Goal: Information Seeking & Learning: Check status

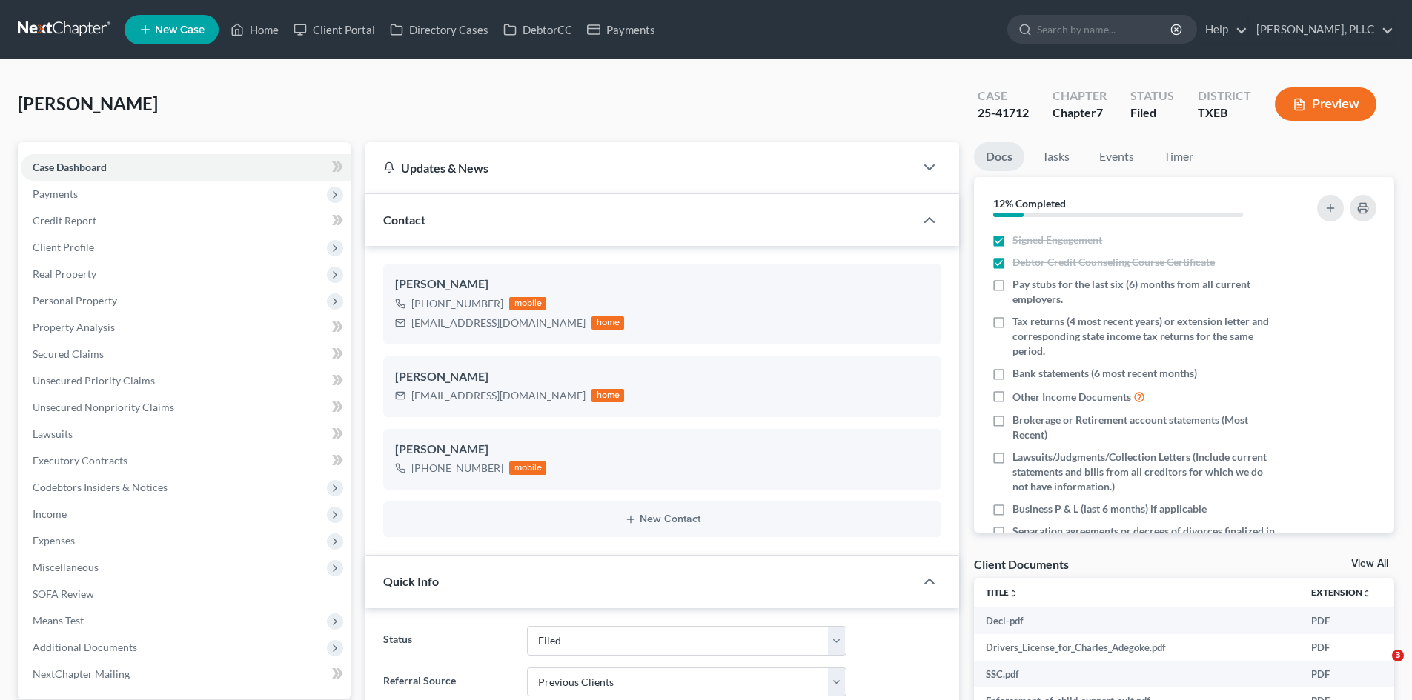
select select "10"
select select "1"
click at [242, 31] on icon at bounding box center [237, 30] width 13 height 18
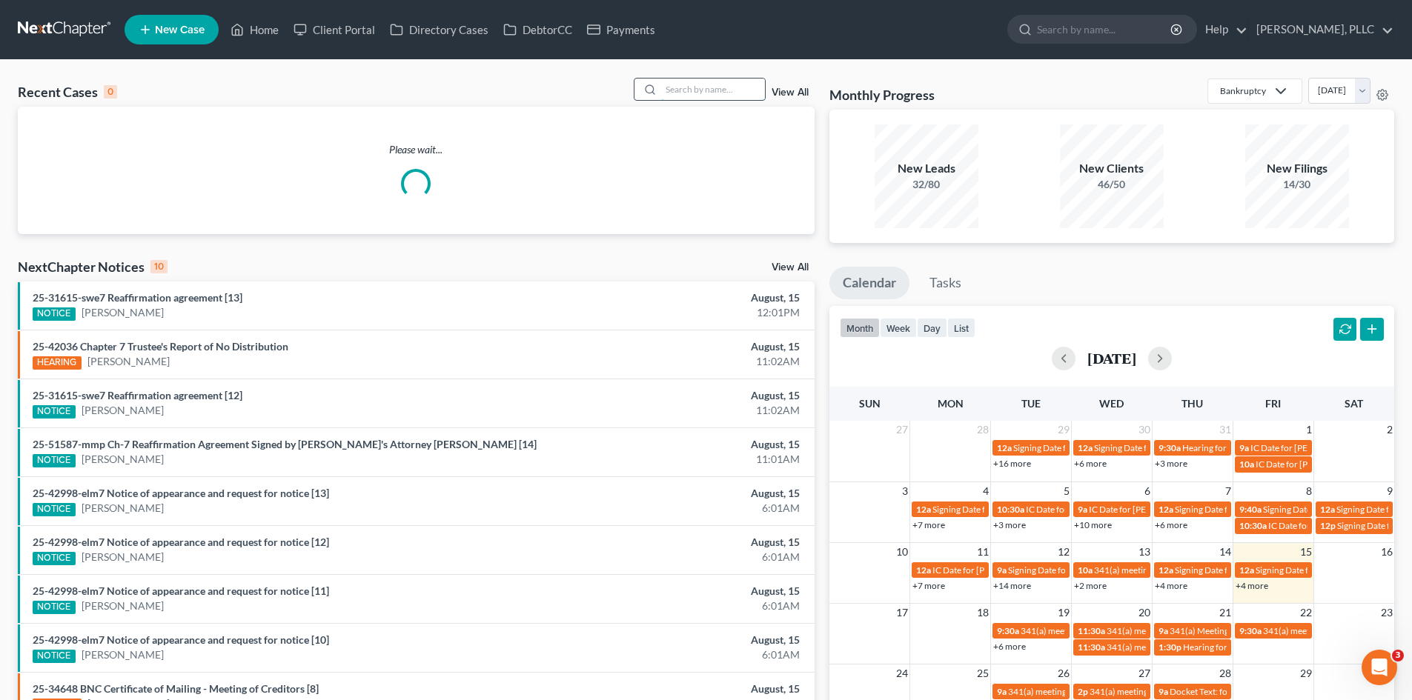
click at [680, 88] on input "search" at bounding box center [713, 89] width 104 height 21
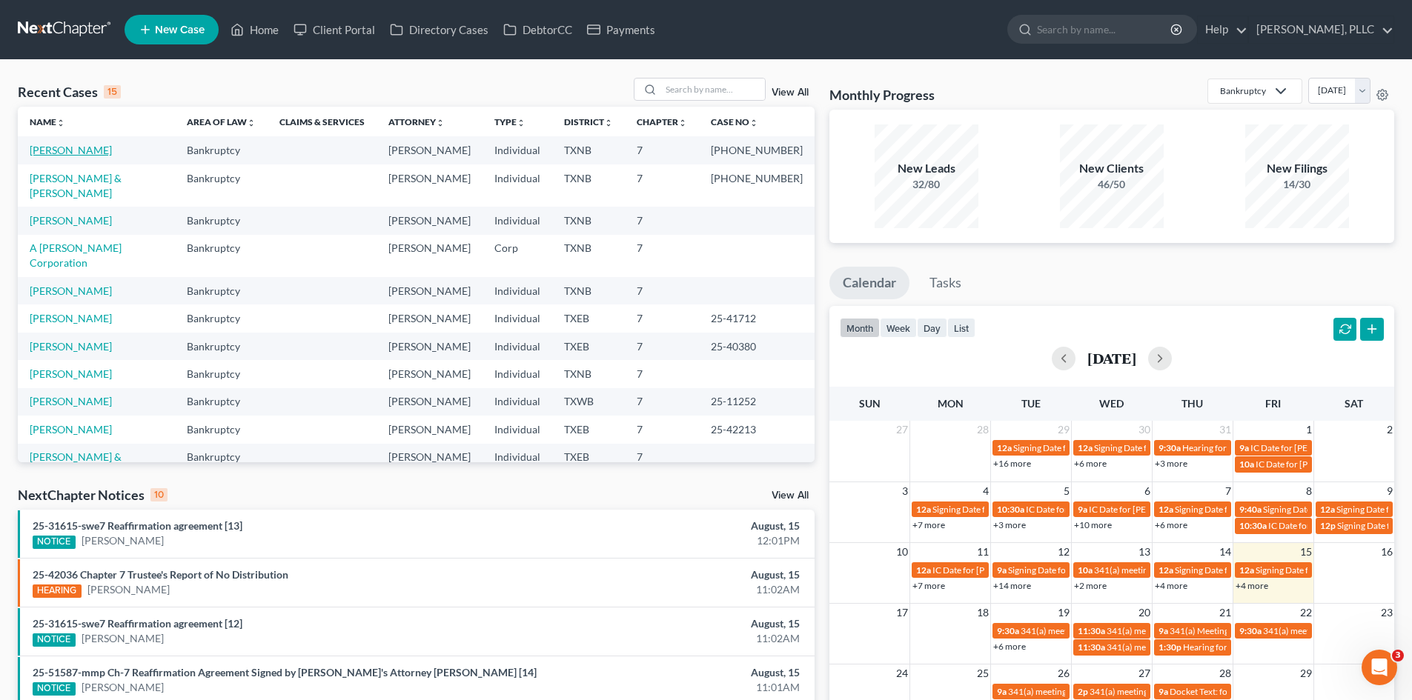
click at [80, 153] on link "[PERSON_NAME]" at bounding box center [71, 150] width 82 height 13
select select "4"
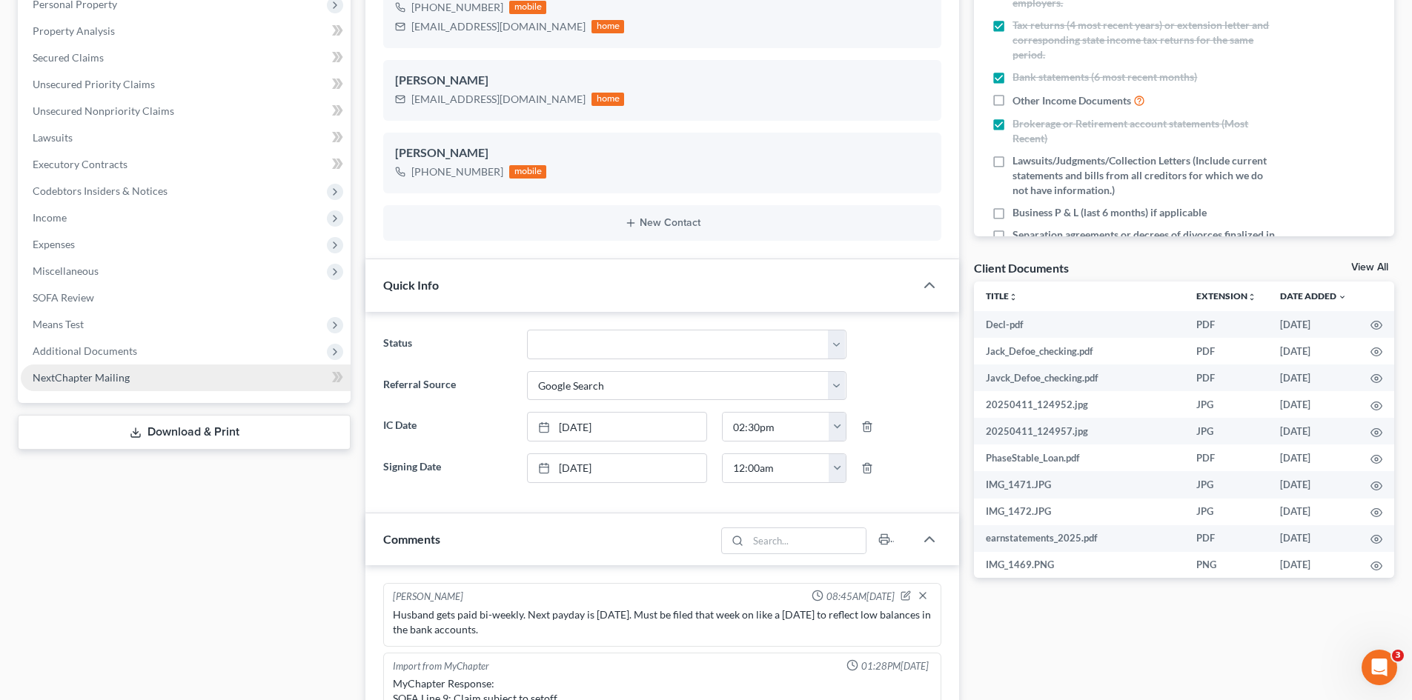
scroll to position [2326, 0]
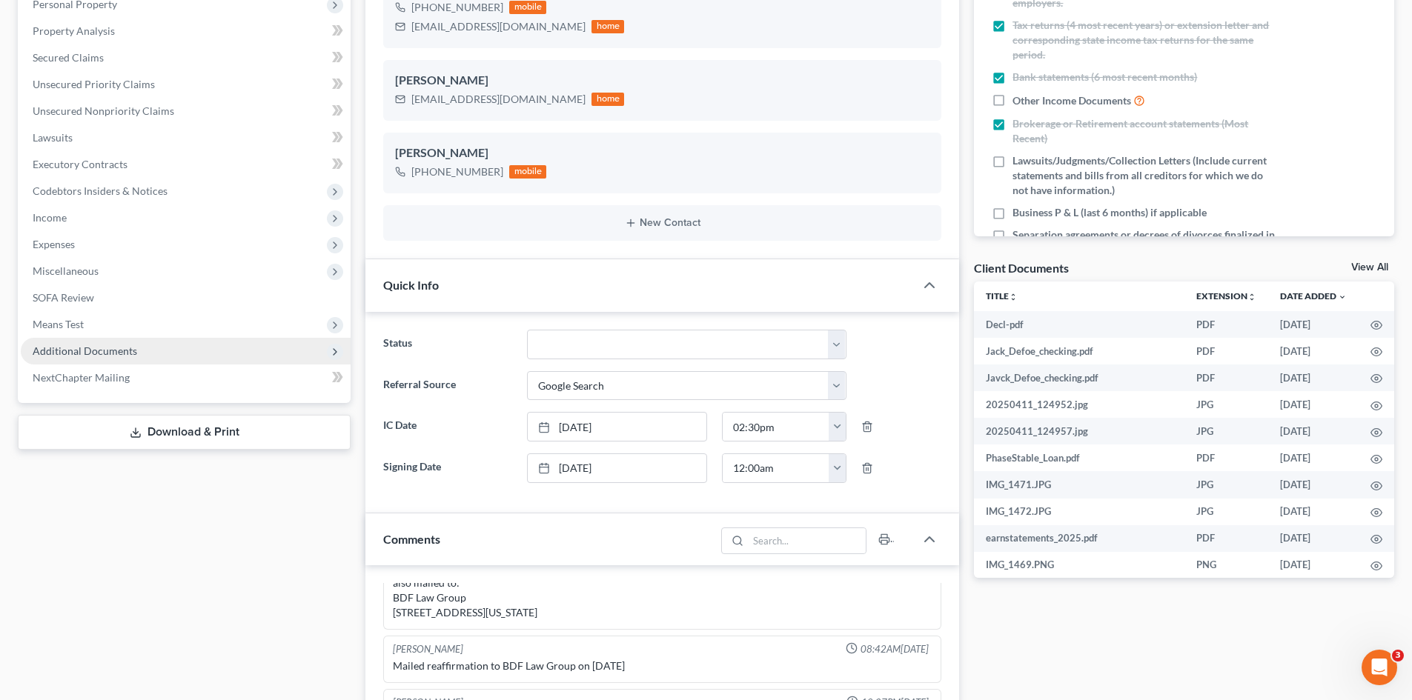
click at [95, 355] on span "Additional Documents" at bounding box center [85, 351] width 105 height 13
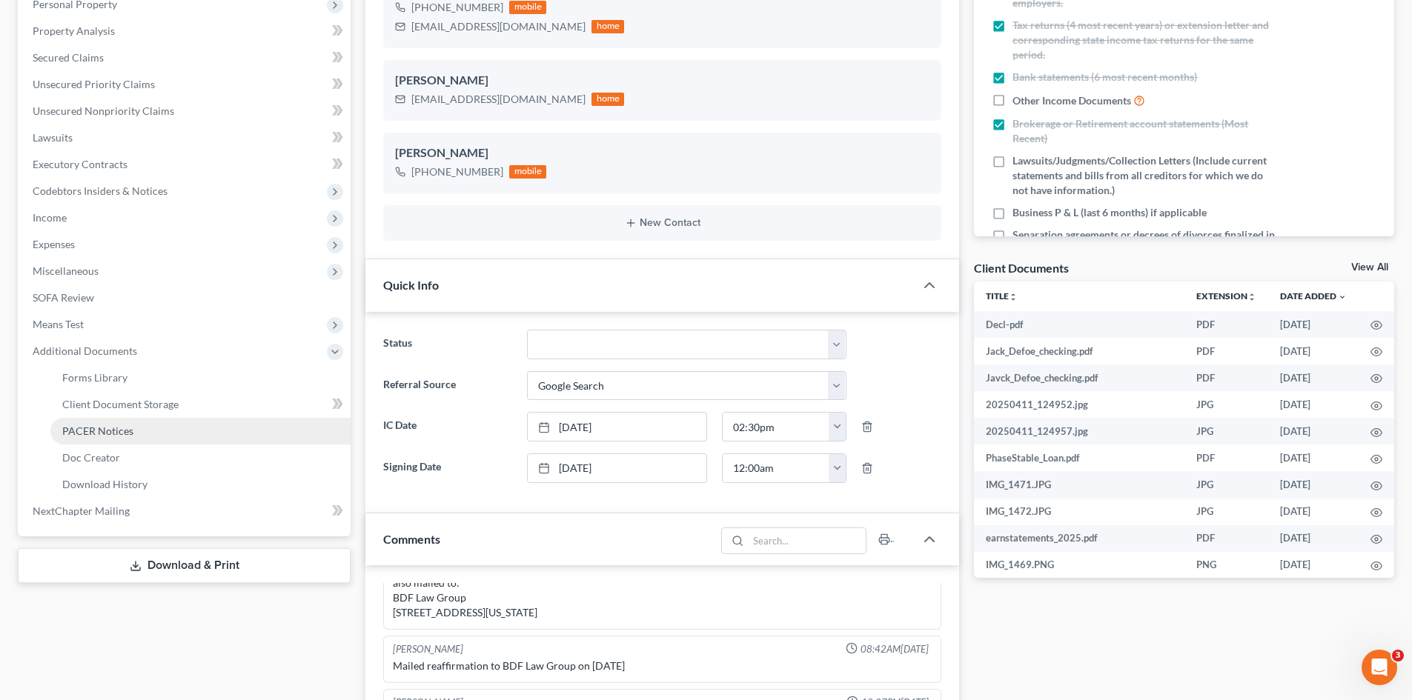
click at [100, 428] on span "PACER Notices" at bounding box center [97, 431] width 71 height 13
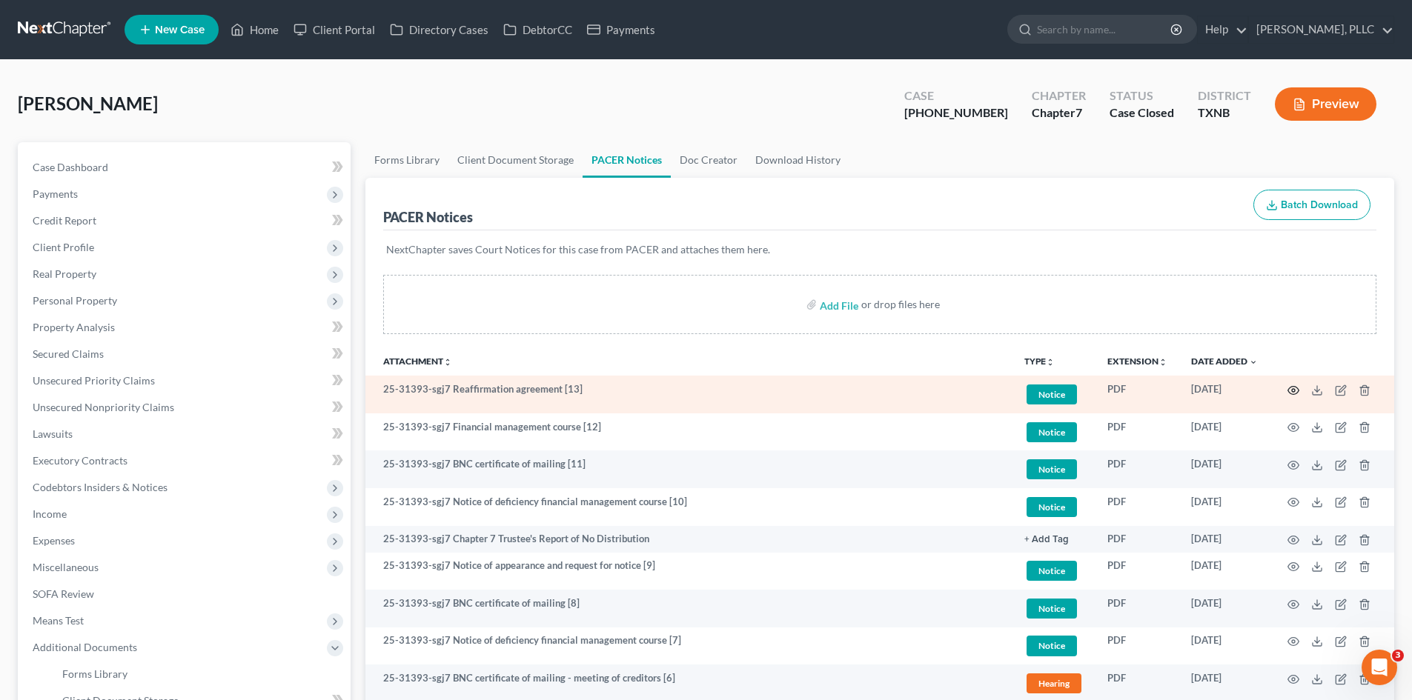
click at [1295, 388] on icon "button" at bounding box center [1293, 391] width 12 height 12
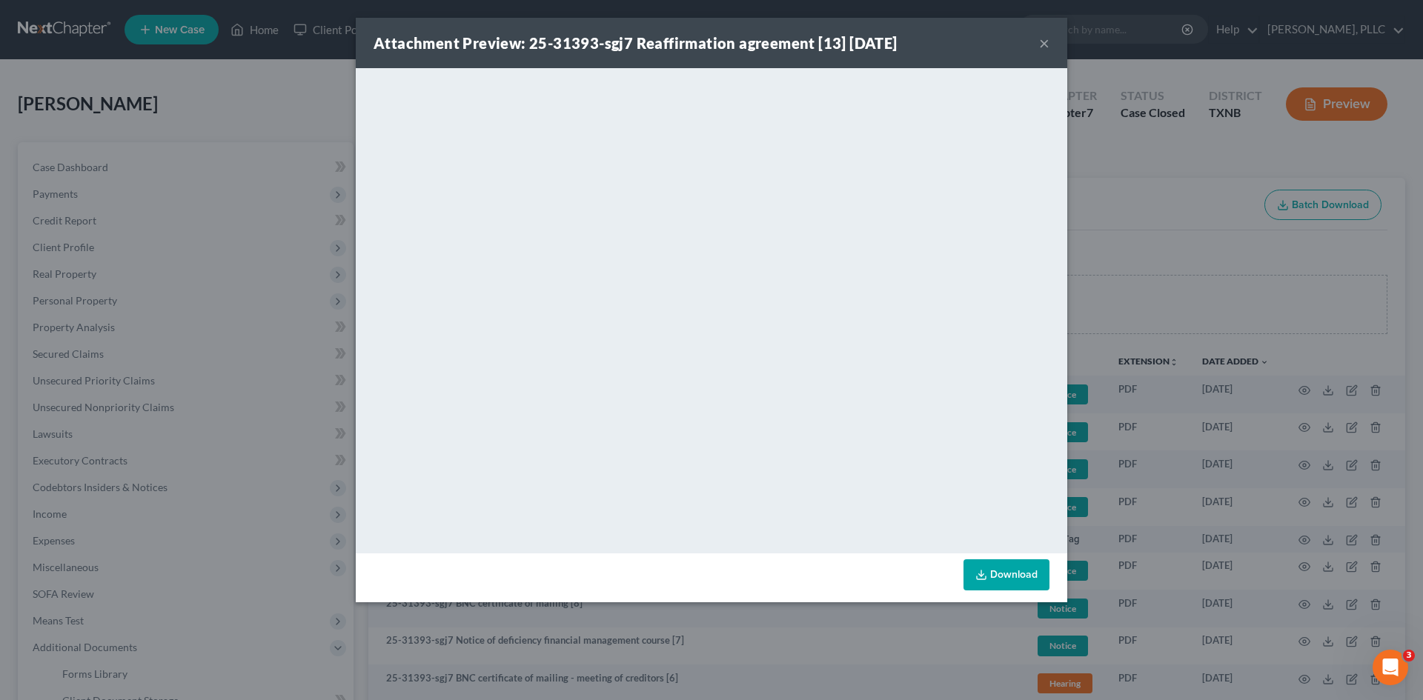
click at [1046, 46] on button "×" at bounding box center [1044, 43] width 10 height 18
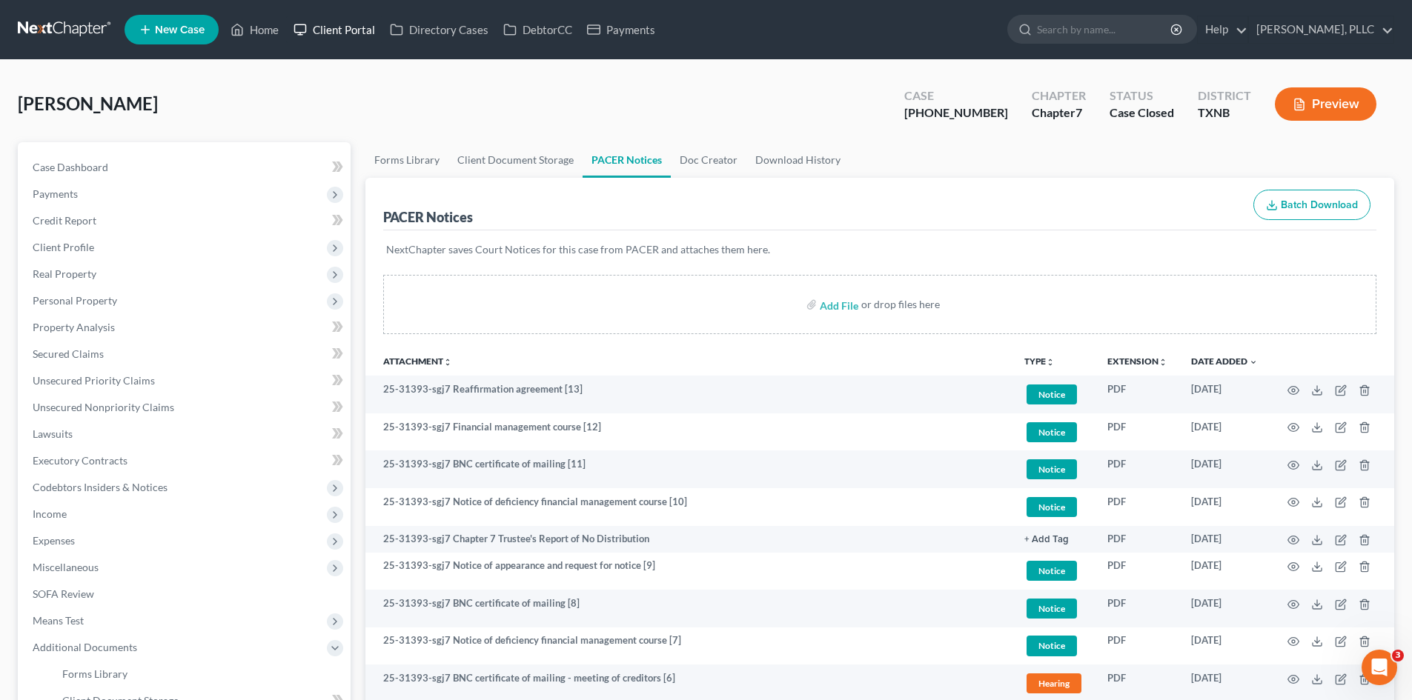
click at [319, 36] on link "Client Portal" at bounding box center [334, 29] width 96 height 27
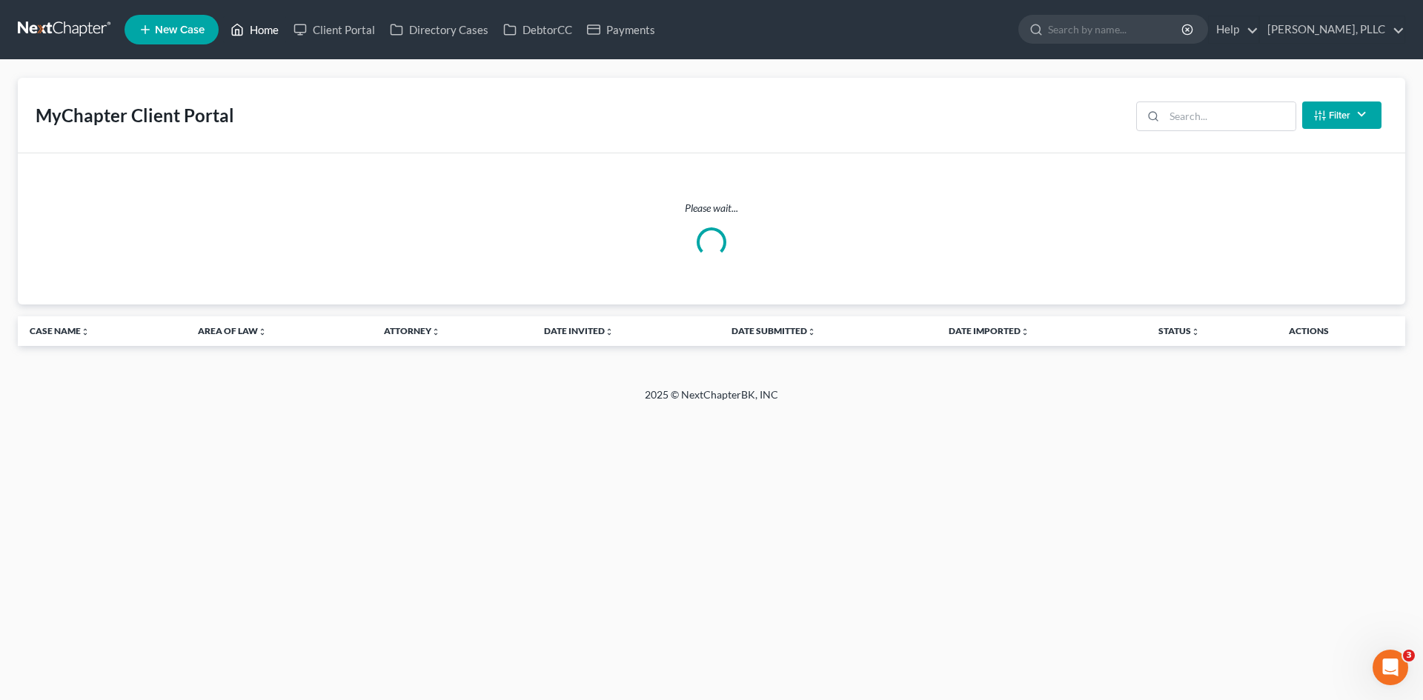
click at [265, 40] on link "Home" at bounding box center [254, 29] width 63 height 27
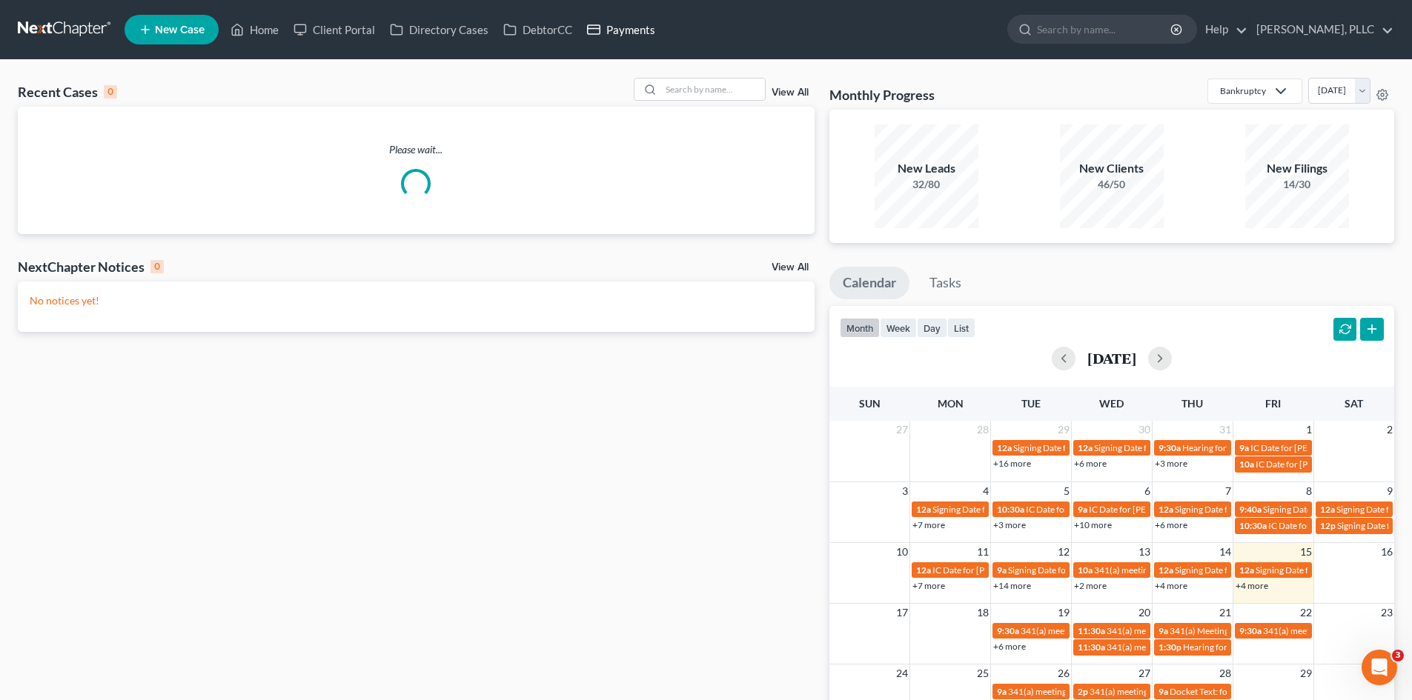
click at [644, 30] on link "Payments" at bounding box center [621, 29] width 83 height 27
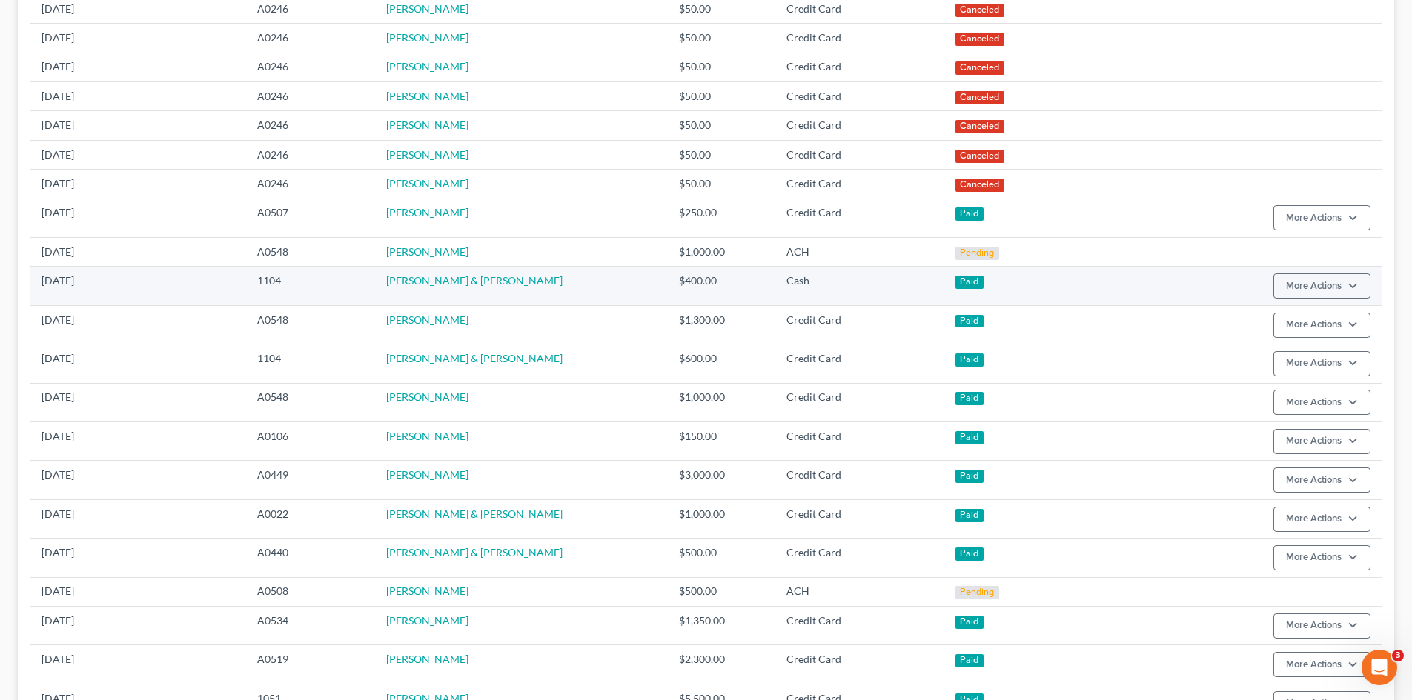
scroll to position [519, 0]
click at [468, 285] on link "[PERSON_NAME] & [PERSON_NAME]" at bounding box center [474, 280] width 176 height 13
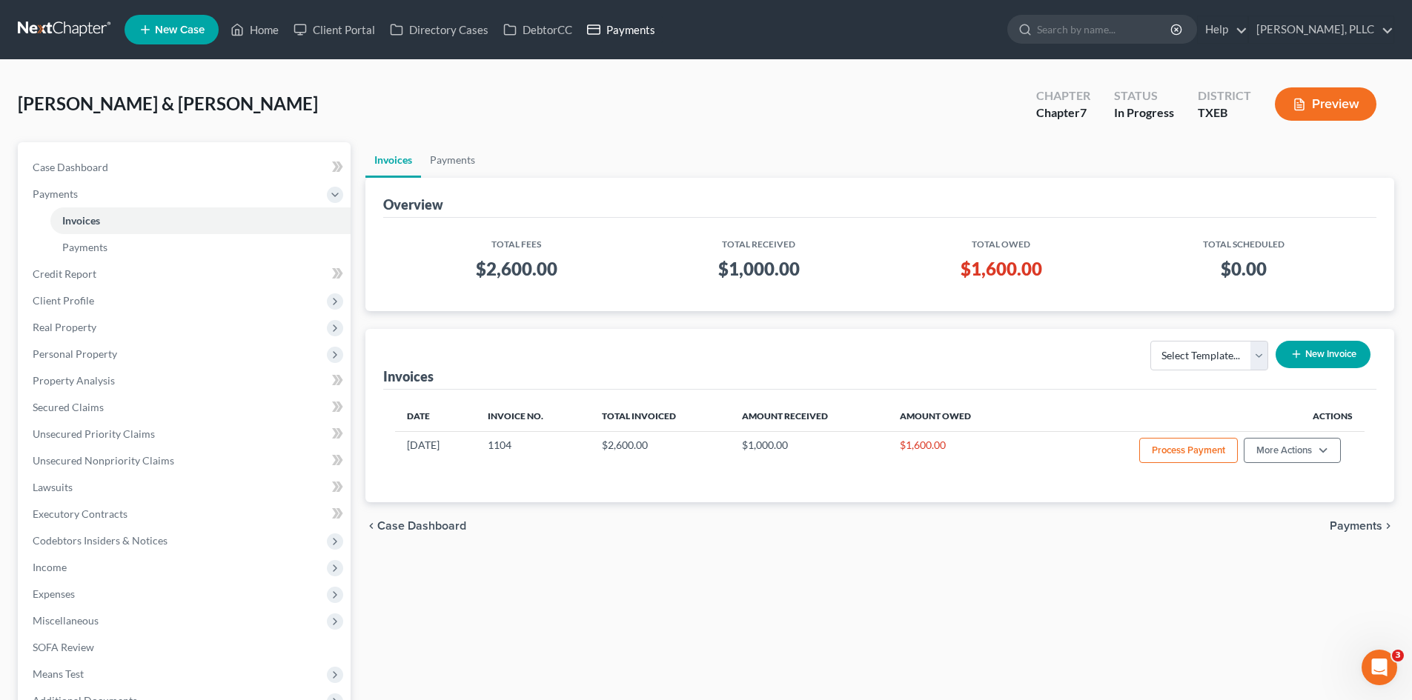
click at [602, 26] on link "Payments" at bounding box center [621, 29] width 83 height 27
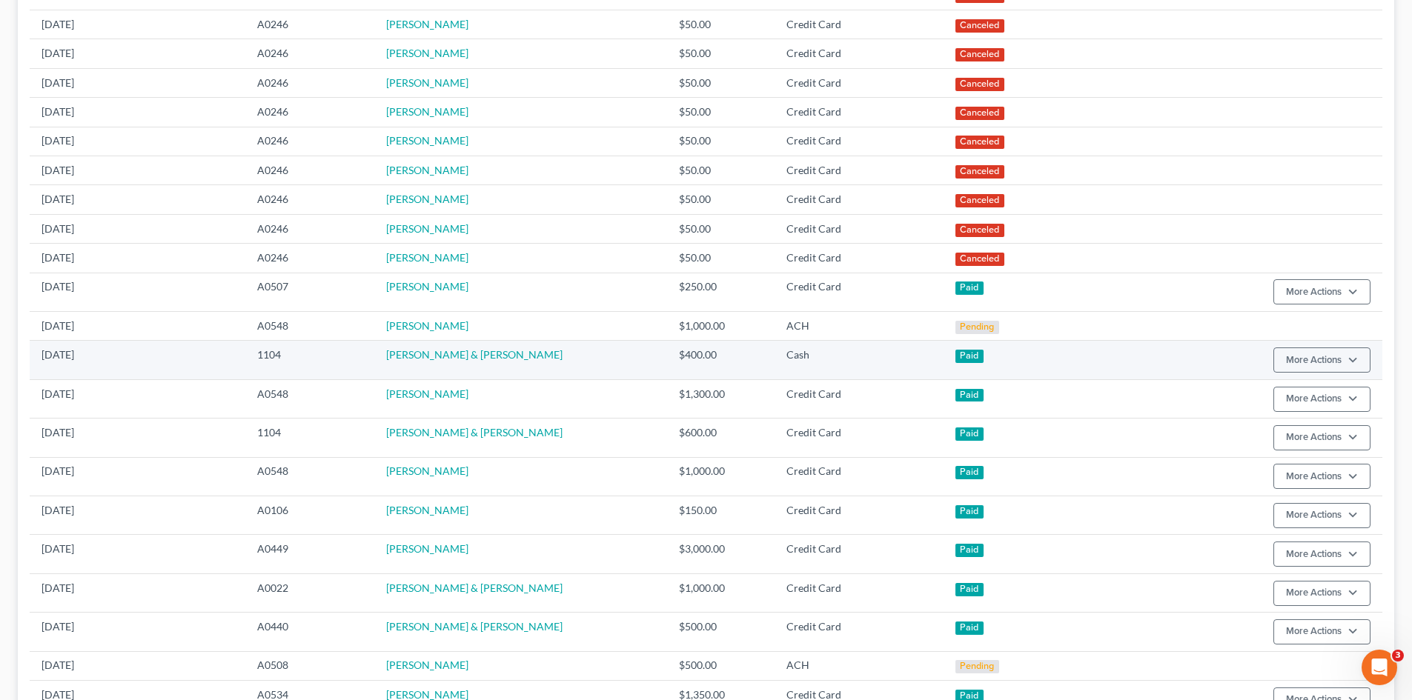
scroll to position [445, 0]
click at [438, 359] on link "[PERSON_NAME] & [PERSON_NAME]" at bounding box center [474, 354] width 176 height 13
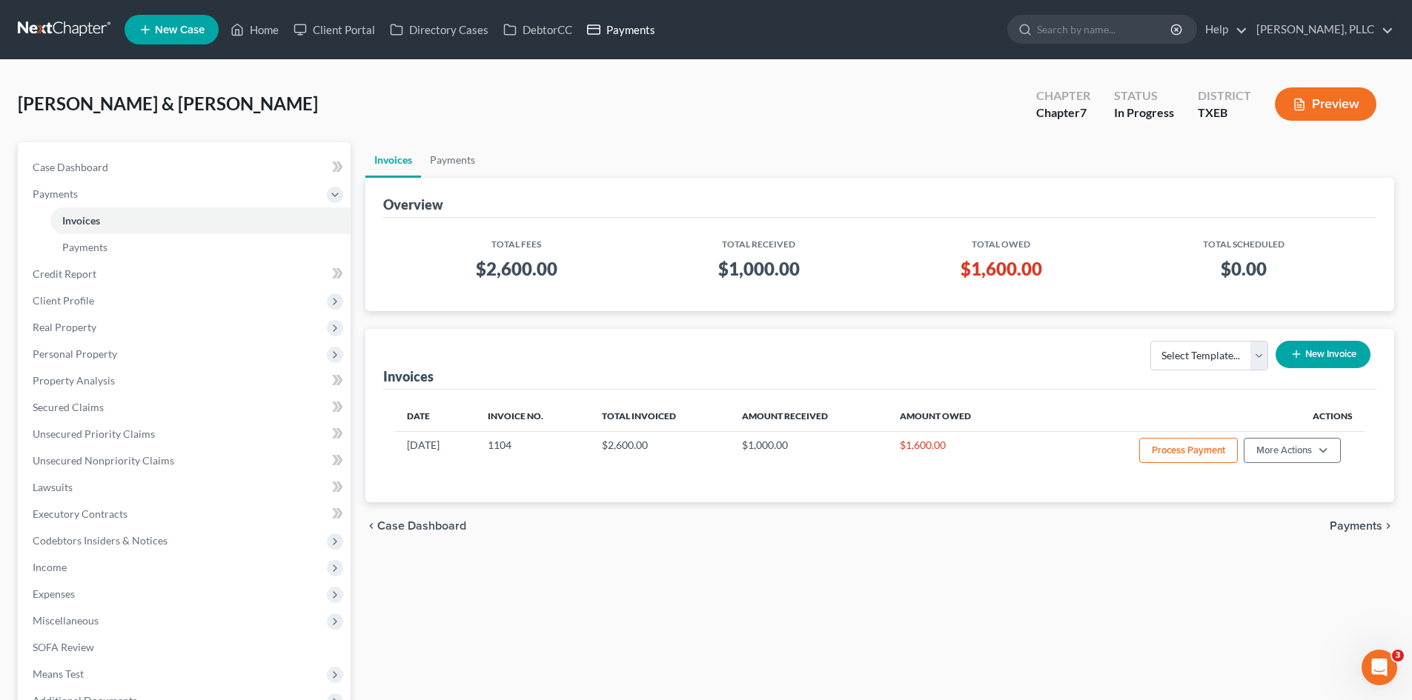
click at [646, 24] on link "Payments" at bounding box center [621, 29] width 83 height 27
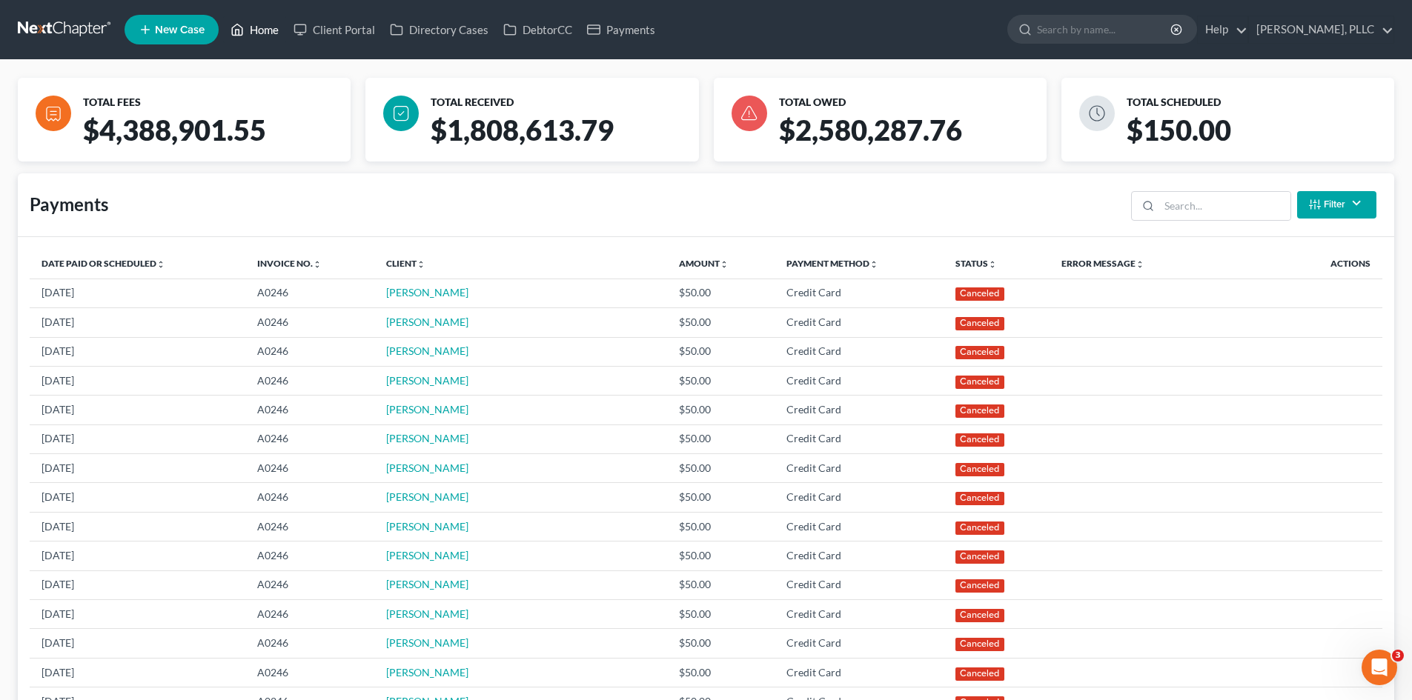
click at [266, 32] on link "Home" at bounding box center [254, 29] width 63 height 27
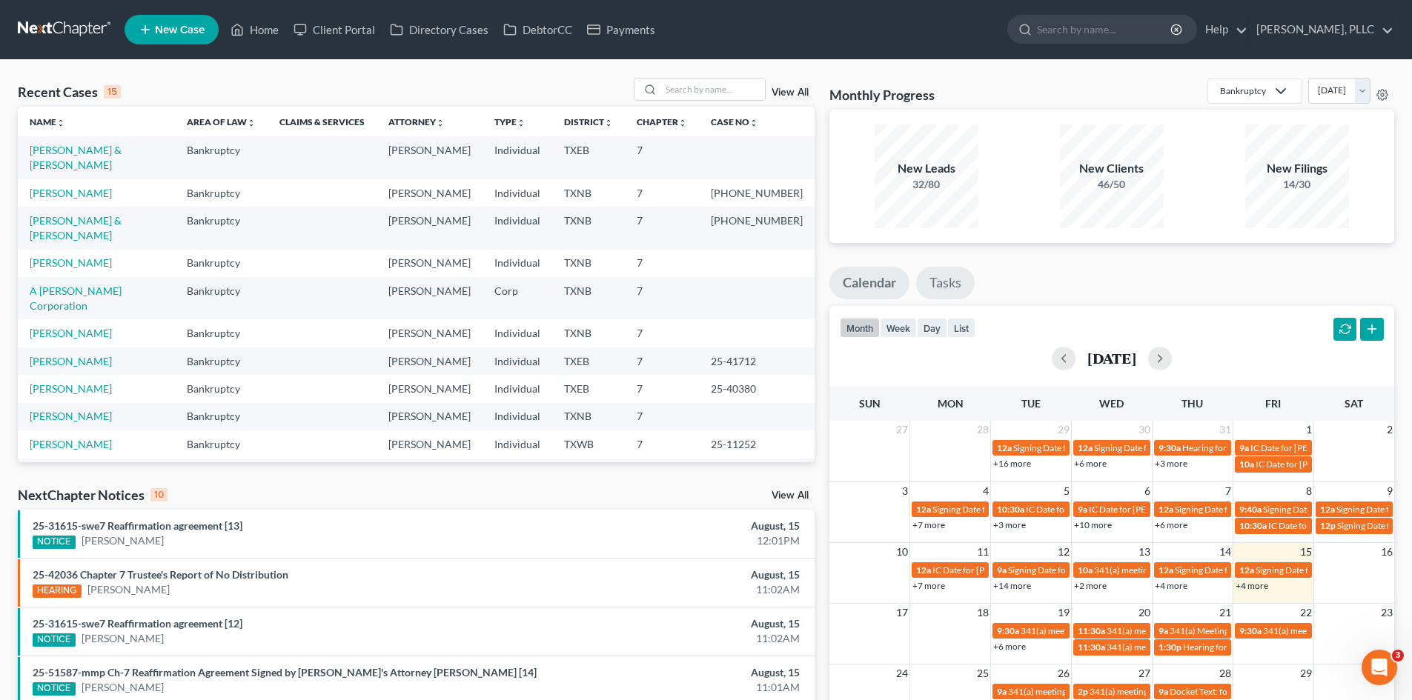
click at [963, 279] on link "Tasks" at bounding box center [945, 283] width 59 height 33
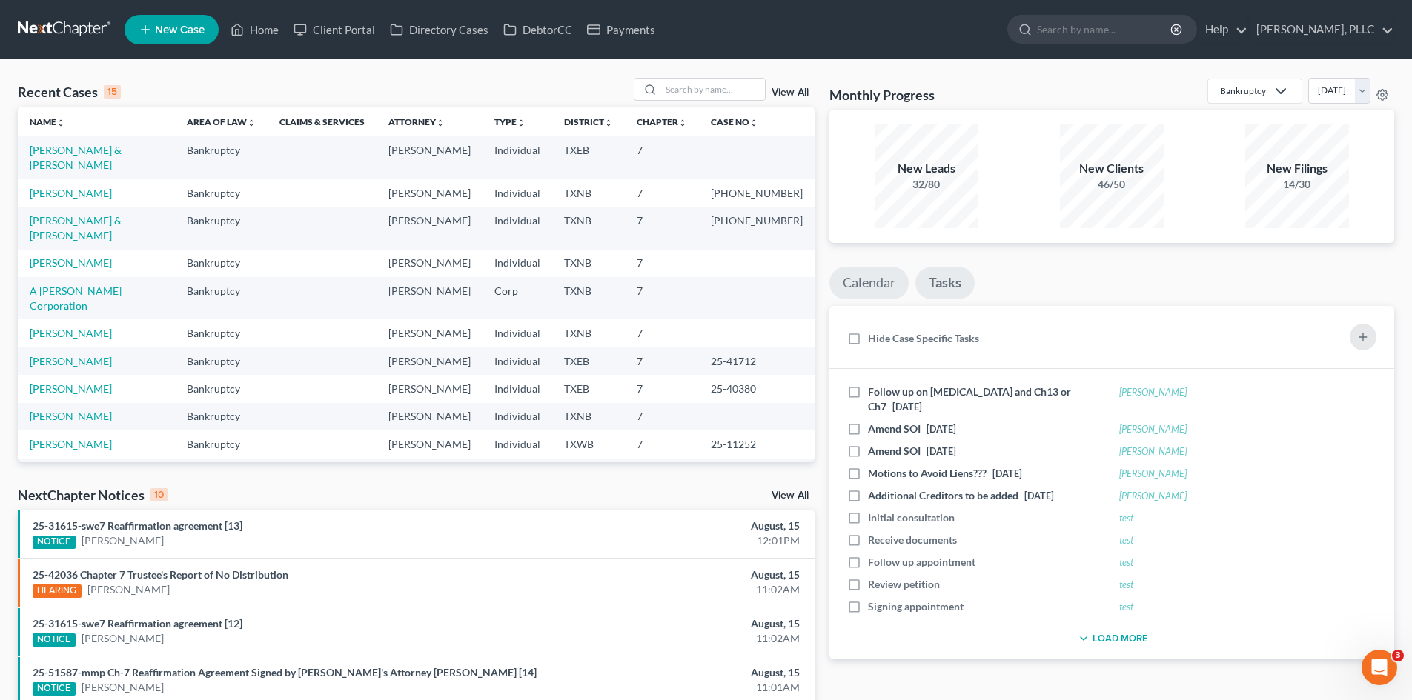
click at [880, 294] on link "Calendar" at bounding box center [868, 283] width 79 height 33
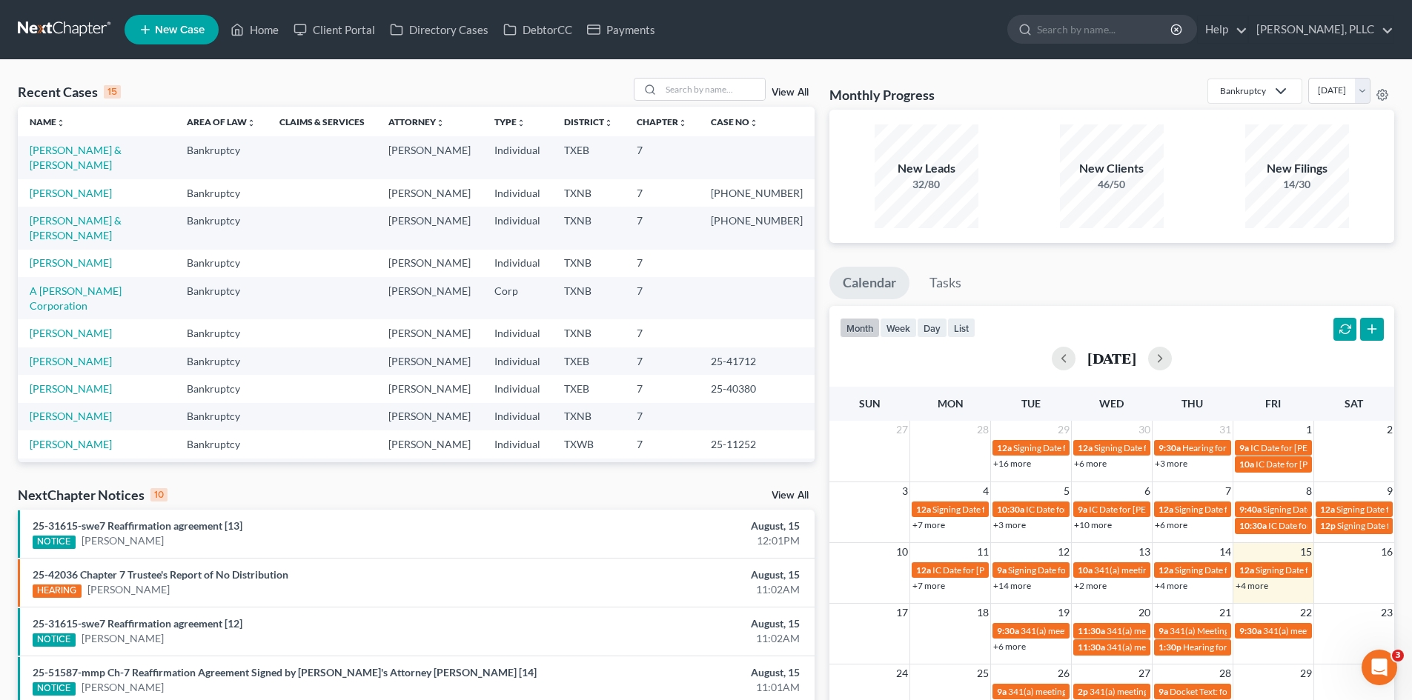
click at [560, 93] on div "Recent Cases 15 View All" at bounding box center [416, 92] width 797 height 29
click at [632, 33] on link "Payments" at bounding box center [621, 29] width 83 height 27
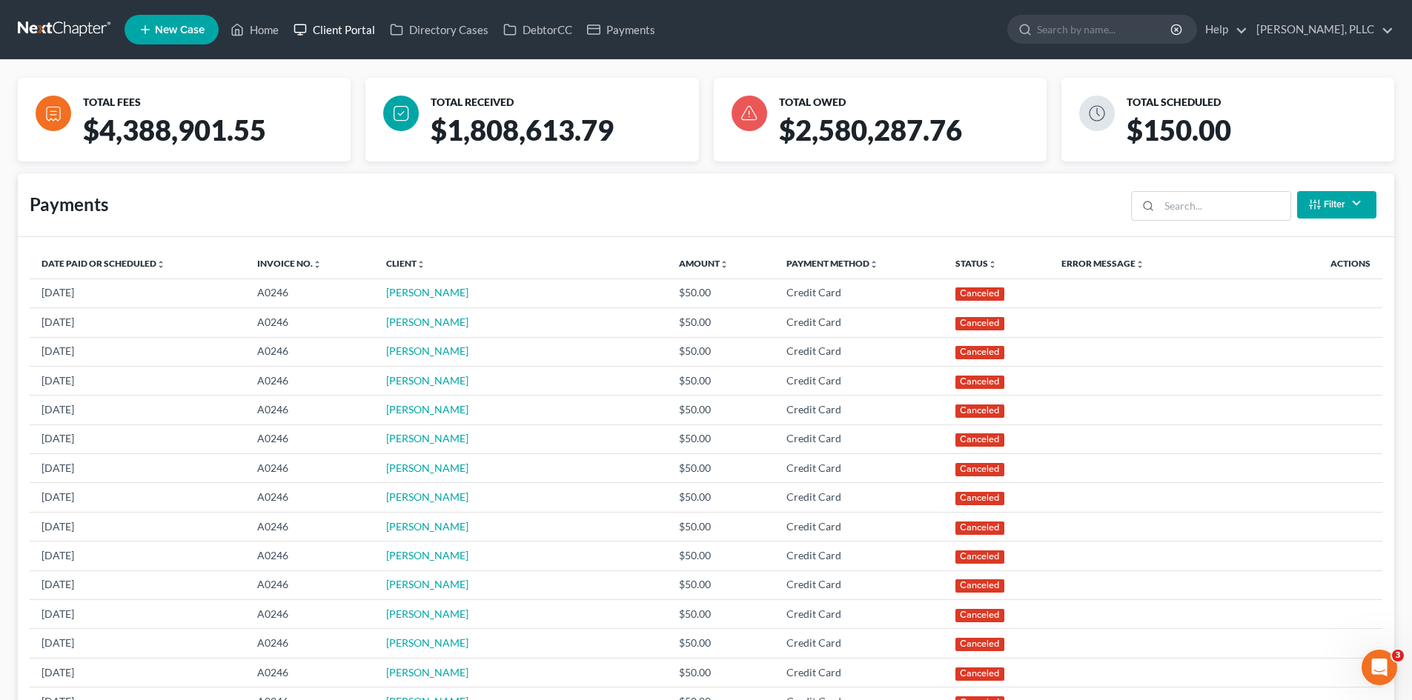
click at [381, 24] on link "Client Portal" at bounding box center [334, 29] width 96 height 27
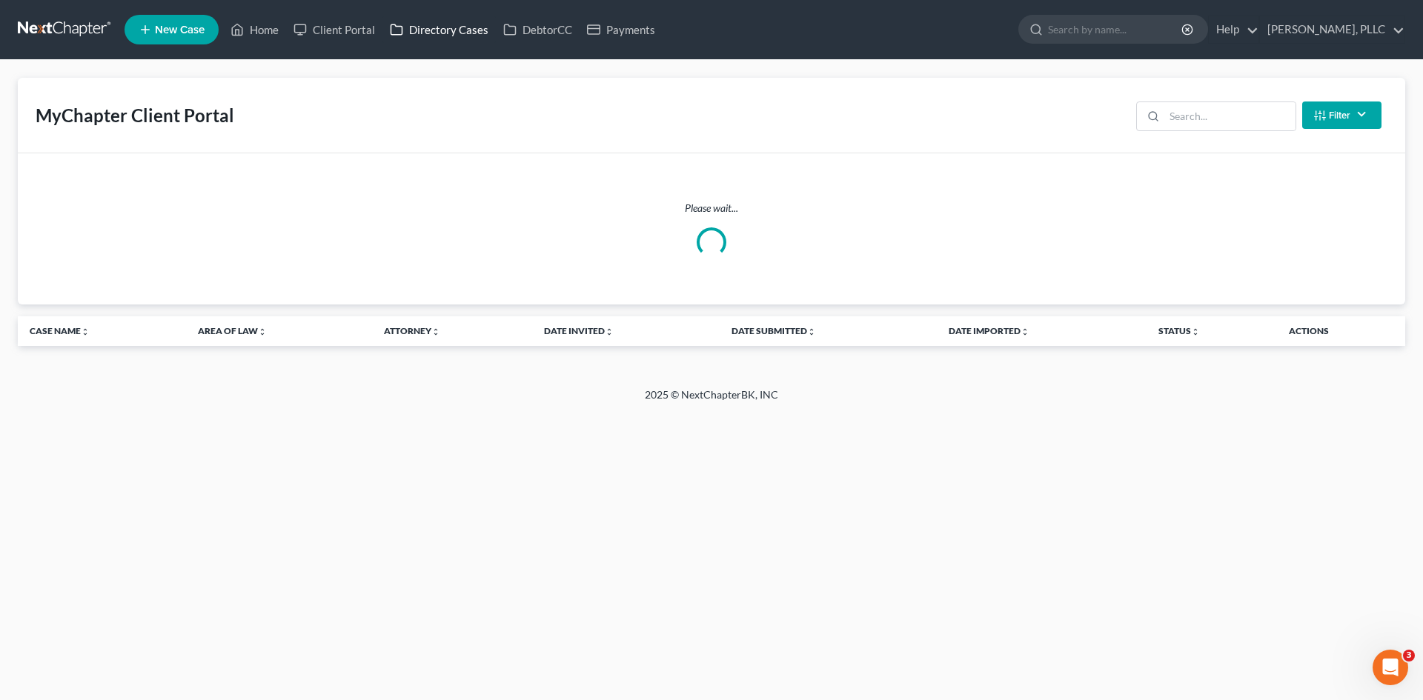
click at [445, 26] on link "Directory Cases" at bounding box center [438, 29] width 113 height 27
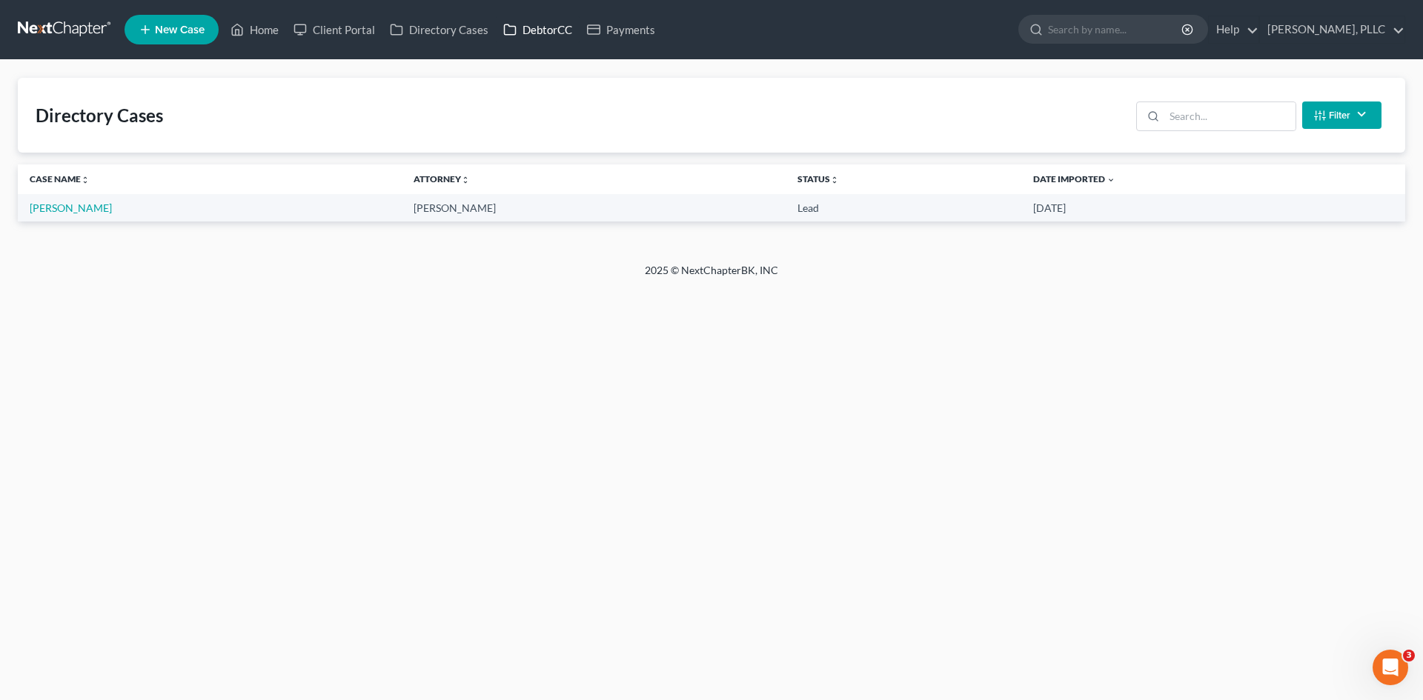
click at [545, 36] on link "DebtorCC" at bounding box center [538, 29] width 84 height 27
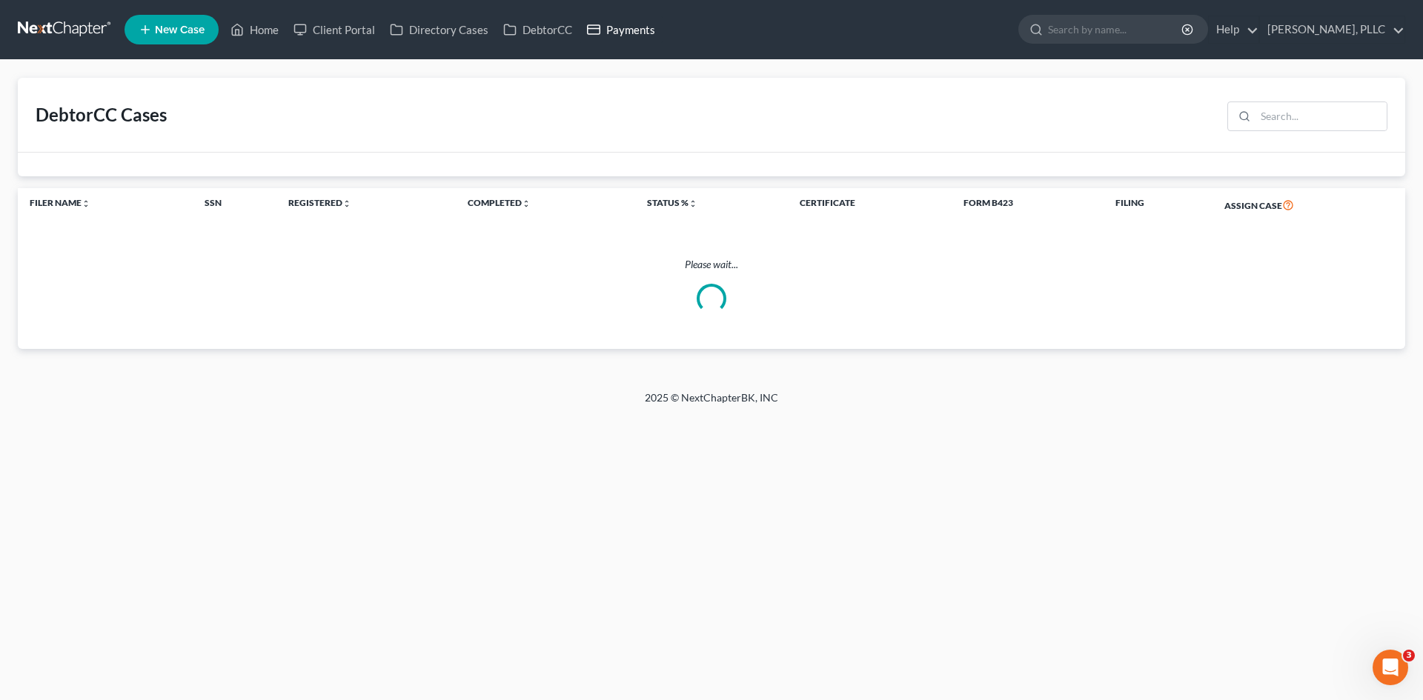
click at [614, 33] on link "Payments" at bounding box center [621, 29] width 83 height 27
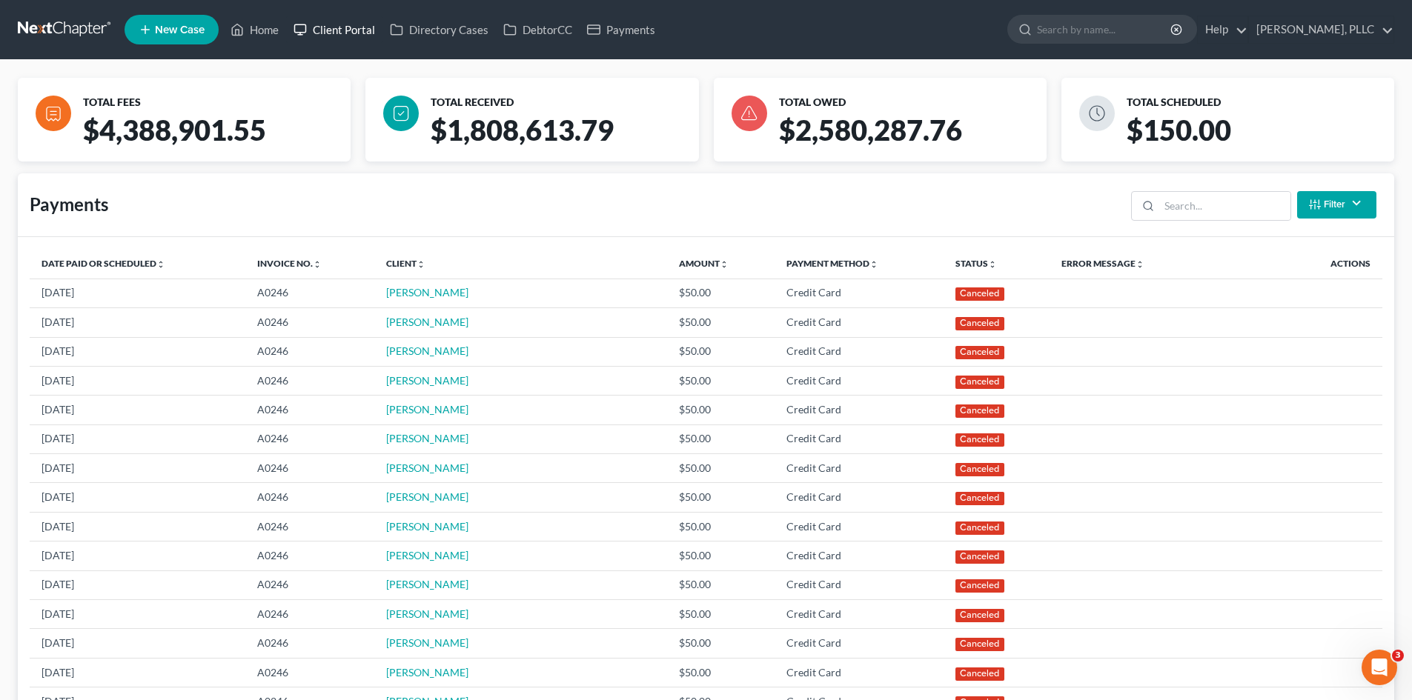
click at [322, 32] on link "Client Portal" at bounding box center [334, 29] width 96 height 27
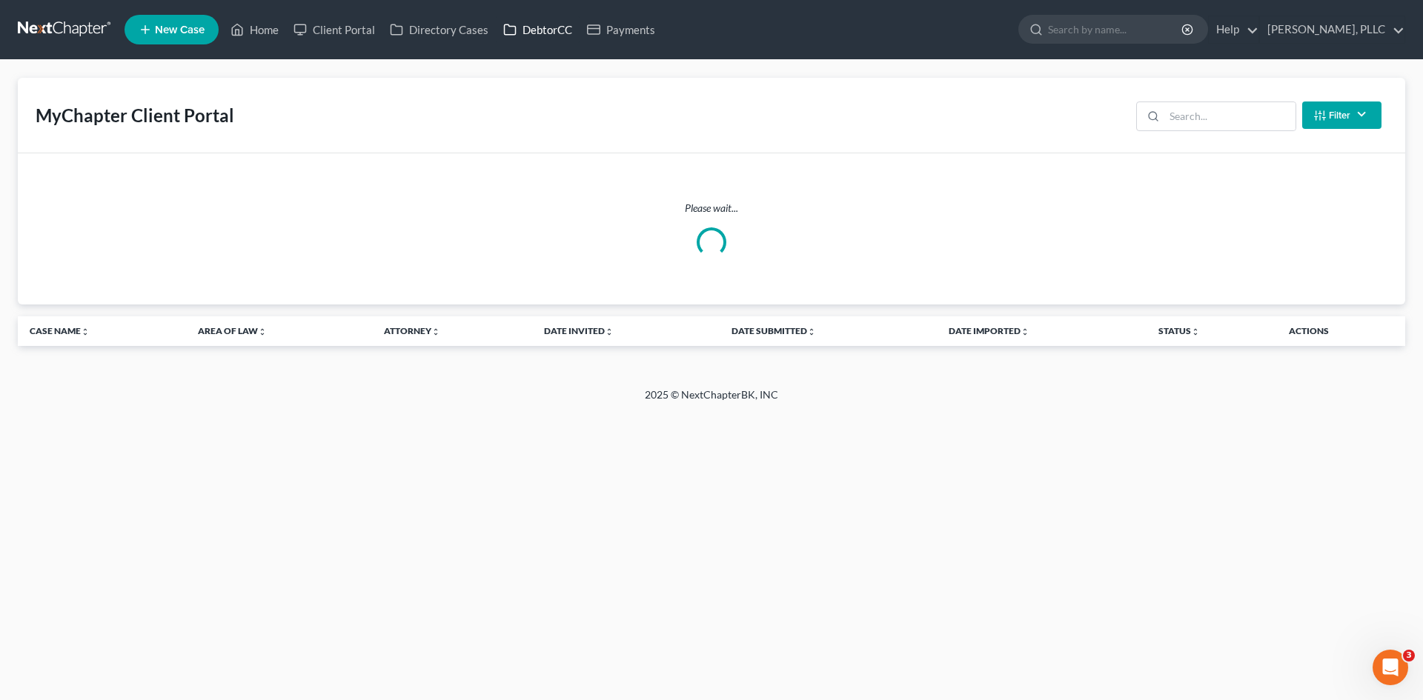
click at [546, 29] on link "DebtorCC" at bounding box center [538, 29] width 84 height 27
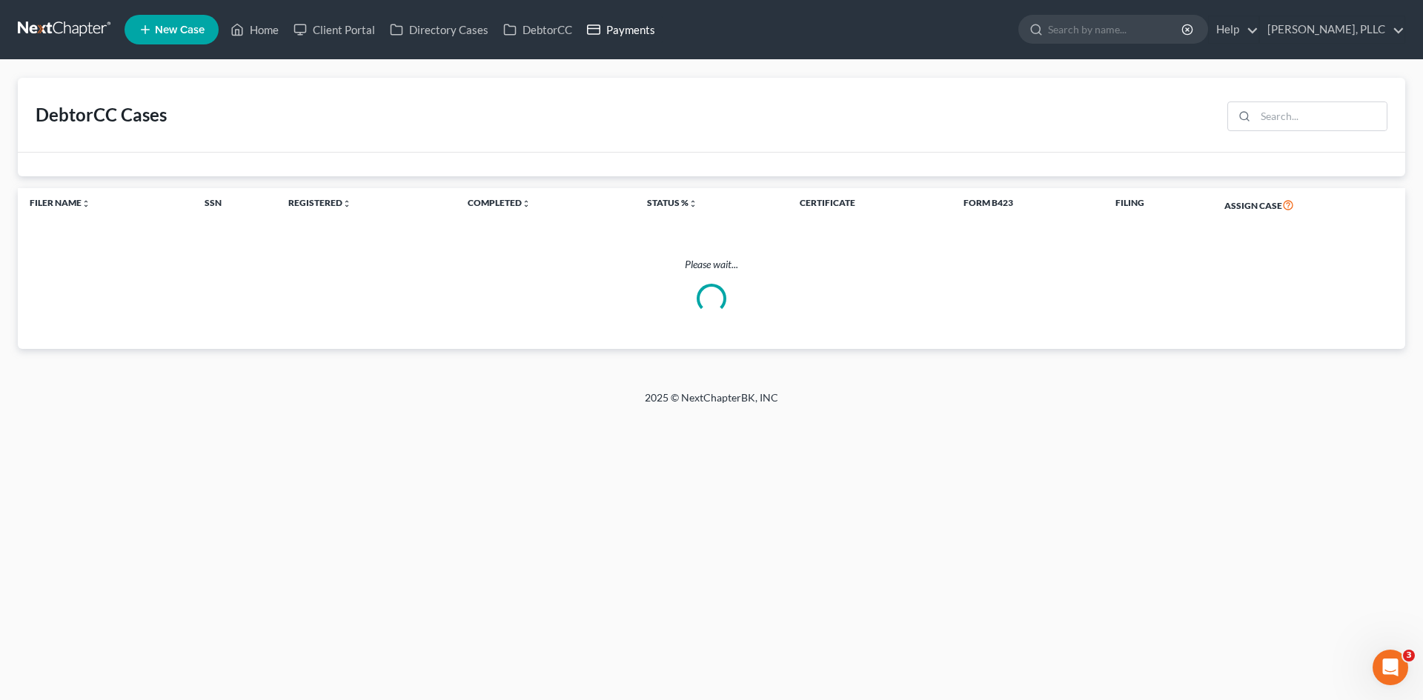
click at [620, 32] on link "Payments" at bounding box center [621, 29] width 83 height 27
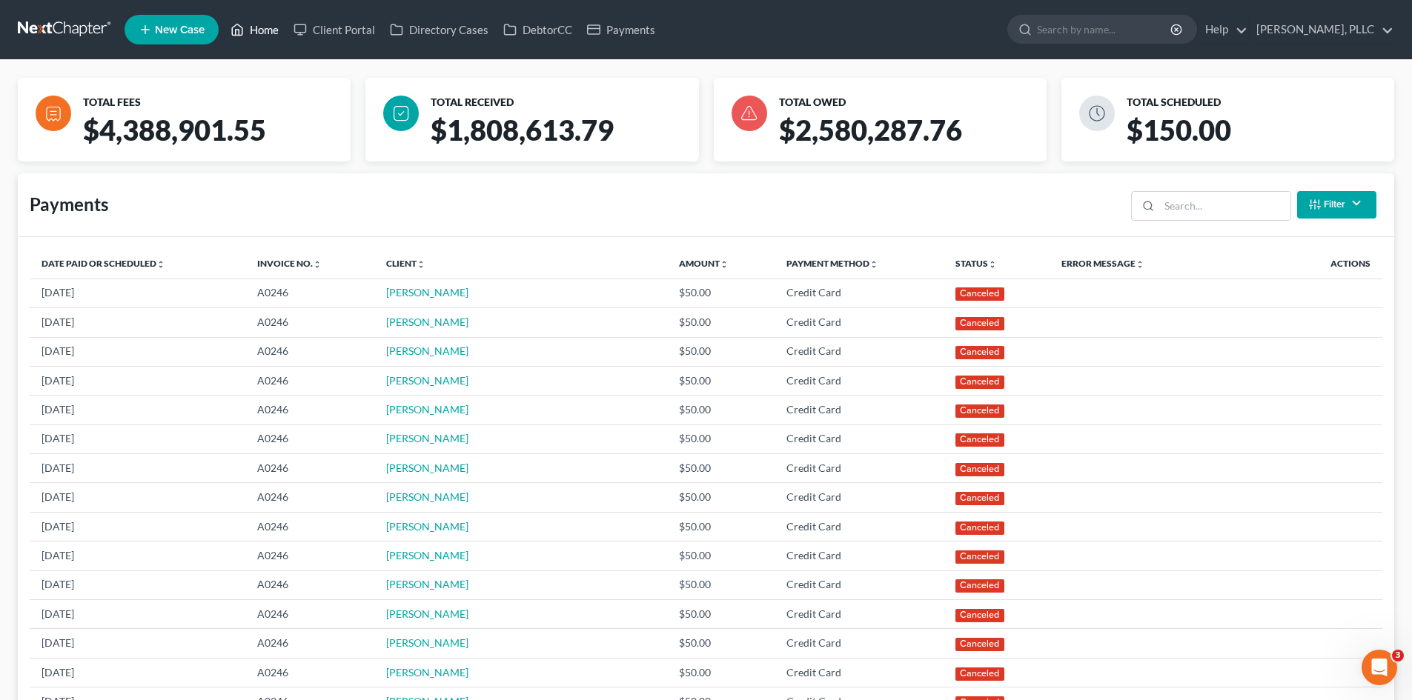
click at [267, 32] on link "Home" at bounding box center [254, 29] width 63 height 27
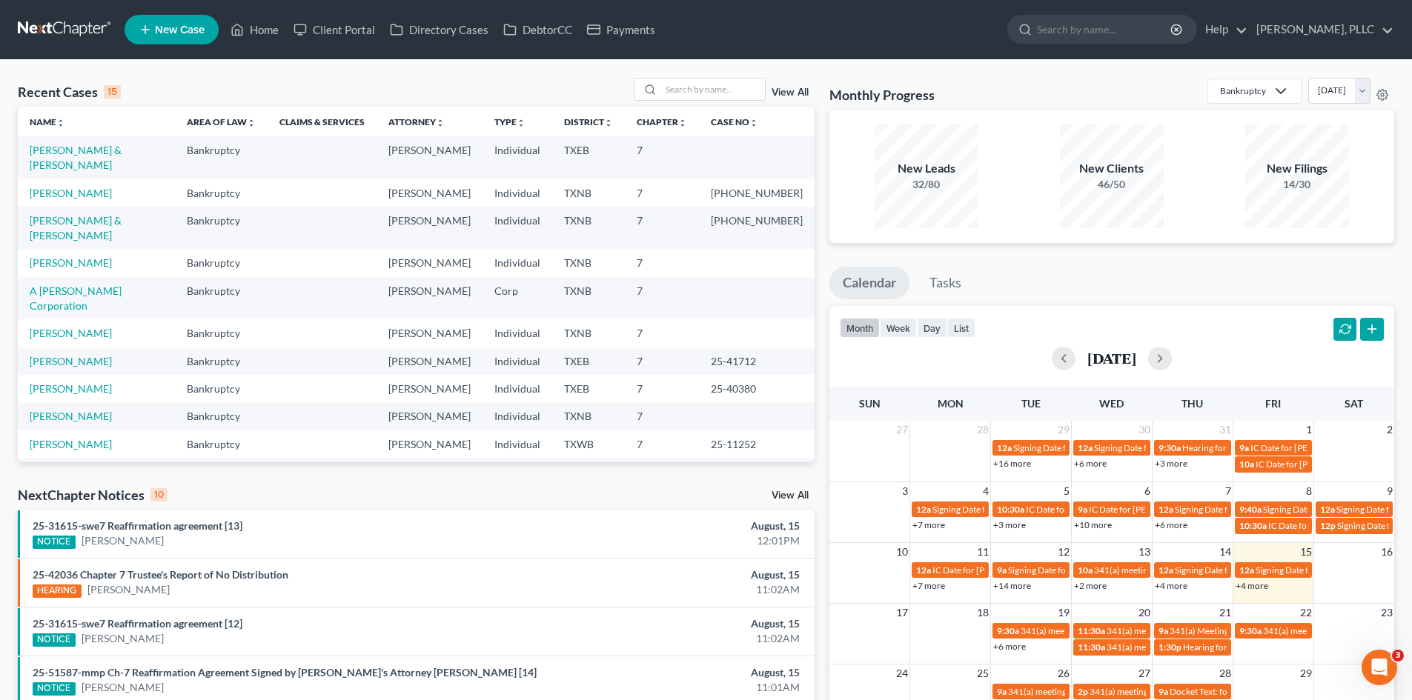
click at [339, 44] on ul "New Case Home Client Portal Directory Cases DebtorCC Payments - No Result - See…" at bounding box center [760, 29] width 1270 height 39
click at [339, 36] on link "Client Portal" at bounding box center [334, 29] width 96 height 27
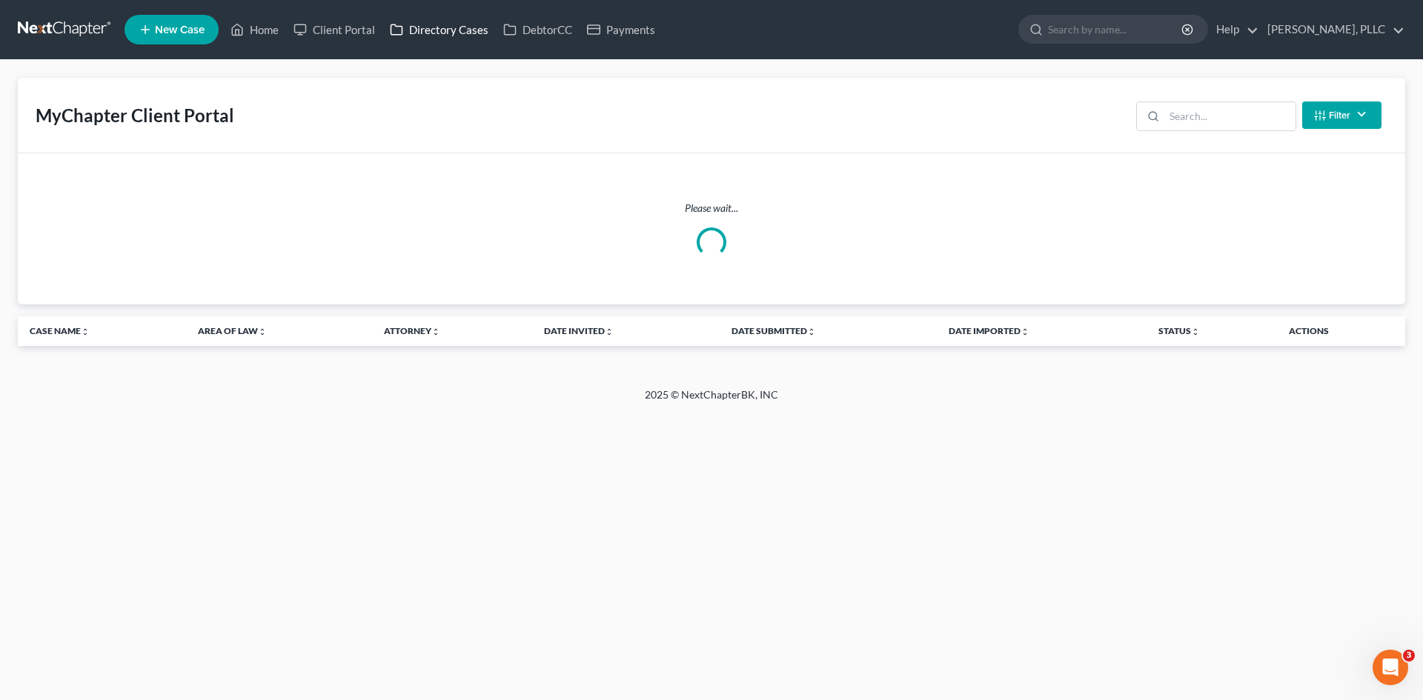
click at [435, 27] on link "Directory Cases" at bounding box center [438, 29] width 113 height 27
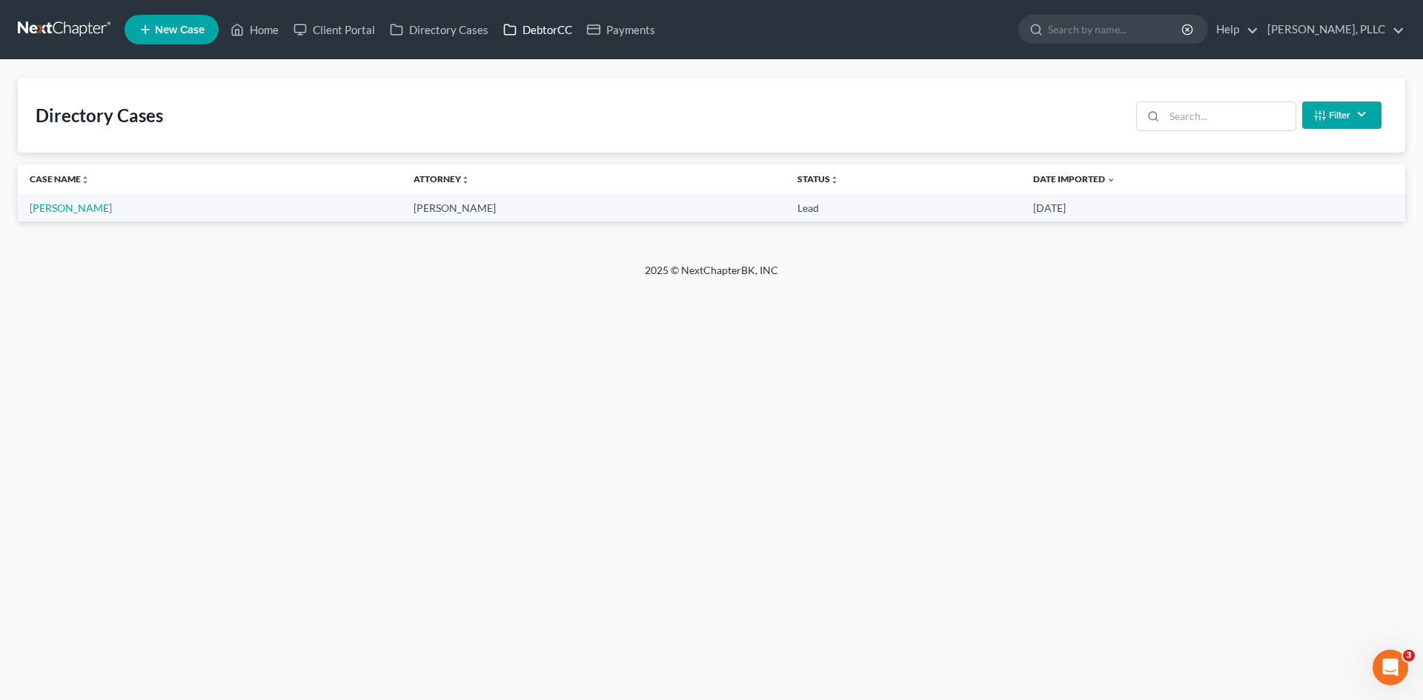
click at [540, 30] on link "DebtorCC" at bounding box center [538, 29] width 84 height 27
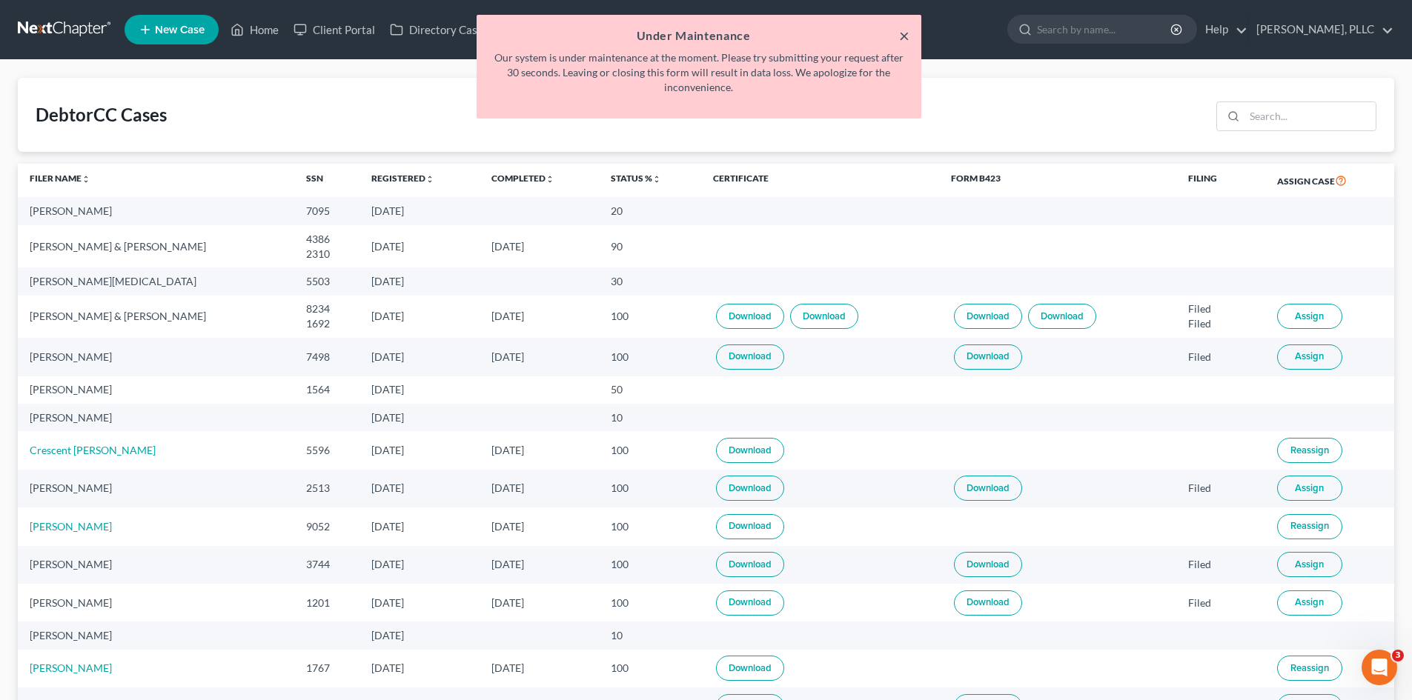
click at [901, 37] on button "×" at bounding box center [904, 36] width 10 height 18
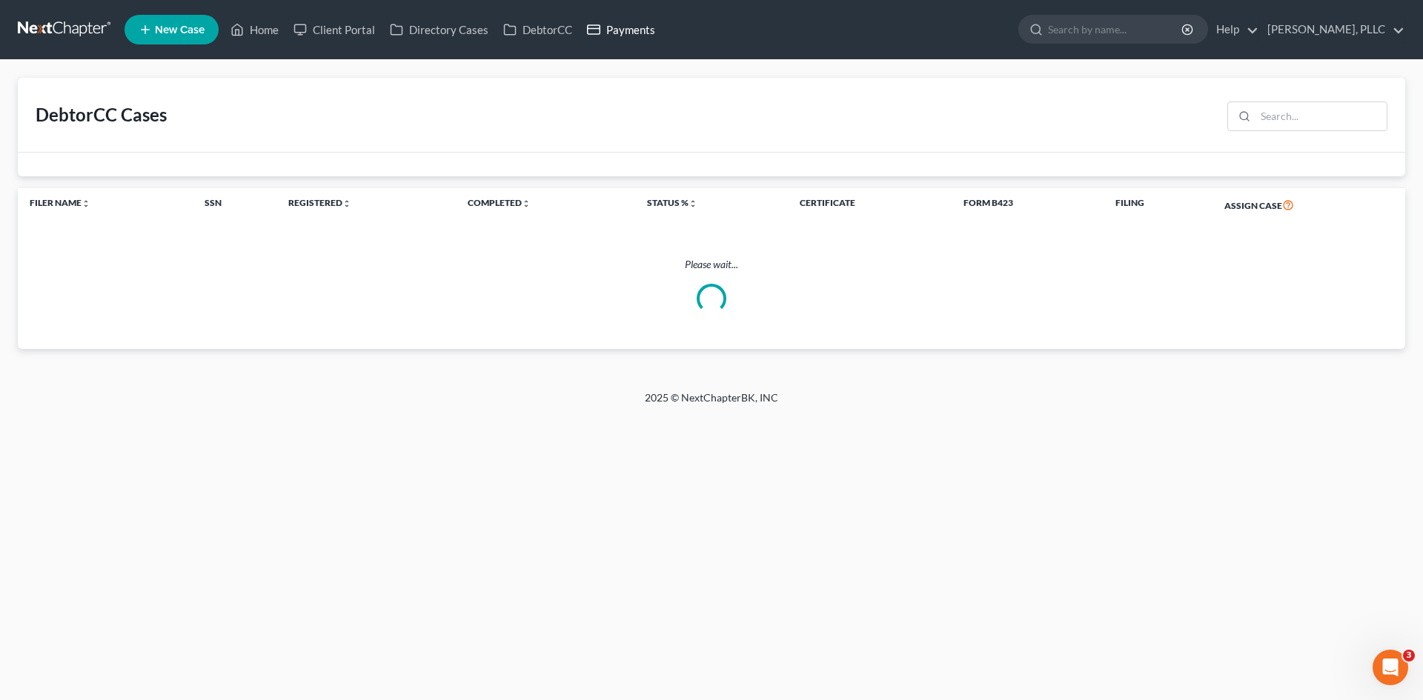
click at [612, 28] on link "Payments" at bounding box center [621, 29] width 83 height 27
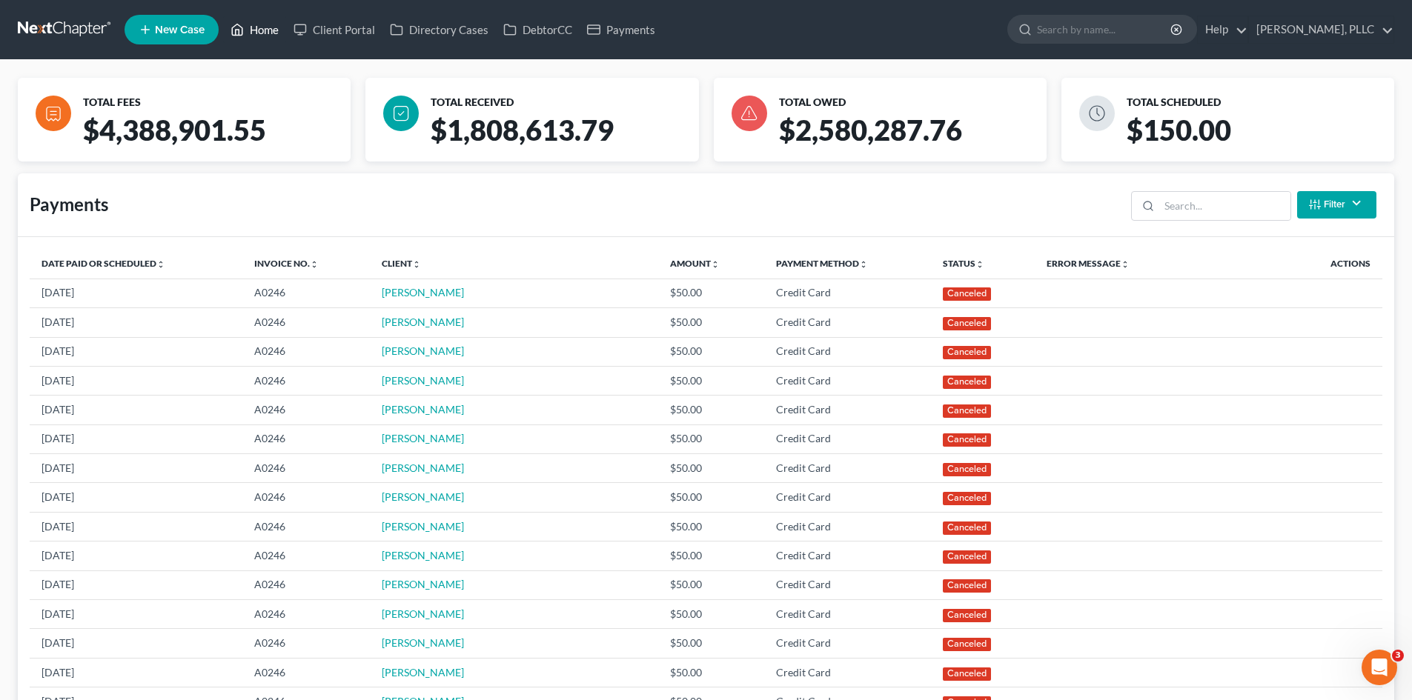
click at [258, 30] on link "Home" at bounding box center [254, 29] width 63 height 27
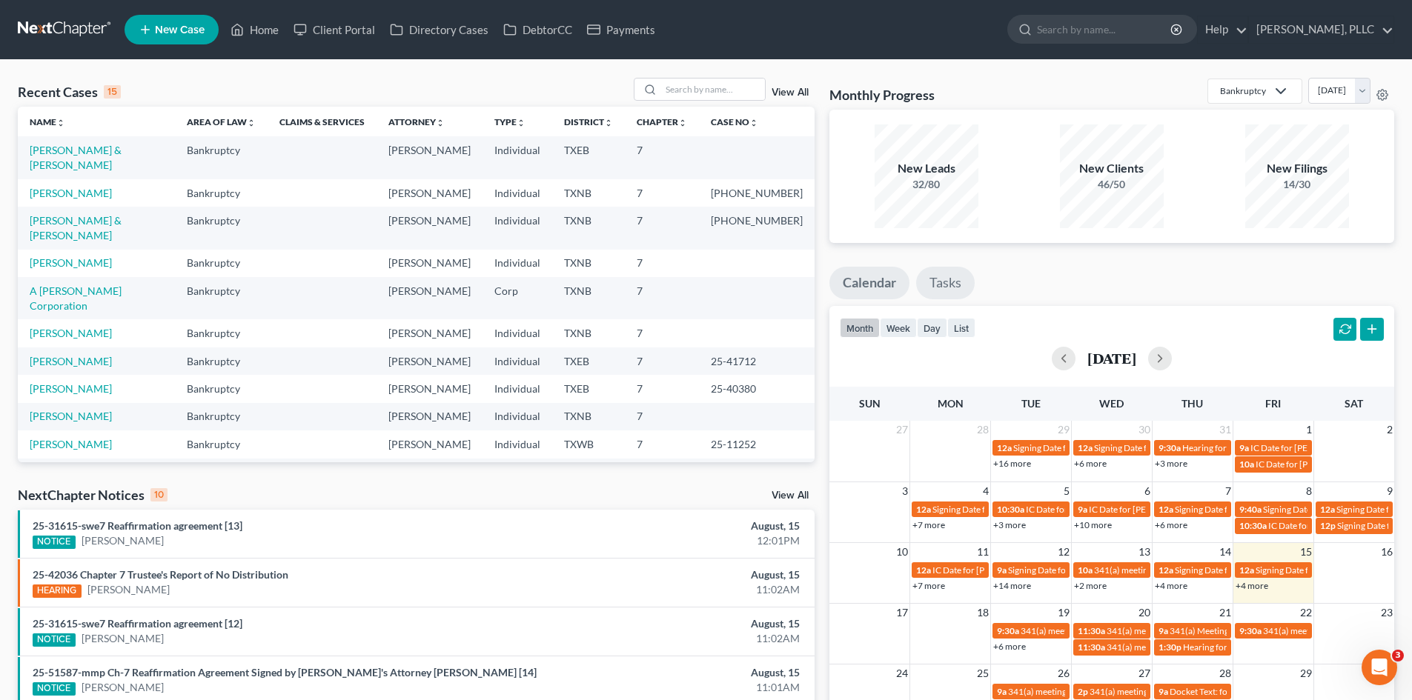
click at [941, 297] on link "Tasks" at bounding box center [945, 283] width 59 height 33
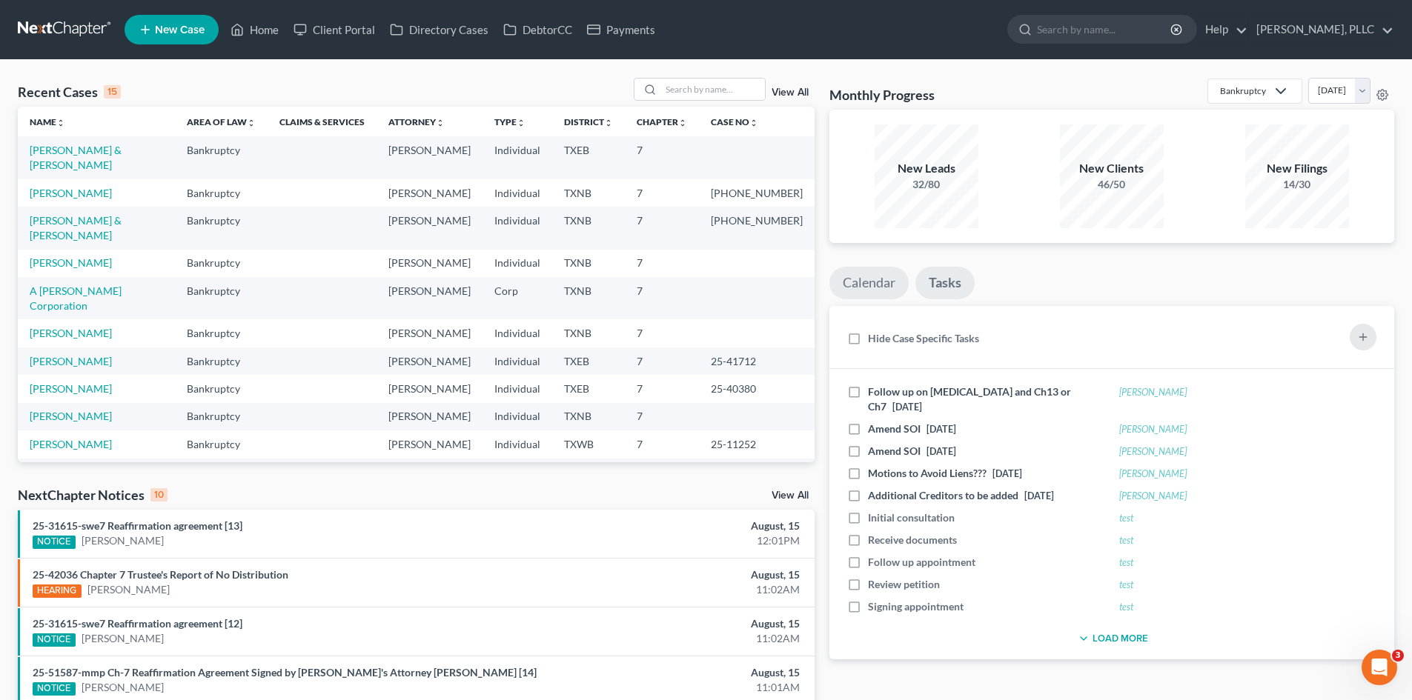
click at [880, 282] on link "Calendar" at bounding box center [868, 283] width 79 height 33
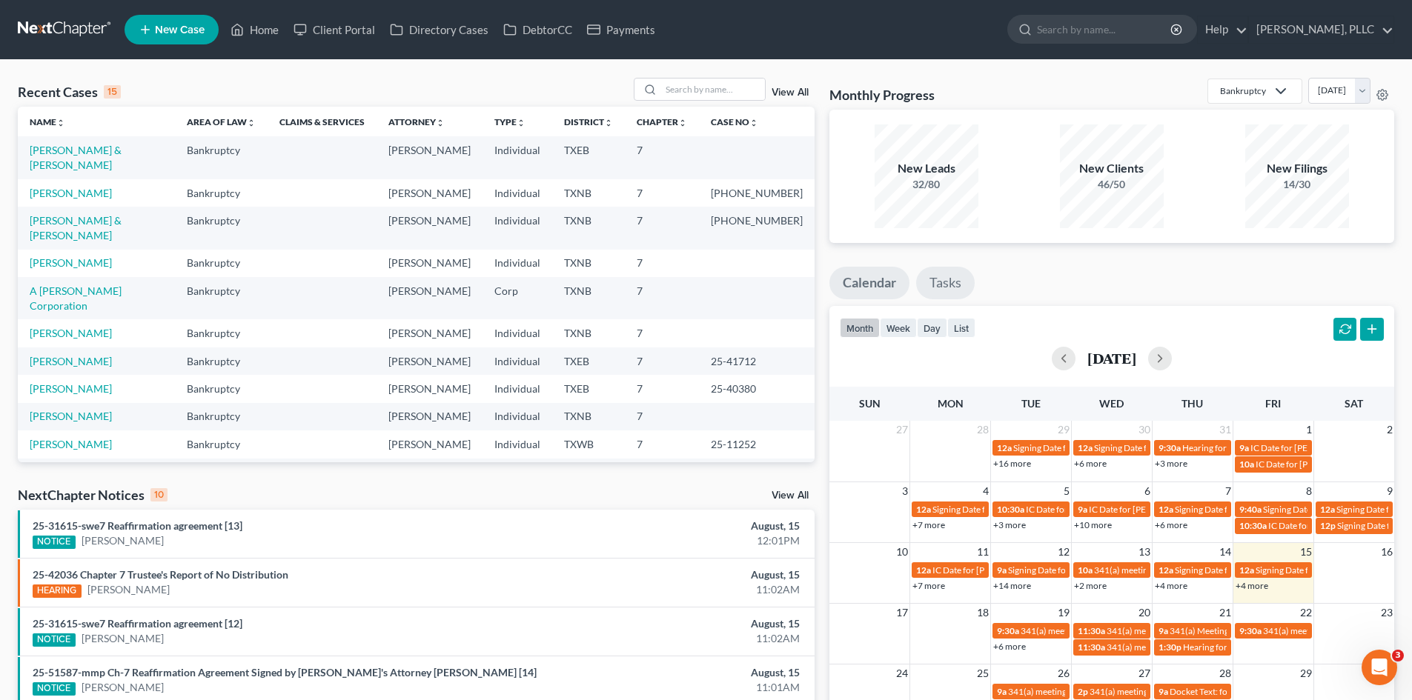
click at [966, 288] on link "Tasks" at bounding box center [945, 283] width 59 height 33
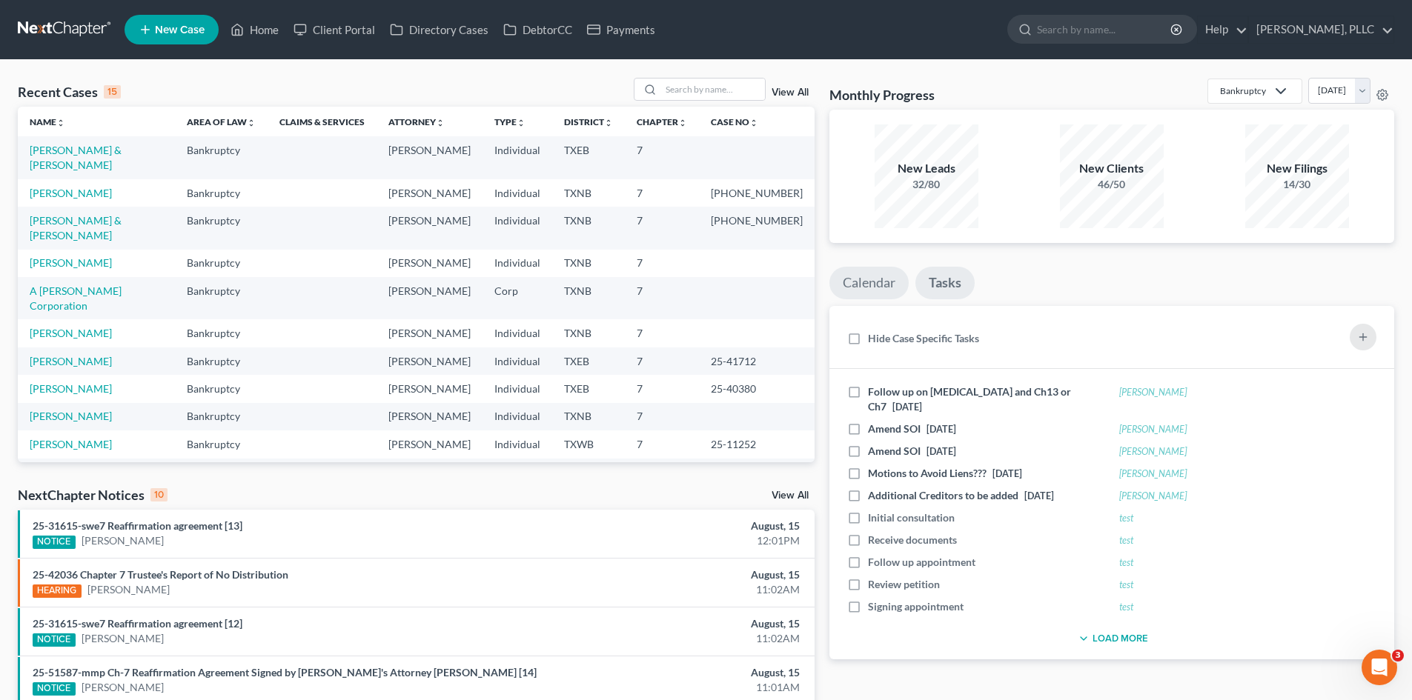
click at [866, 282] on link "Calendar" at bounding box center [868, 283] width 79 height 33
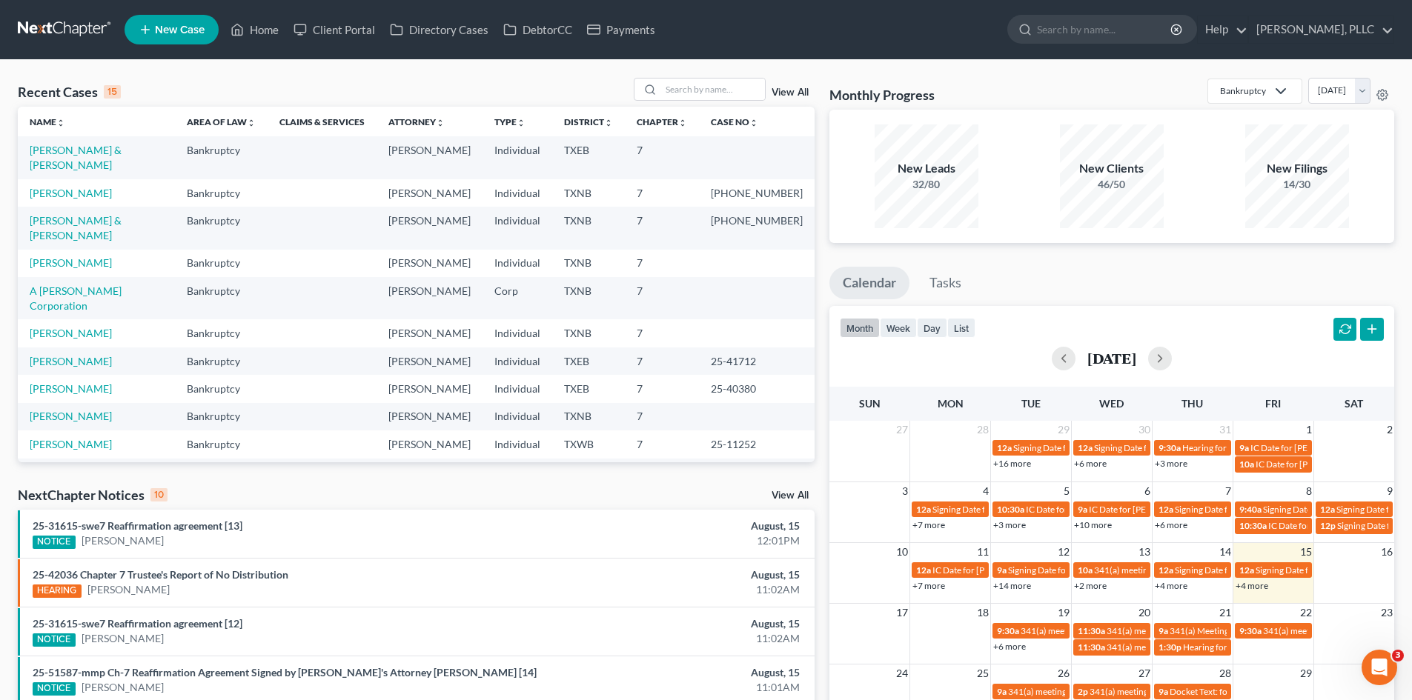
scroll to position [102, 0]
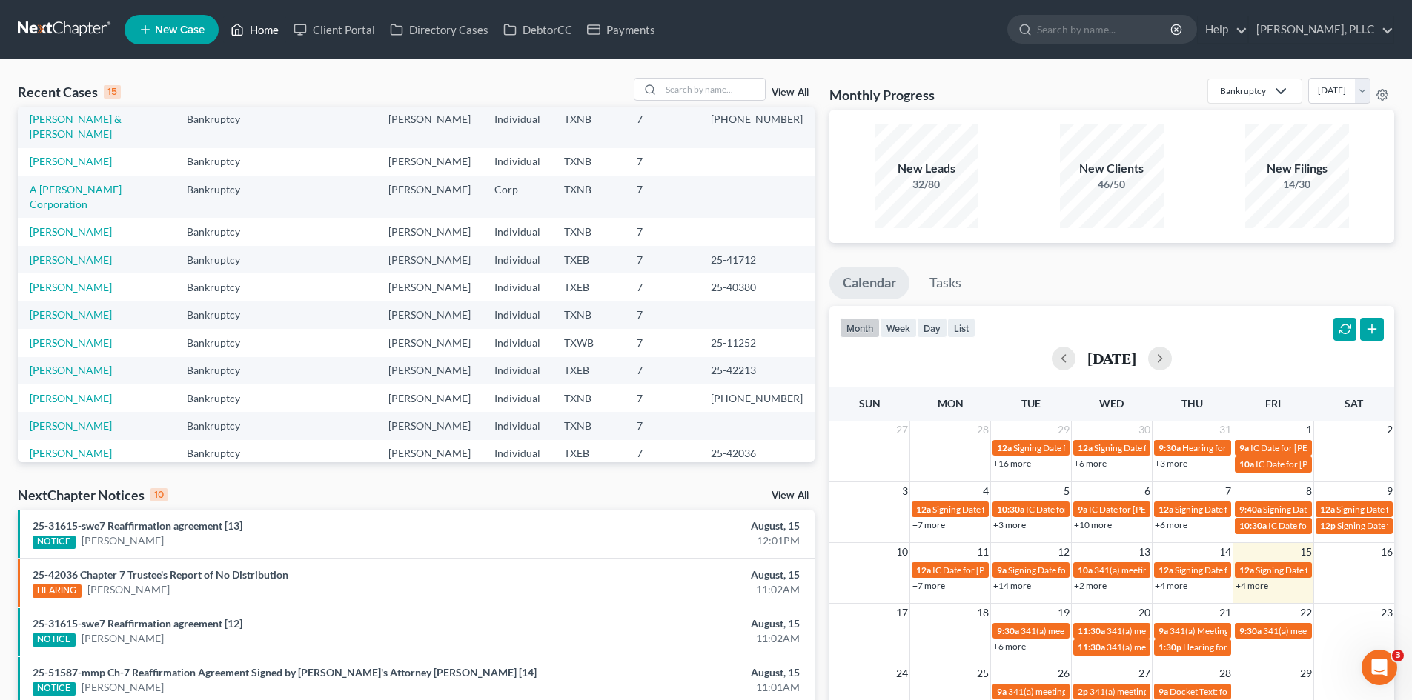
click at [276, 24] on link "Home" at bounding box center [254, 29] width 63 height 27
click at [639, 24] on link "Payments" at bounding box center [621, 29] width 83 height 27
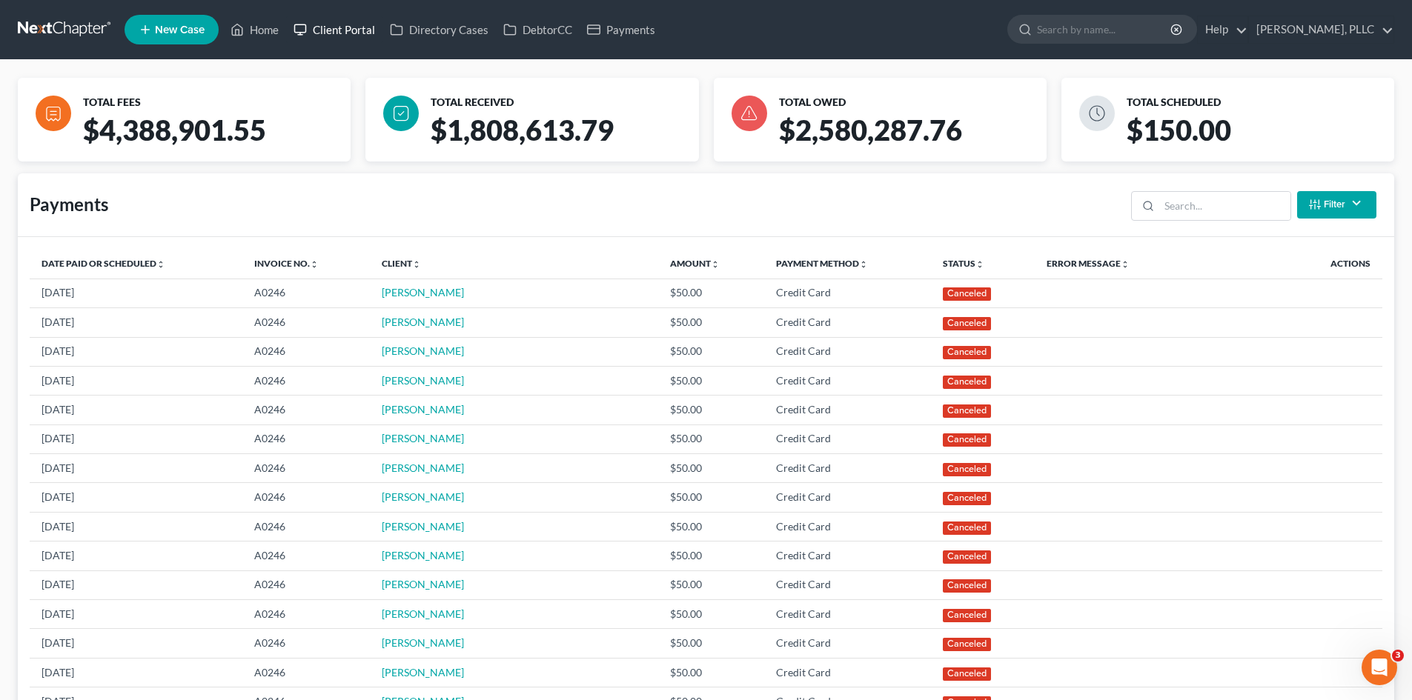
click at [337, 33] on link "Client Portal" at bounding box center [334, 29] width 96 height 27
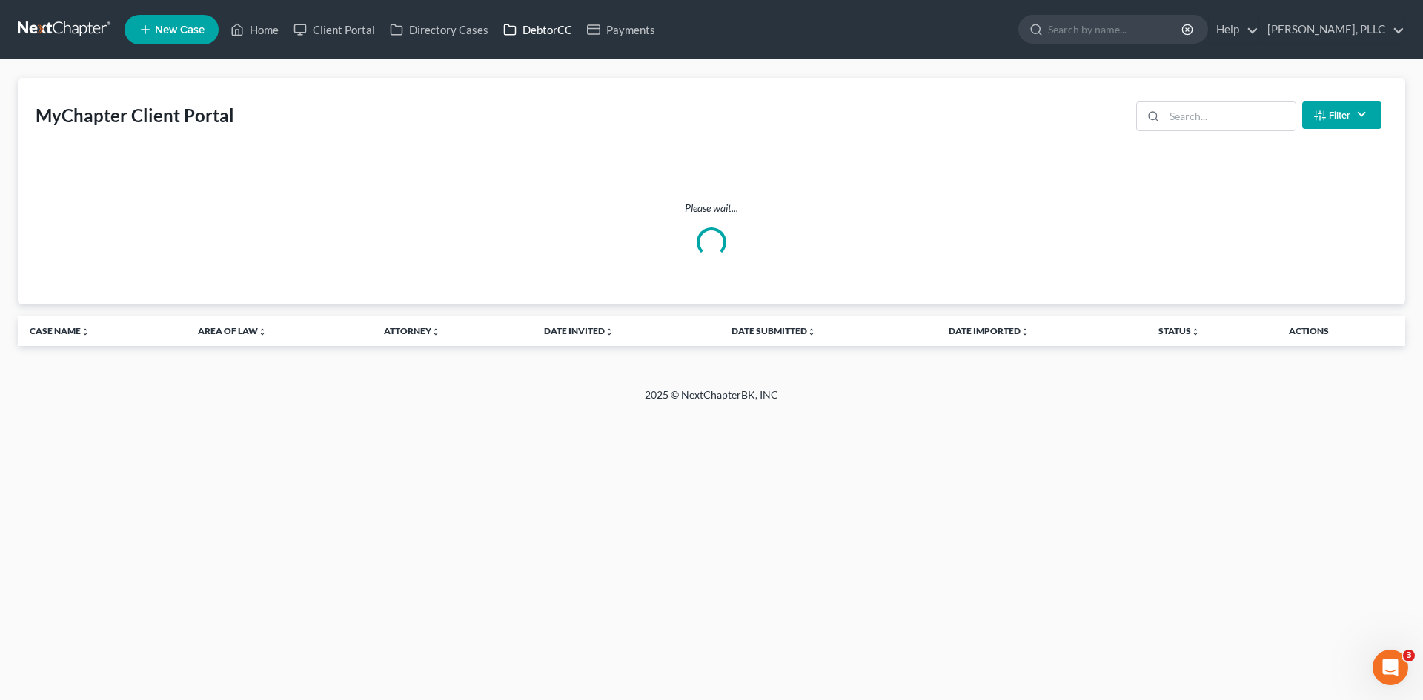
click at [552, 33] on link "DebtorCC" at bounding box center [538, 29] width 84 height 27
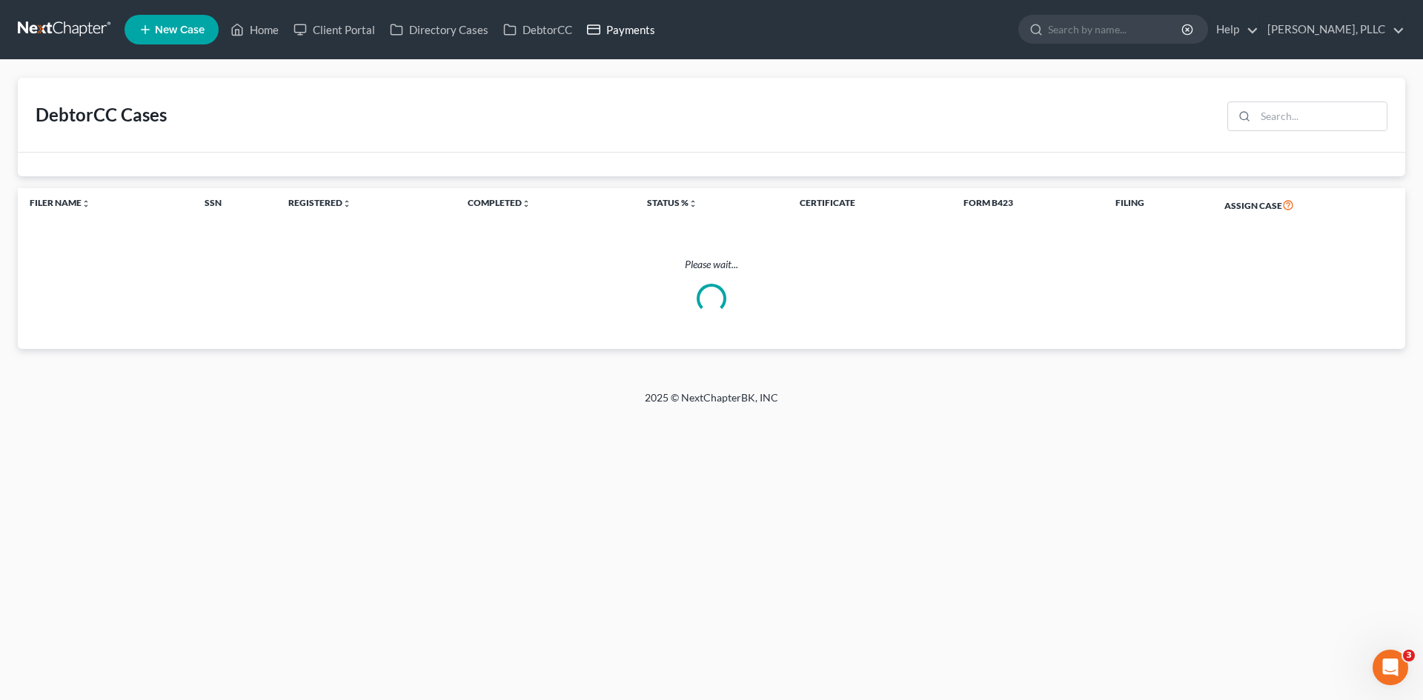
click at [652, 29] on link "Payments" at bounding box center [621, 29] width 83 height 27
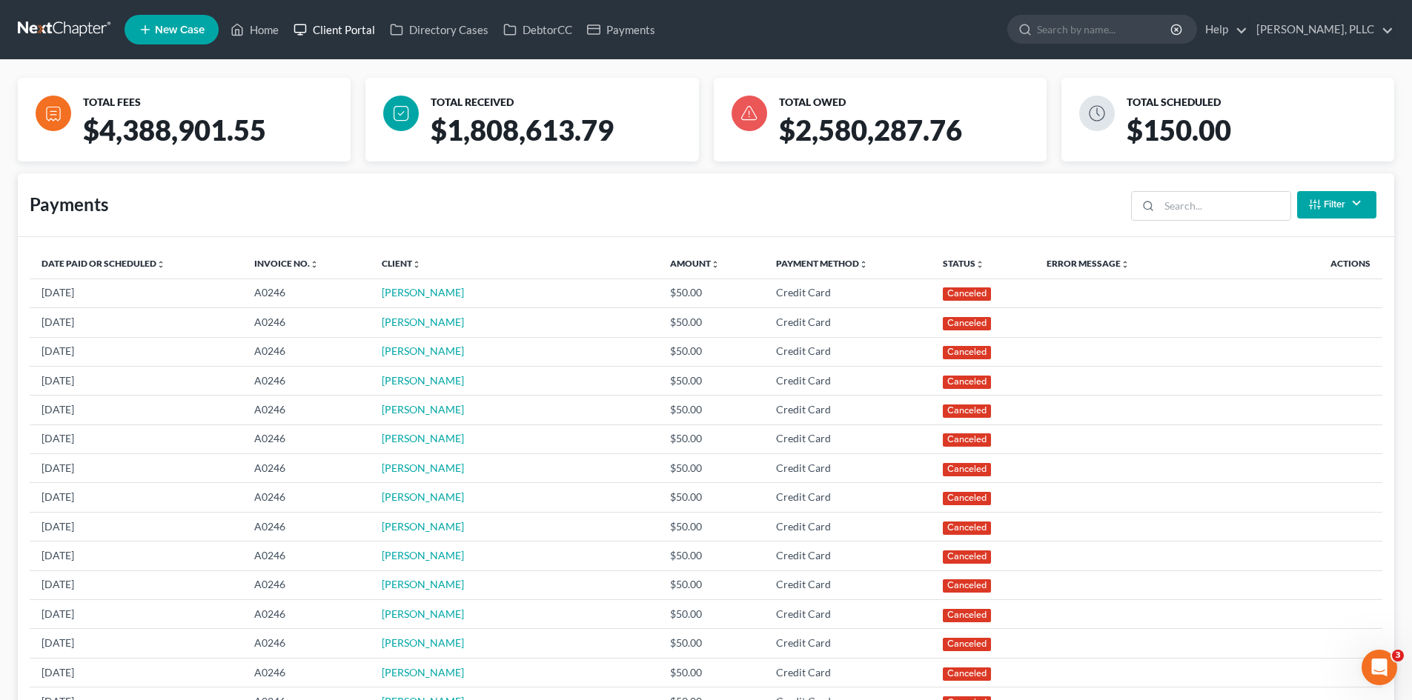
click at [334, 28] on link "Client Portal" at bounding box center [334, 29] width 96 height 27
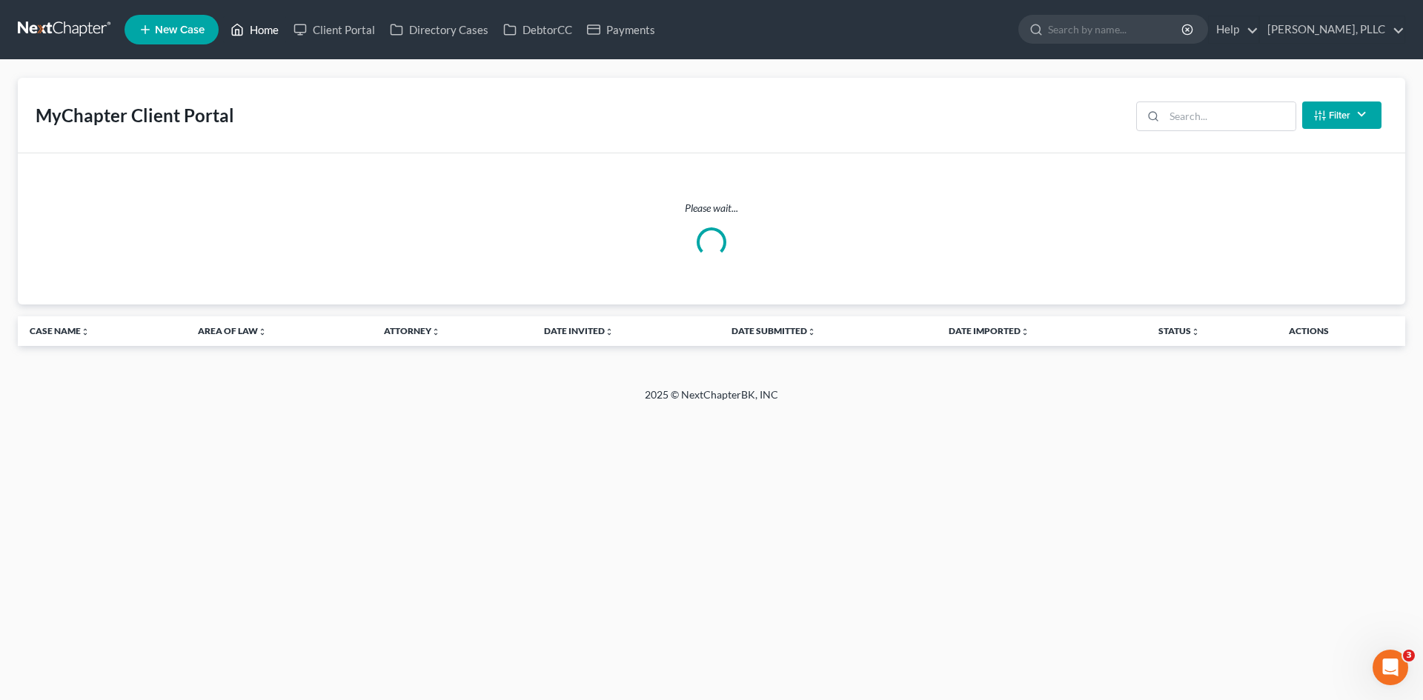
click at [252, 30] on link "Home" at bounding box center [254, 29] width 63 height 27
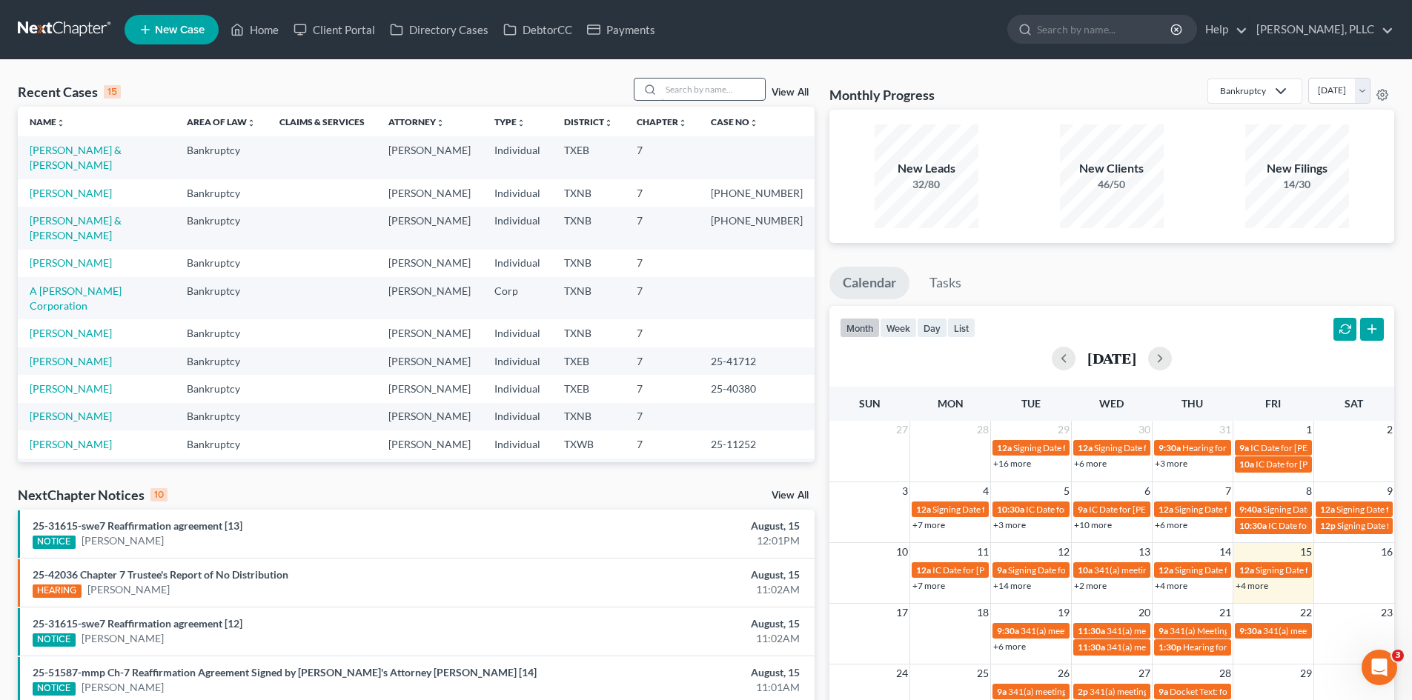
click at [722, 89] on input "search" at bounding box center [713, 89] width 104 height 21
type input "adegoke"
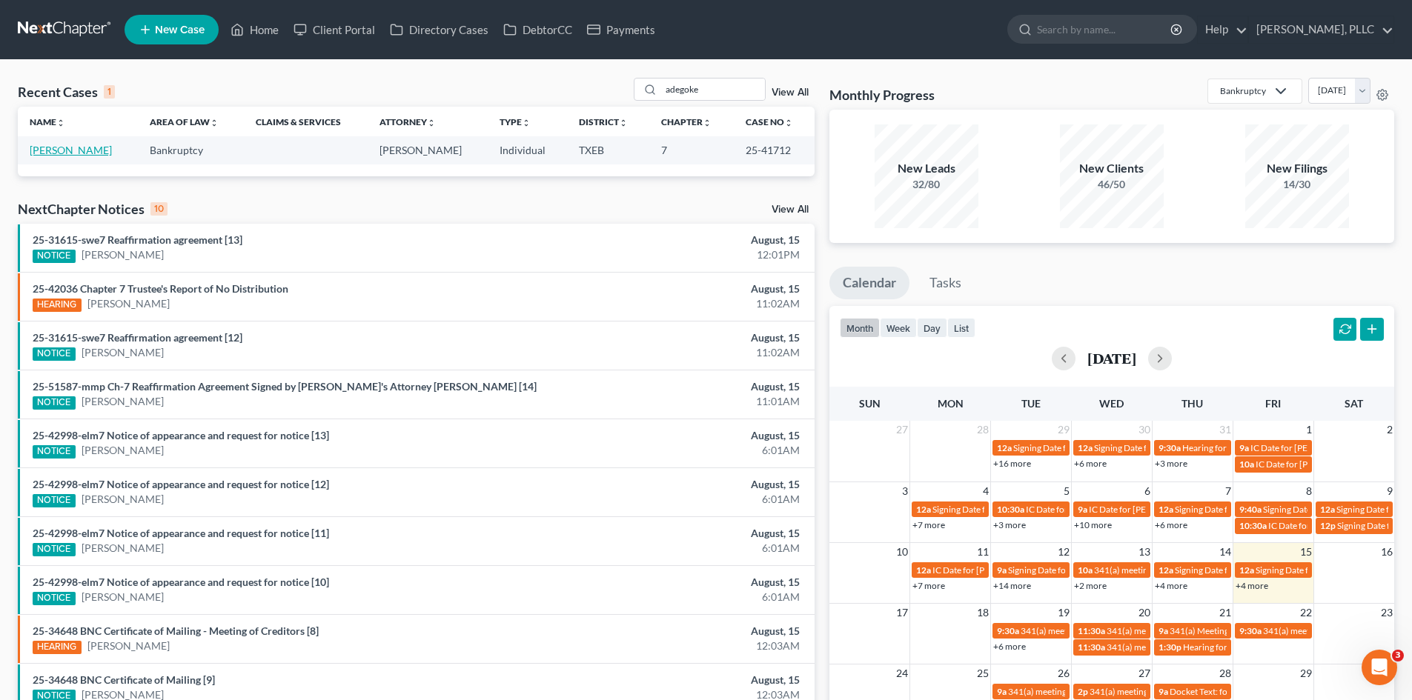
click at [73, 144] on link "[PERSON_NAME]" at bounding box center [71, 150] width 82 height 13
select select "1"
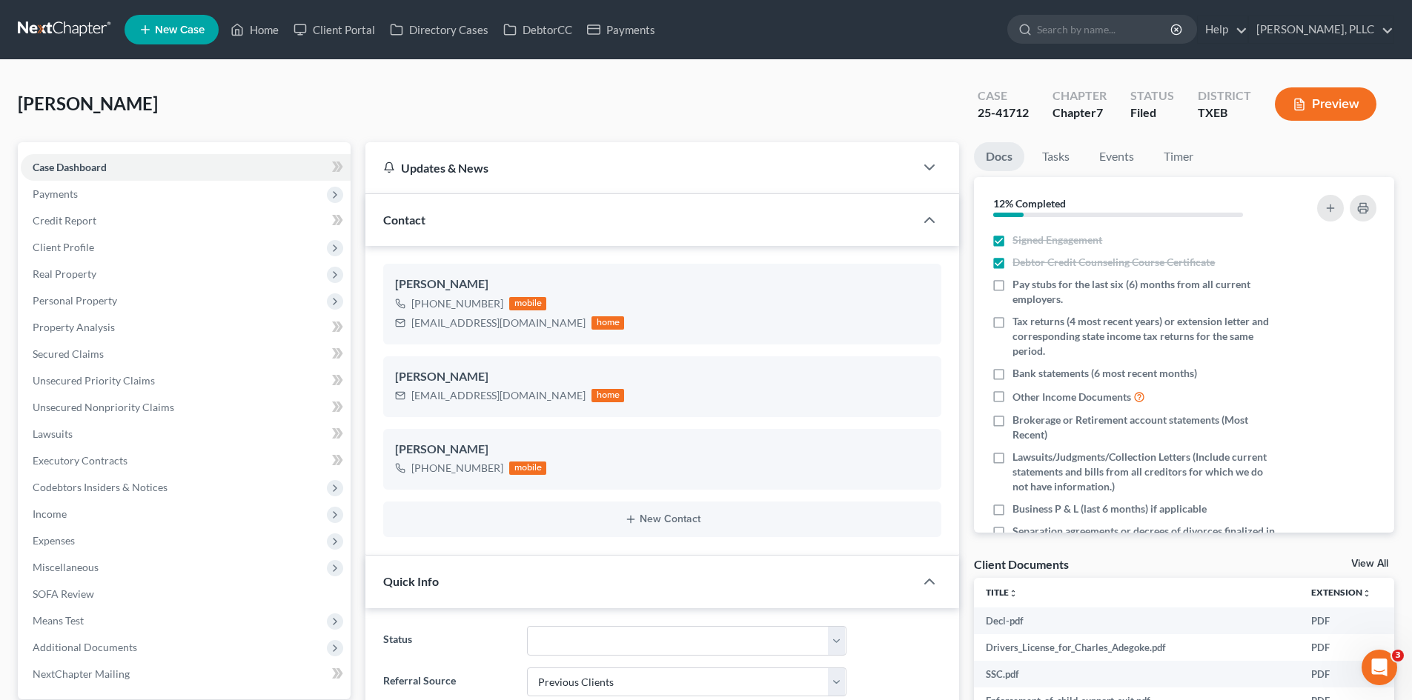
scroll to position [2135, 0]
click at [609, 27] on link "Payments" at bounding box center [621, 29] width 83 height 27
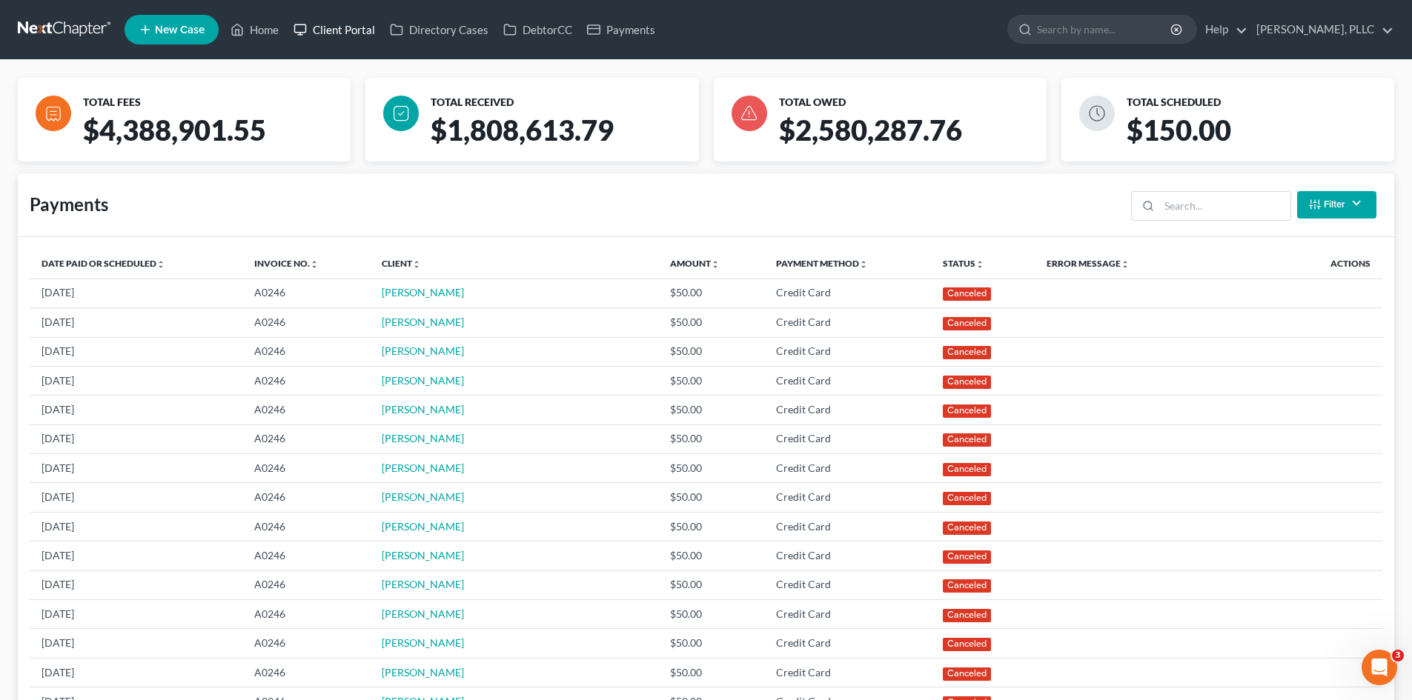
click at [322, 22] on link "Client Portal" at bounding box center [334, 29] width 96 height 27
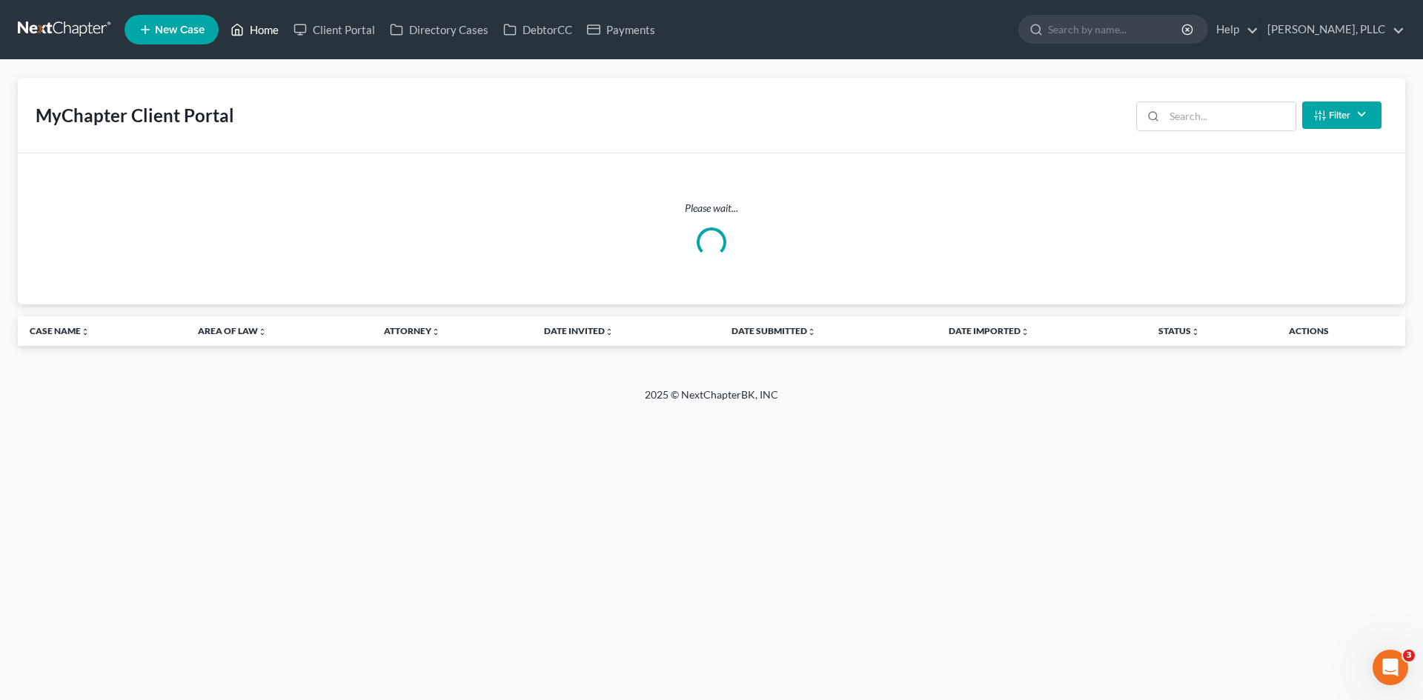
click at [250, 31] on link "Home" at bounding box center [254, 29] width 63 height 27
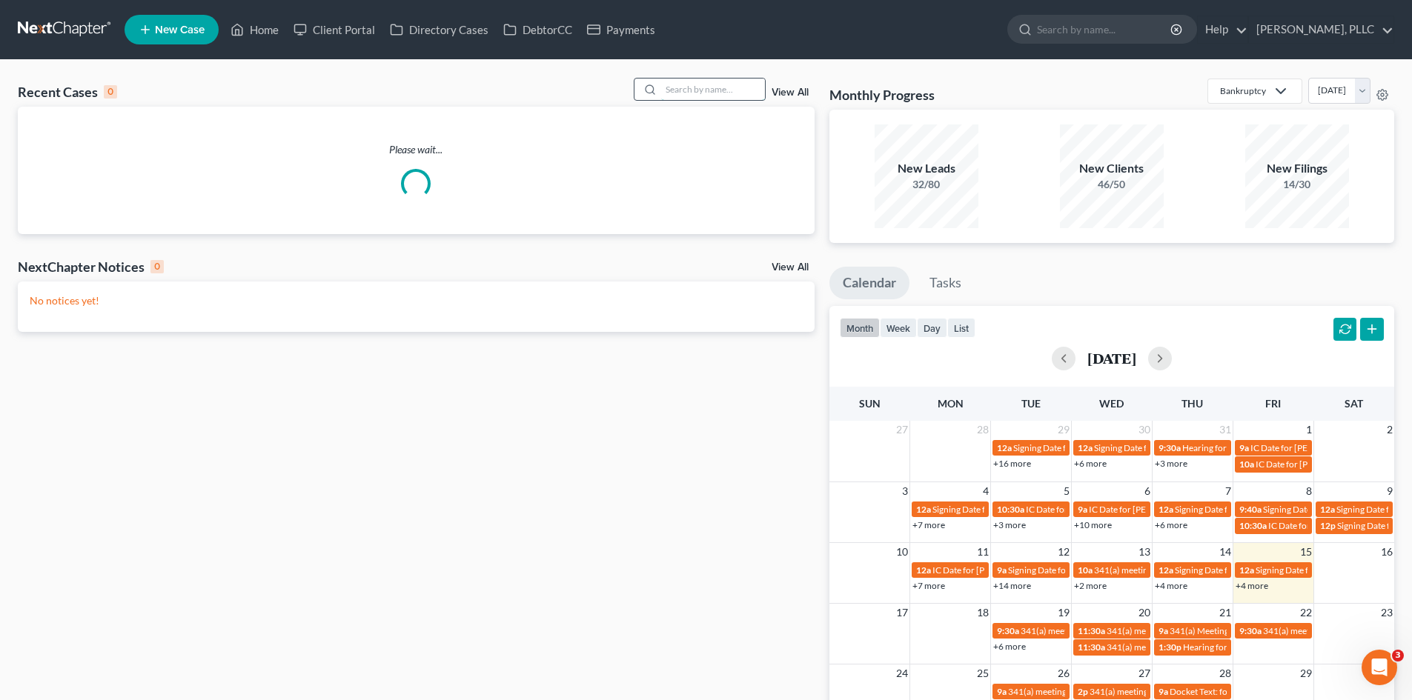
click at [683, 93] on input "search" at bounding box center [713, 89] width 104 height 21
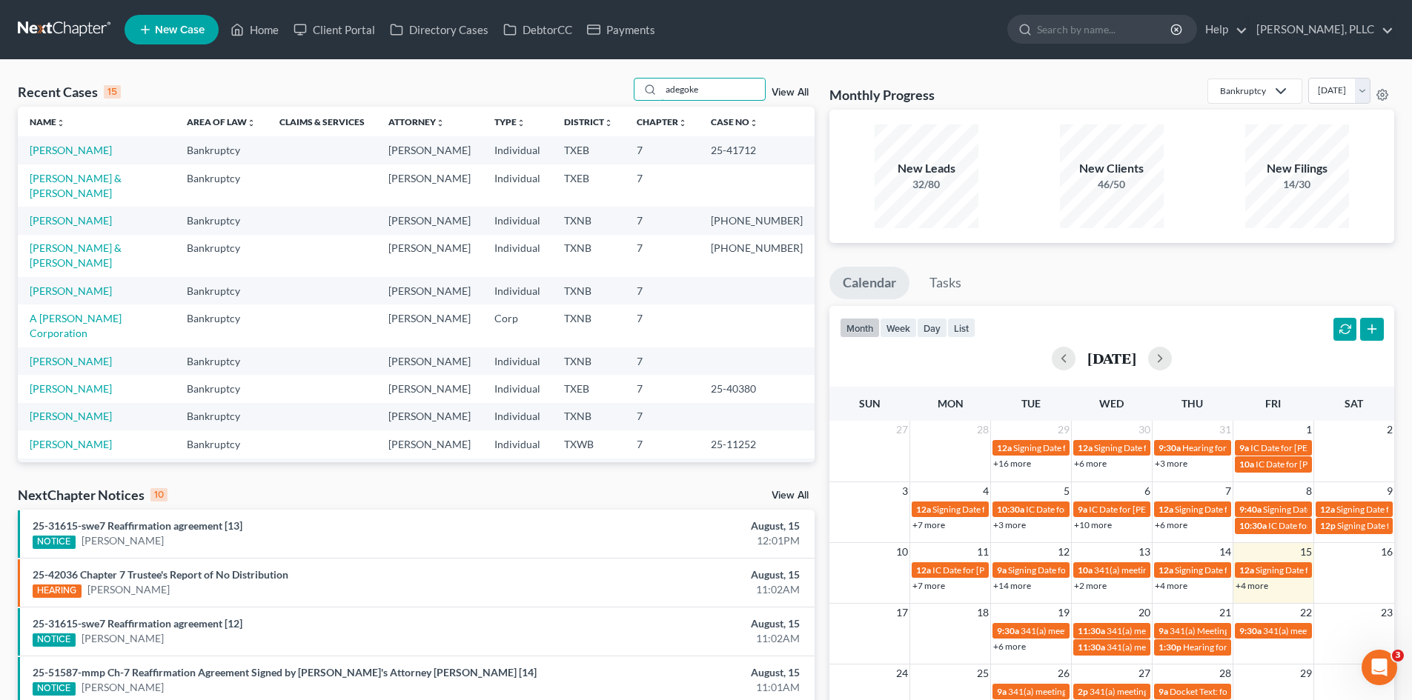
type input "adegoke"
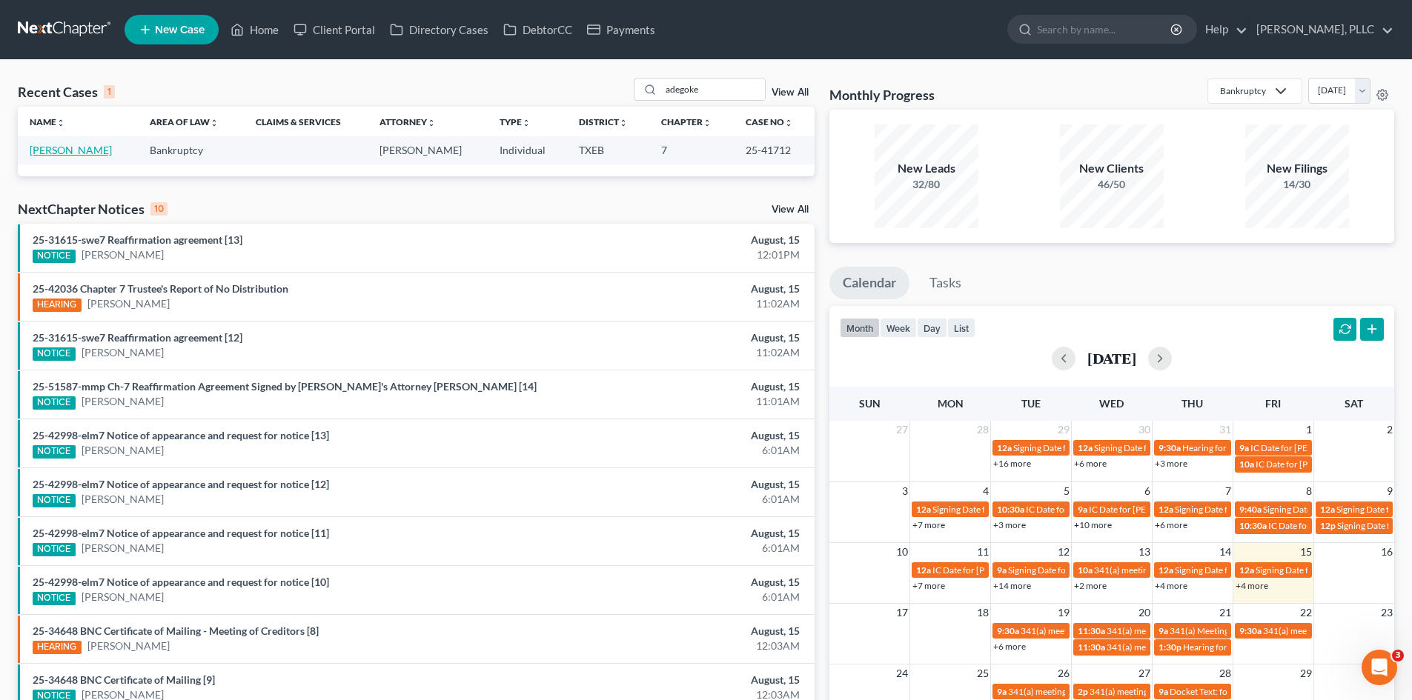
click at [59, 156] on link "[PERSON_NAME]" at bounding box center [71, 150] width 82 height 13
select select "1"
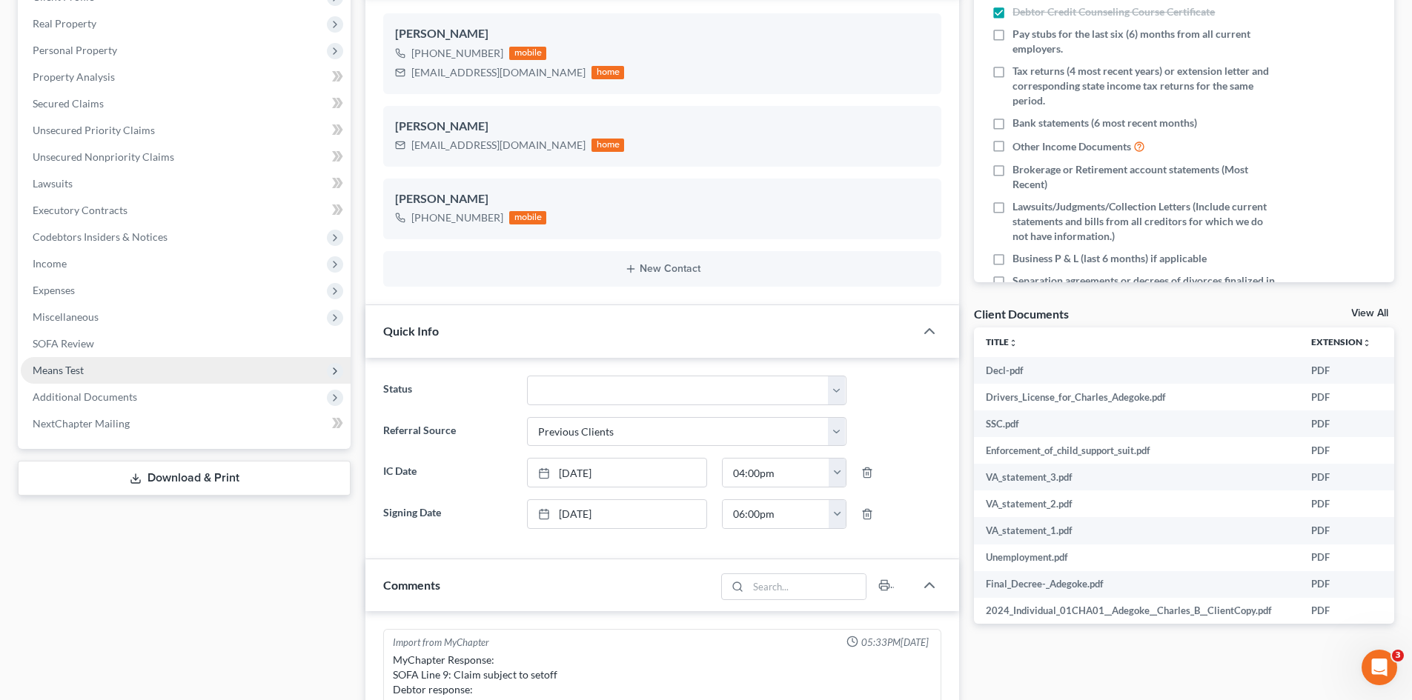
scroll to position [2135, 0]
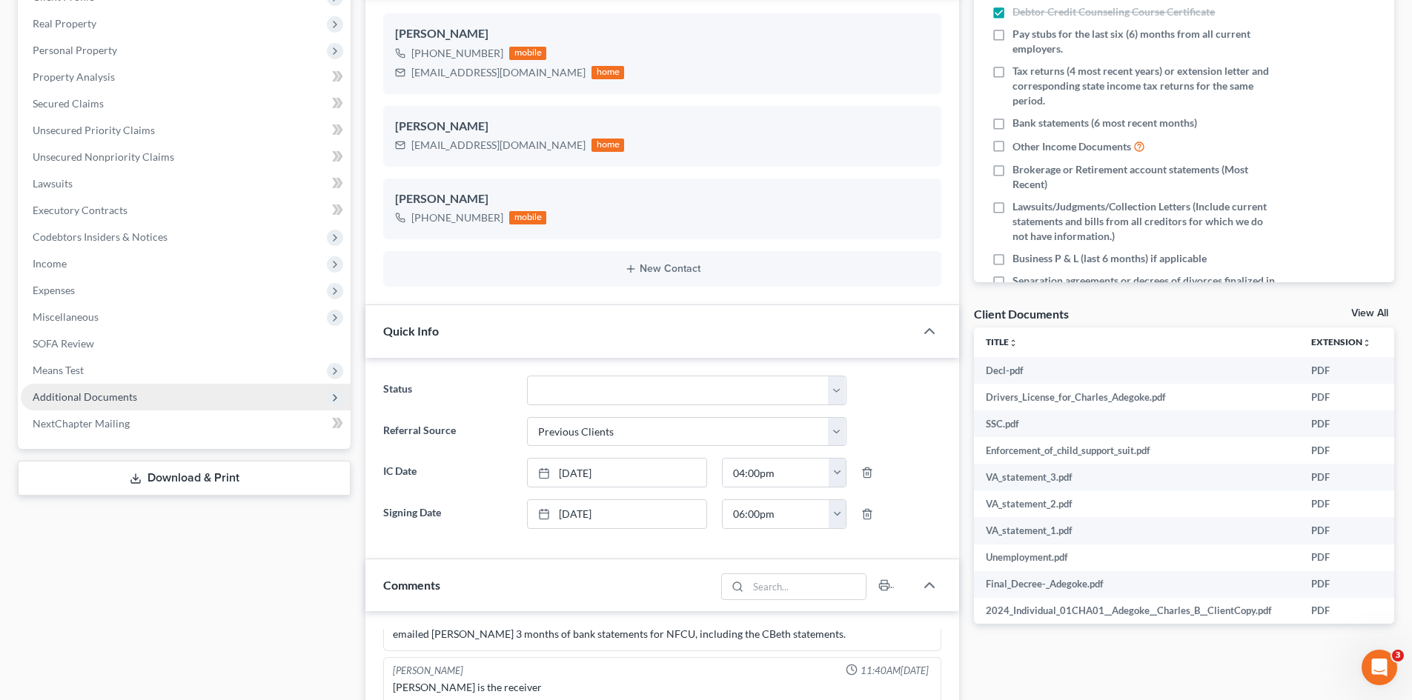
click at [169, 389] on span "Additional Documents" at bounding box center [186, 397] width 330 height 27
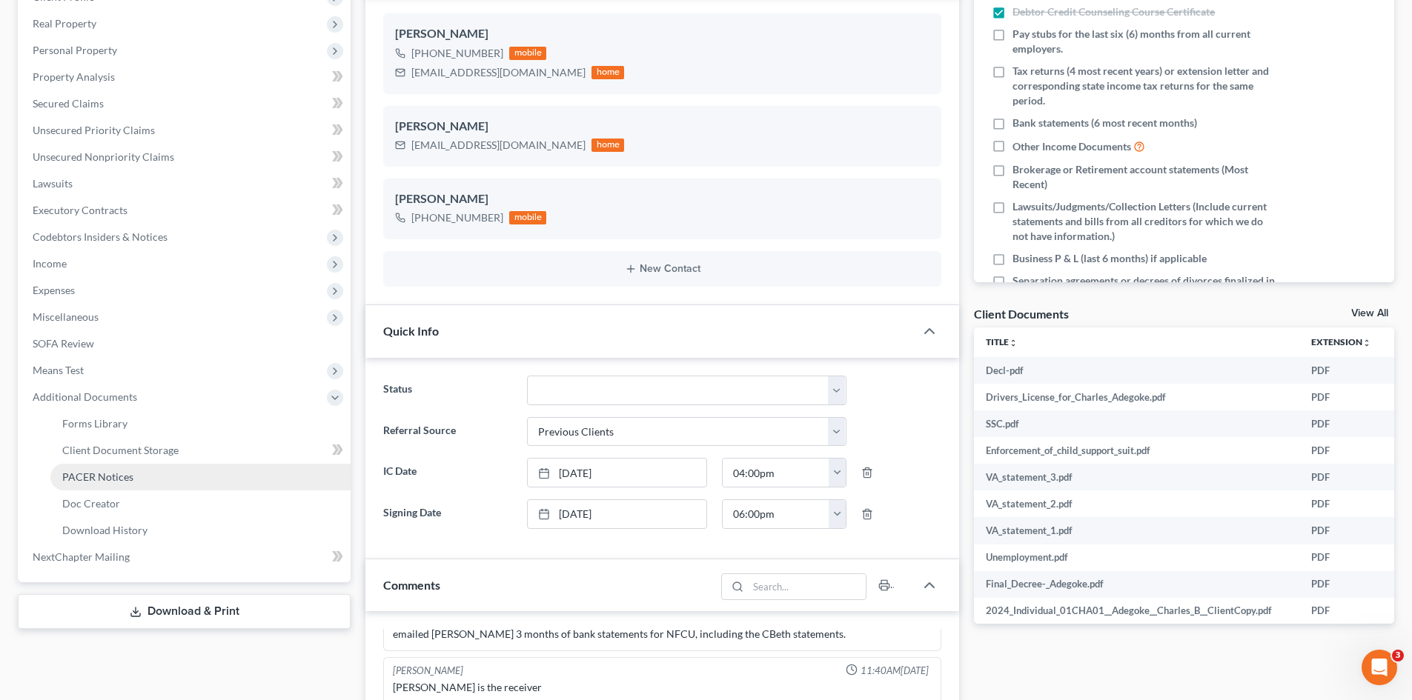
click at [136, 480] on link "PACER Notices" at bounding box center [200, 477] width 300 height 27
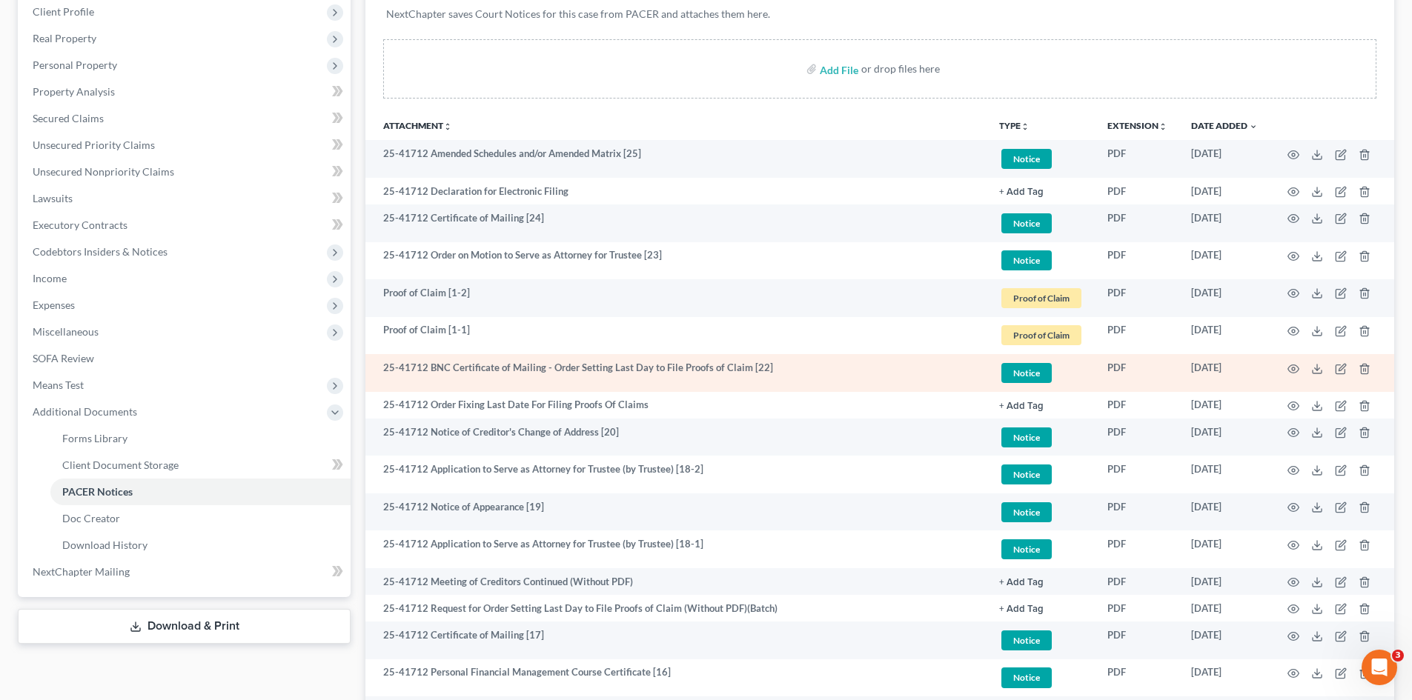
scroll to position [222, 0]
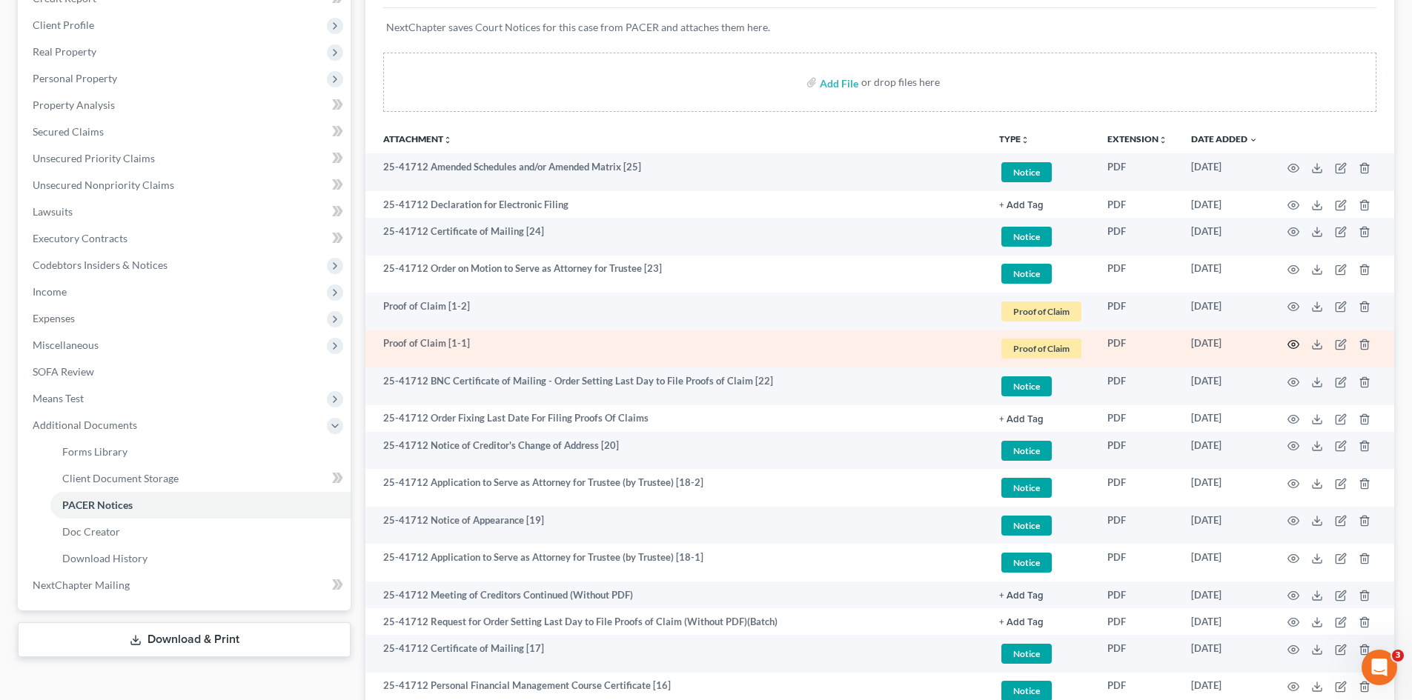
click at [1293, 347] on icon "button" at bounding box center [1293, 345] width 12 height 12
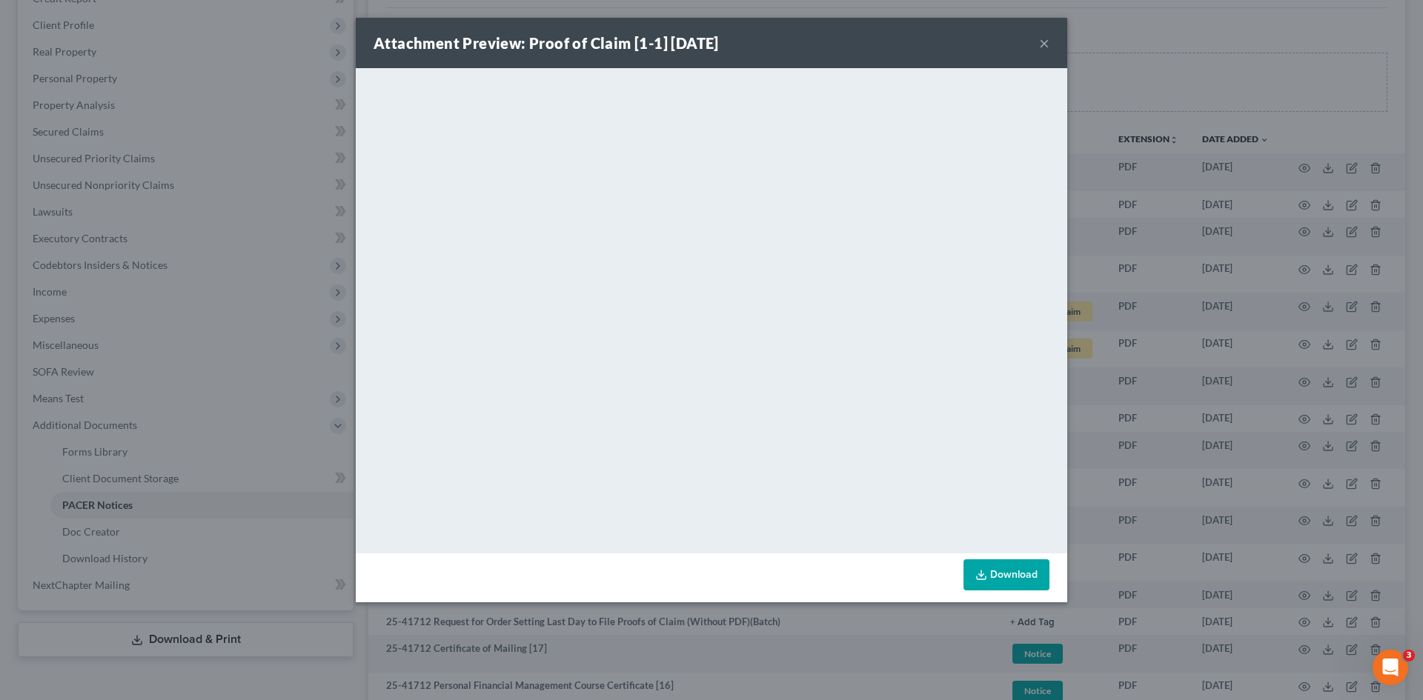
click at [1041, 41] on button "×" at bounding box center [1044, 43] width 10 height 18
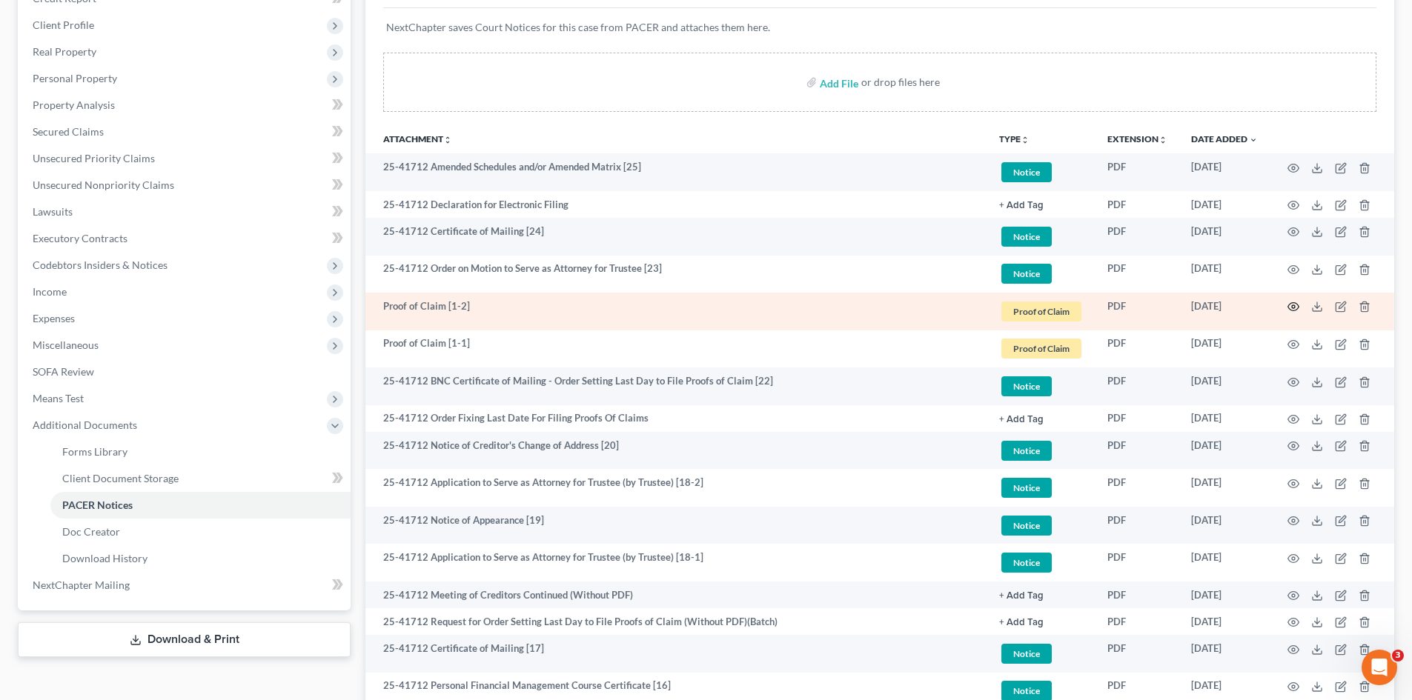
click at [1292, 311] on icon "button" at bounding box center [1293, 307] width 11 height 8
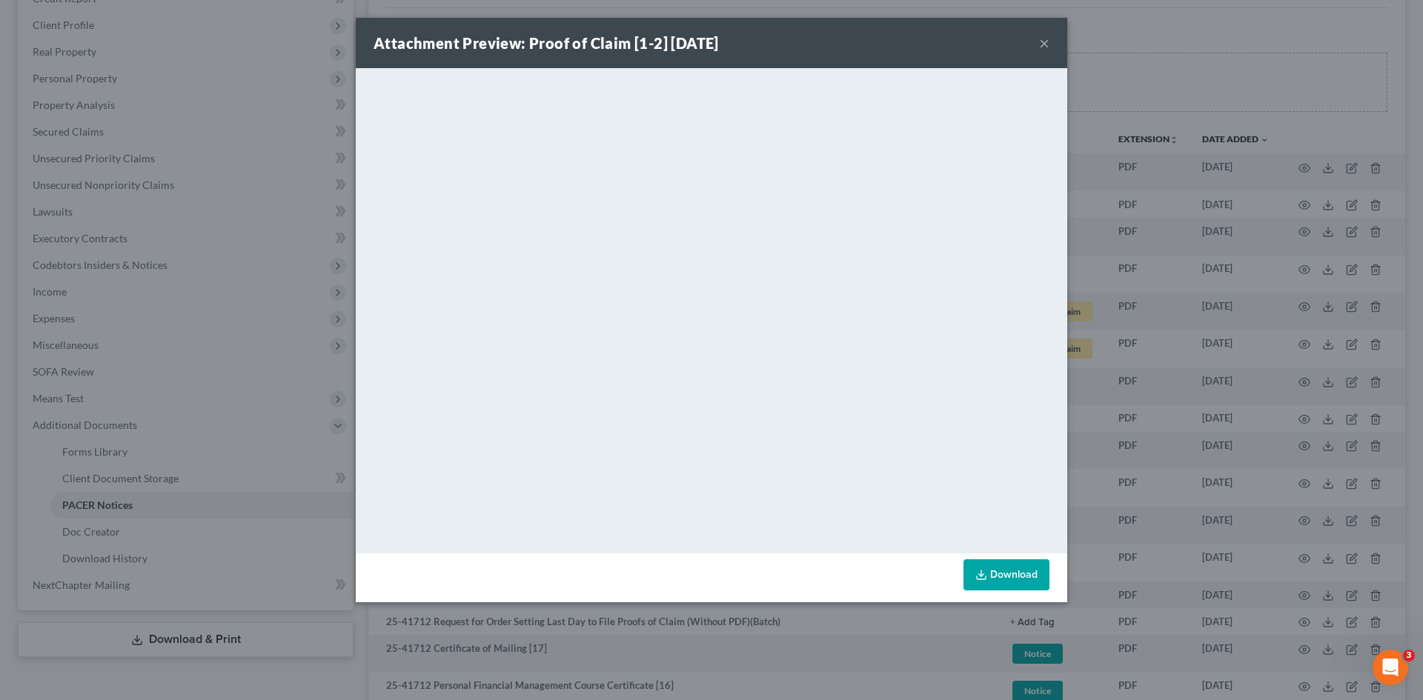
click at [1046, 41] on button "×" at bounding box center [1044, 43] width 10 height 18
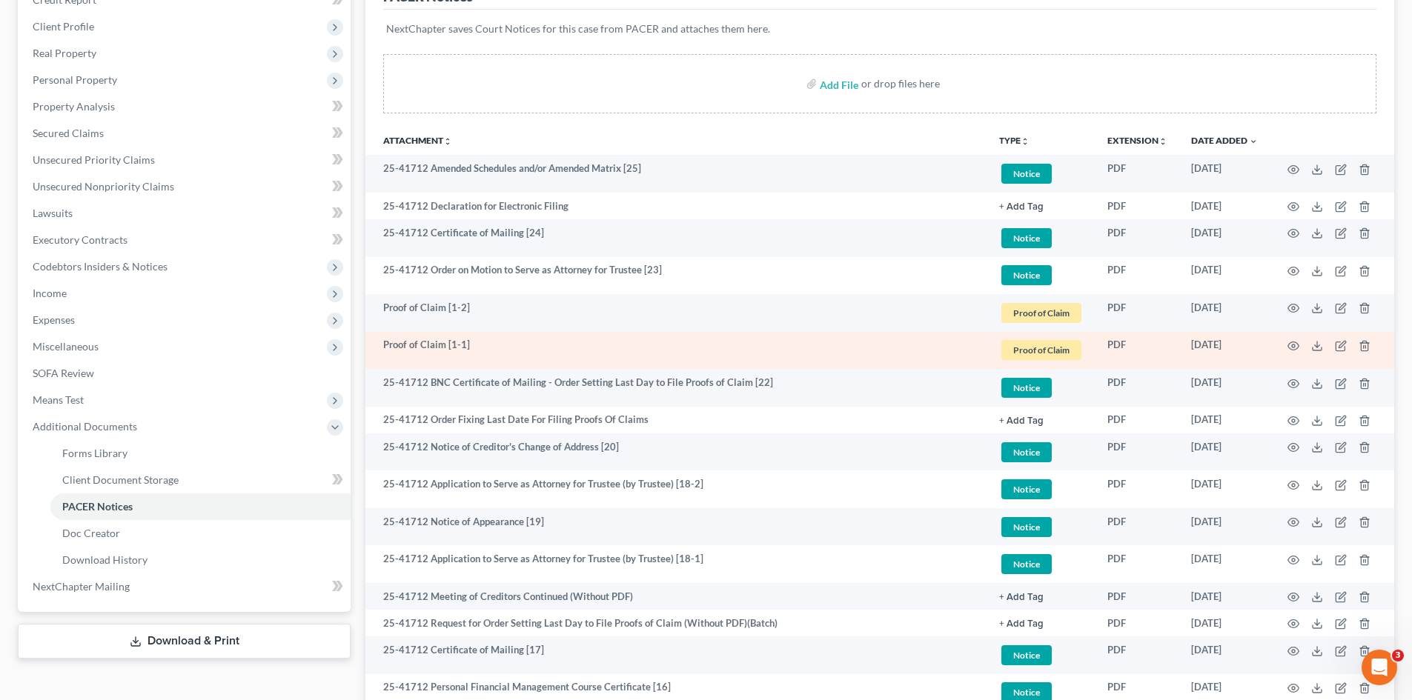
scroll to position [195, 0]
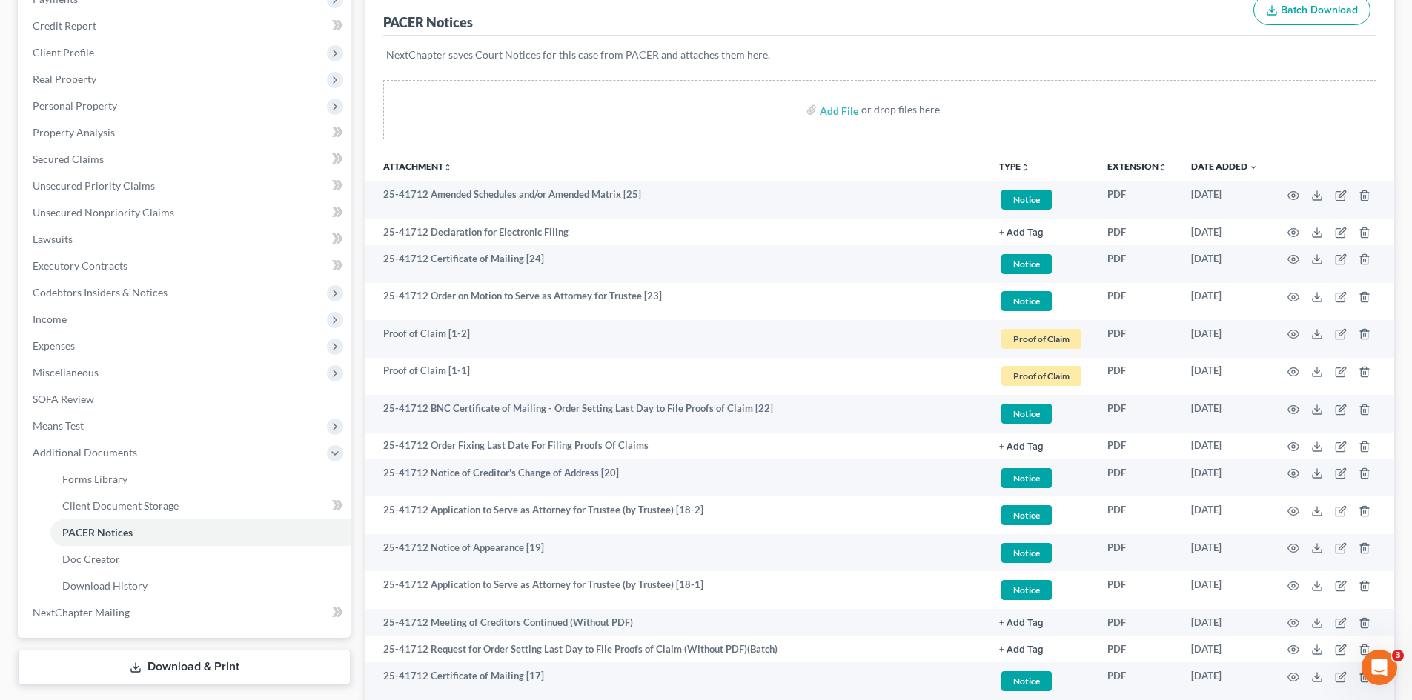
drag, startPoint x: 1411, startPoint y: 270, endPoint x: 1415, endPoint y: 213, distance: 56.5
click at [1412, 213] on html "Home New Case Client Portal Directory Cases DebtorCC Payments [PERSON_NAME], PL…" at bounding box center [706, 613] width 1412 height 1616
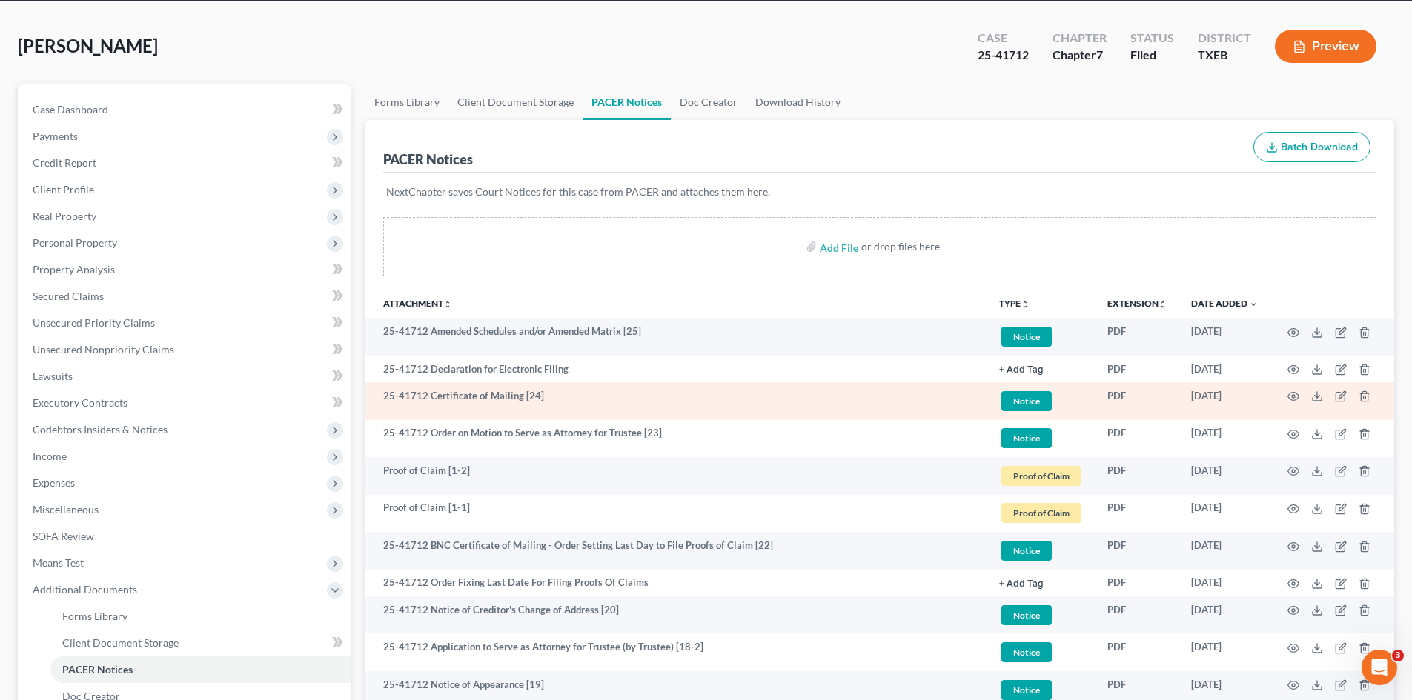
scroll to position [148, 0]
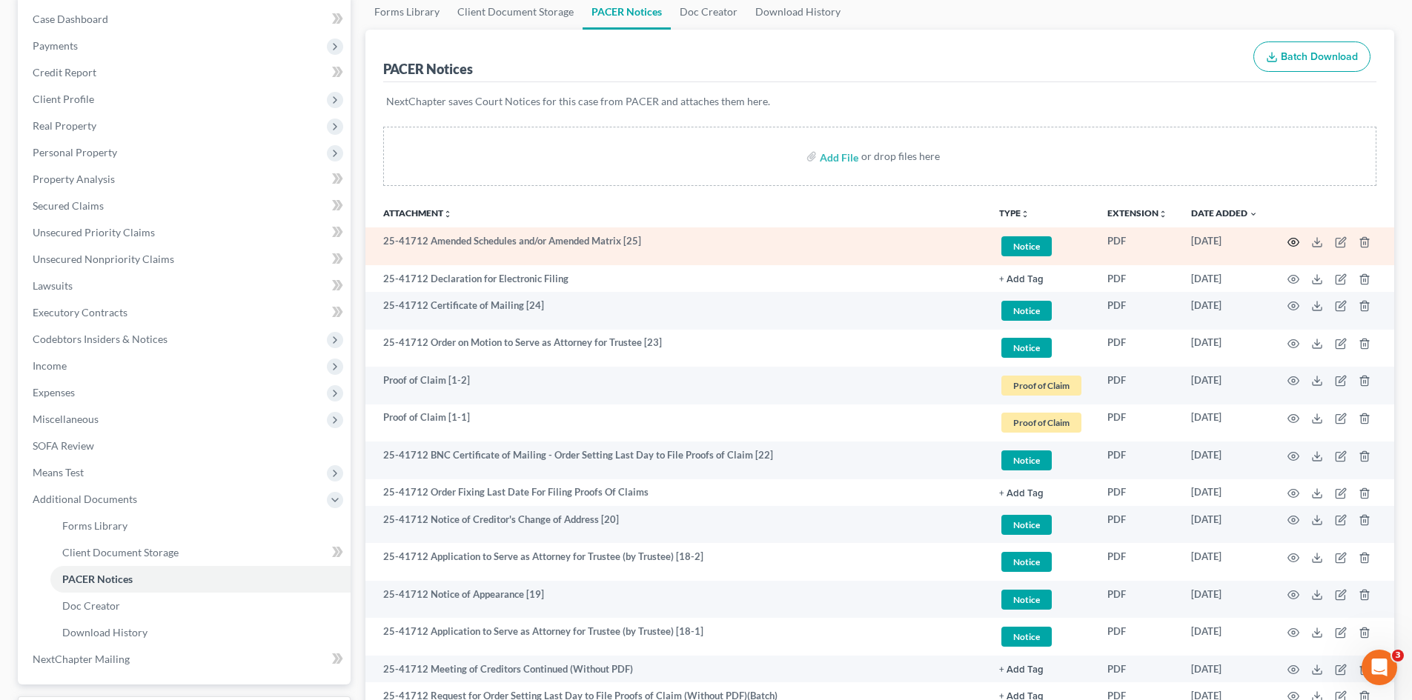
click at [1290, 246] on icon "button" at bounding box center [1293, 242] width 12 height 12
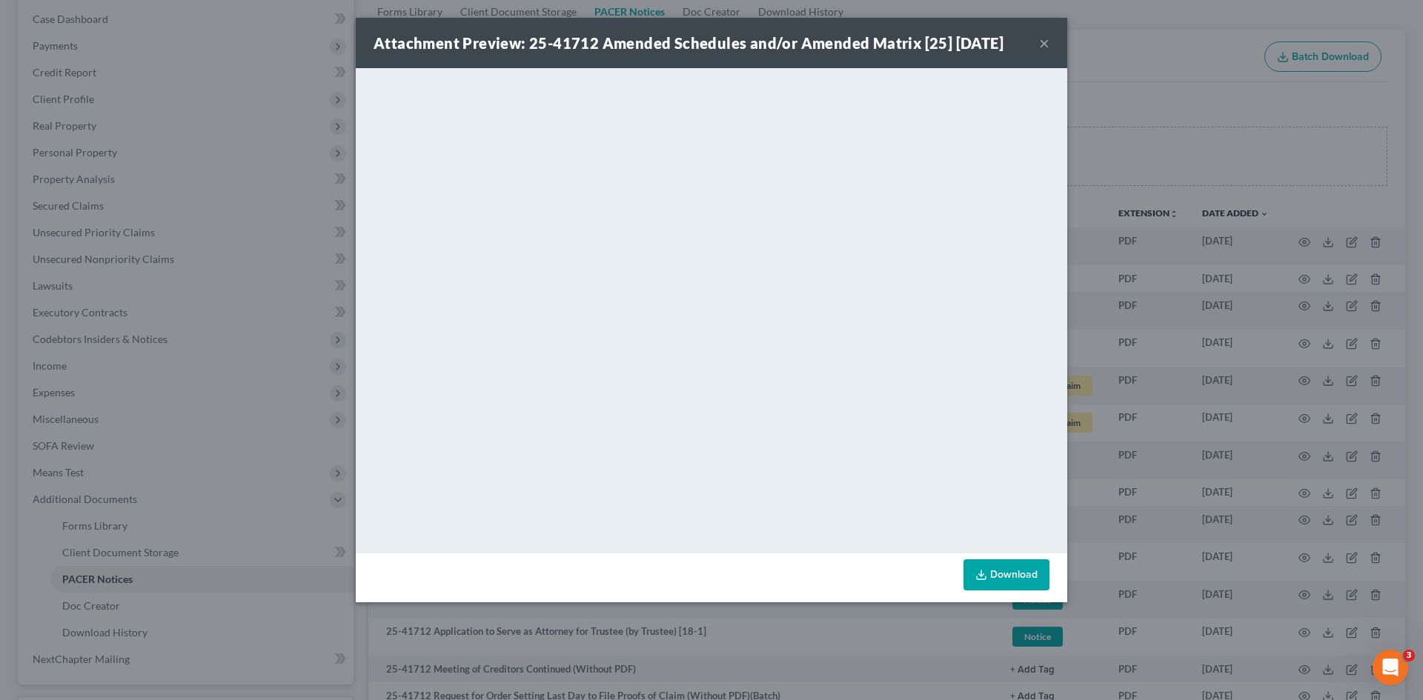
click at [1041, 44] on button "×" at bounding box center [1044, 43] width 10 height 18
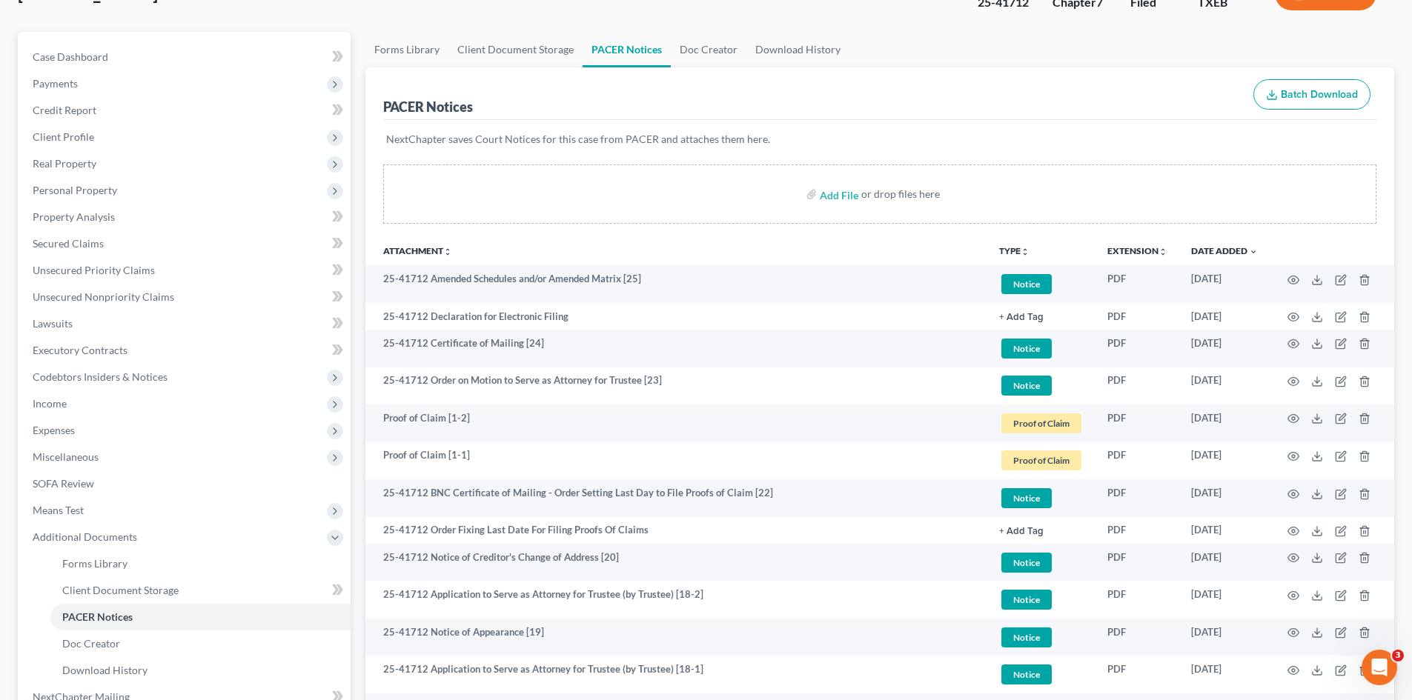
scroll to position [74, 0]
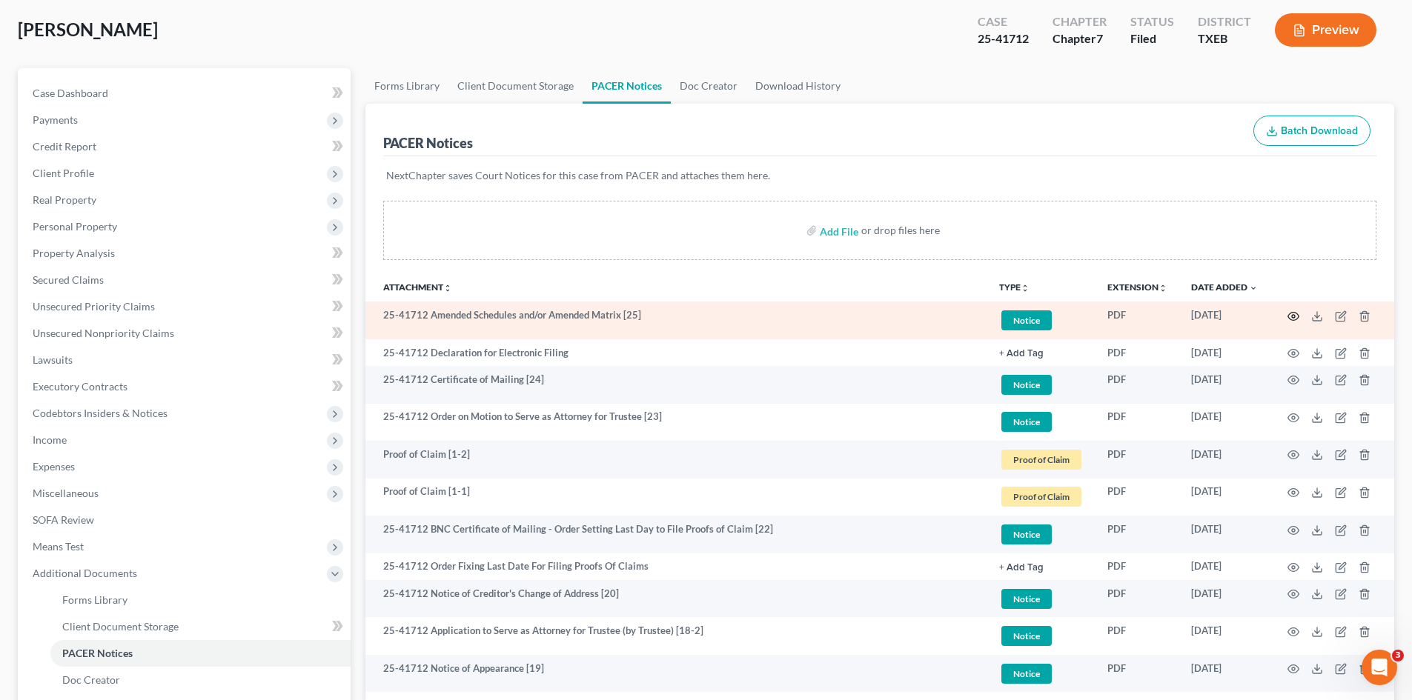
click at [1293, 319] on icon "button" at bounding box center [1293, 317] width 12 height 12
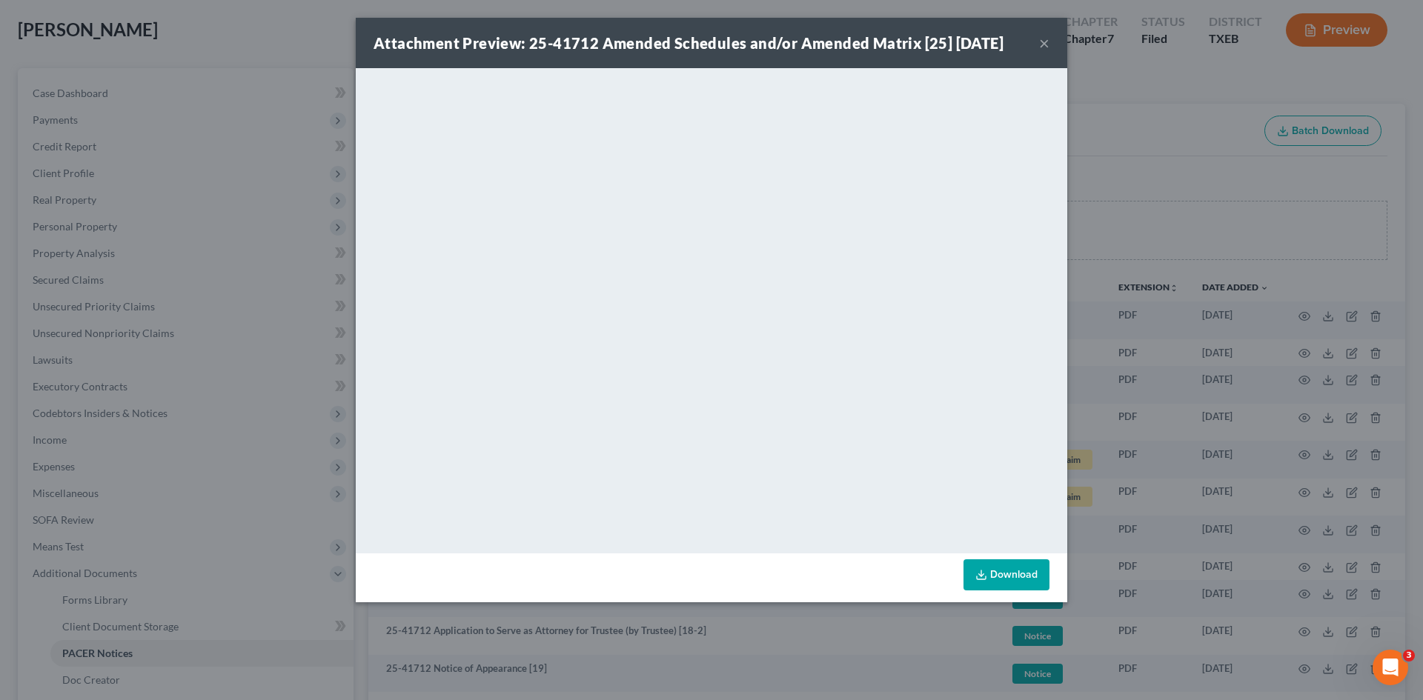
click at [2, 435] on div "Attachment Preview: 25-41712 Amended Schedules and/or Amended Matrix [25] [DATE…" at bounding box center [711, 350] width 1423 height 700
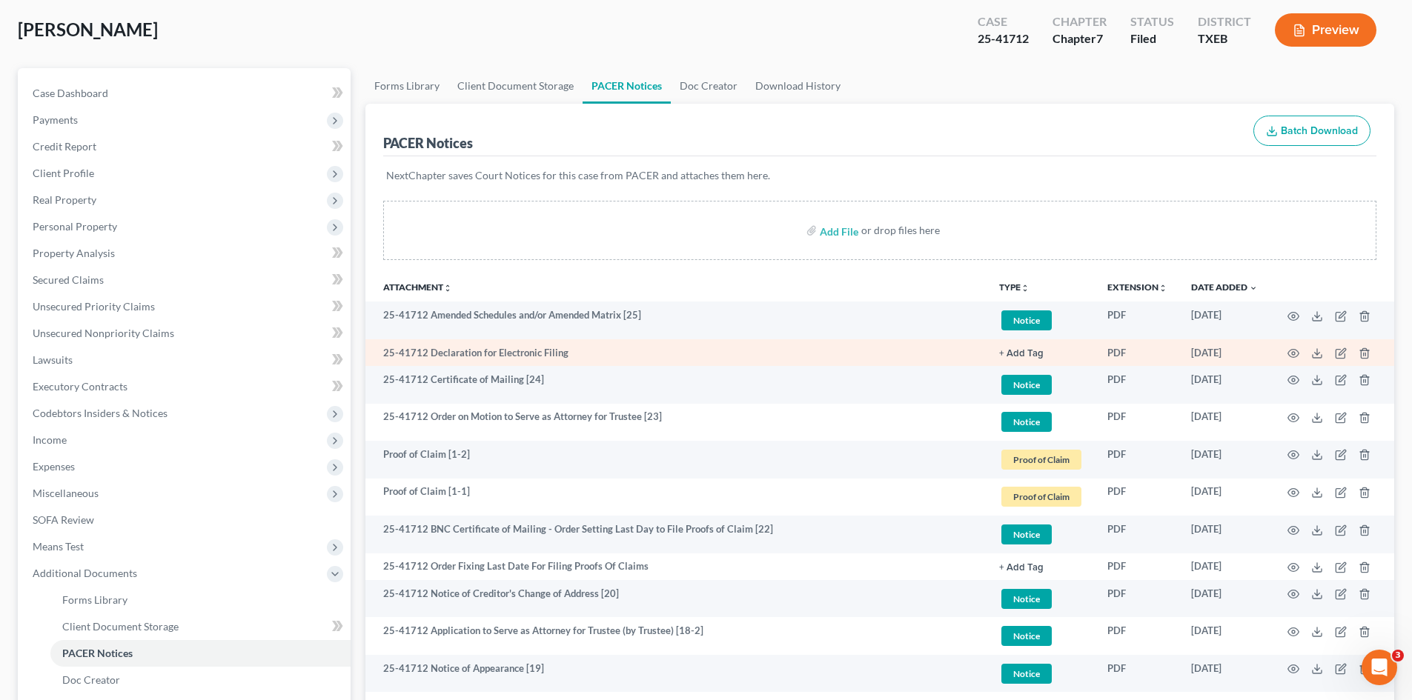
drag, startPoint x: 0, startPoint y: 375, endPoint x: 1334, endPoint y: 363, distance: 1334.2
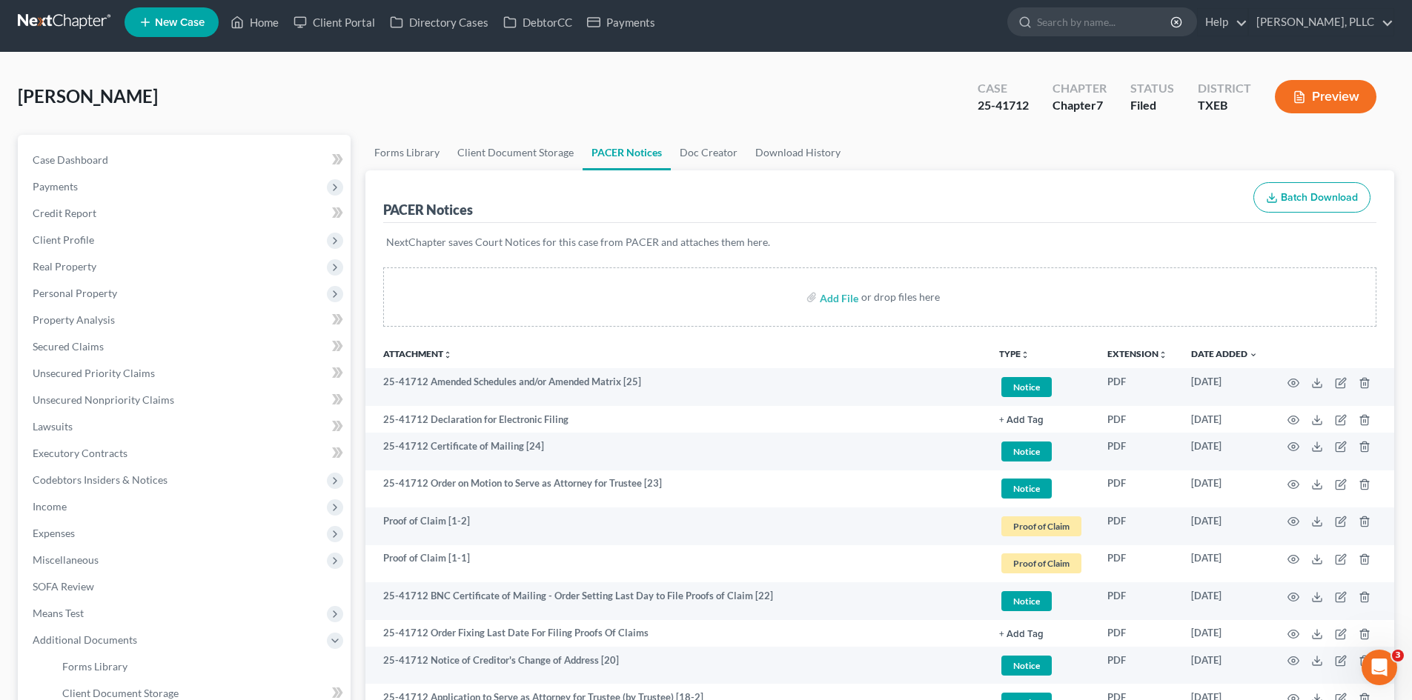
scroll to position [0, 0]
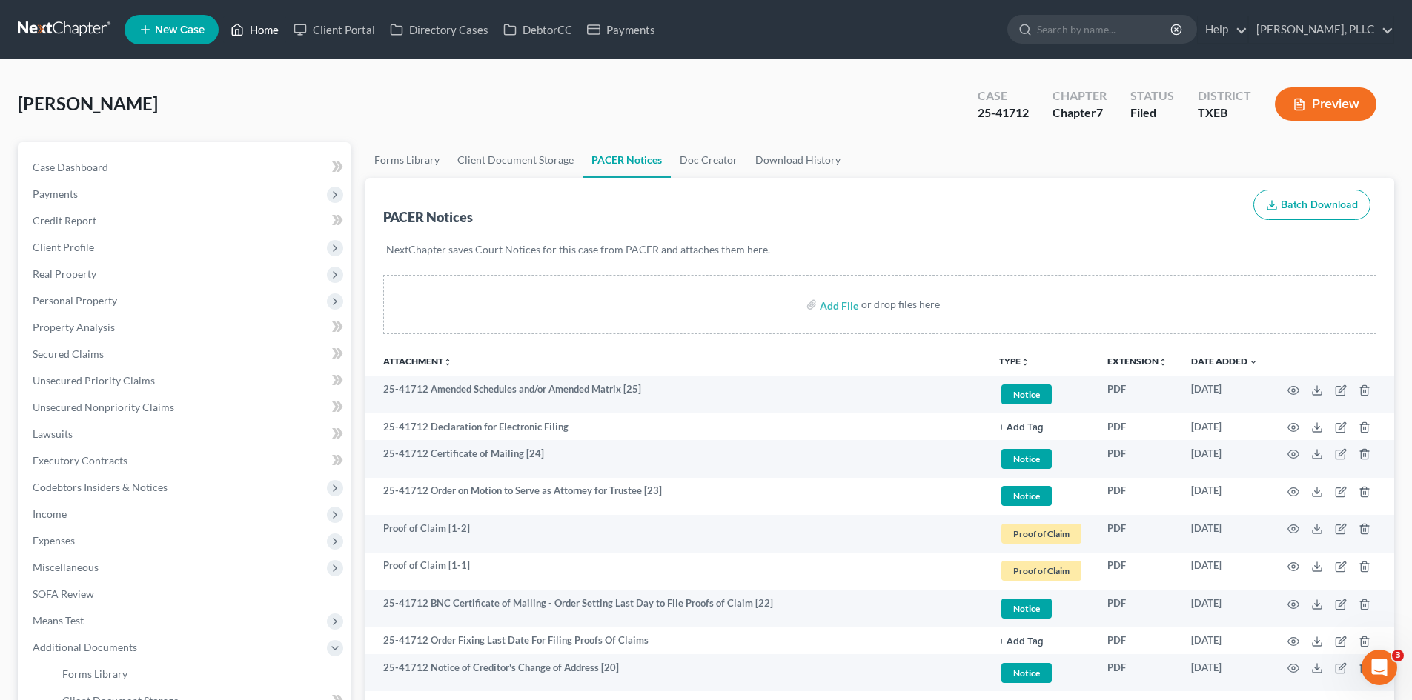
click at [255, 34] on link "Home" at bounding box center [254, 29] width 63 height 27
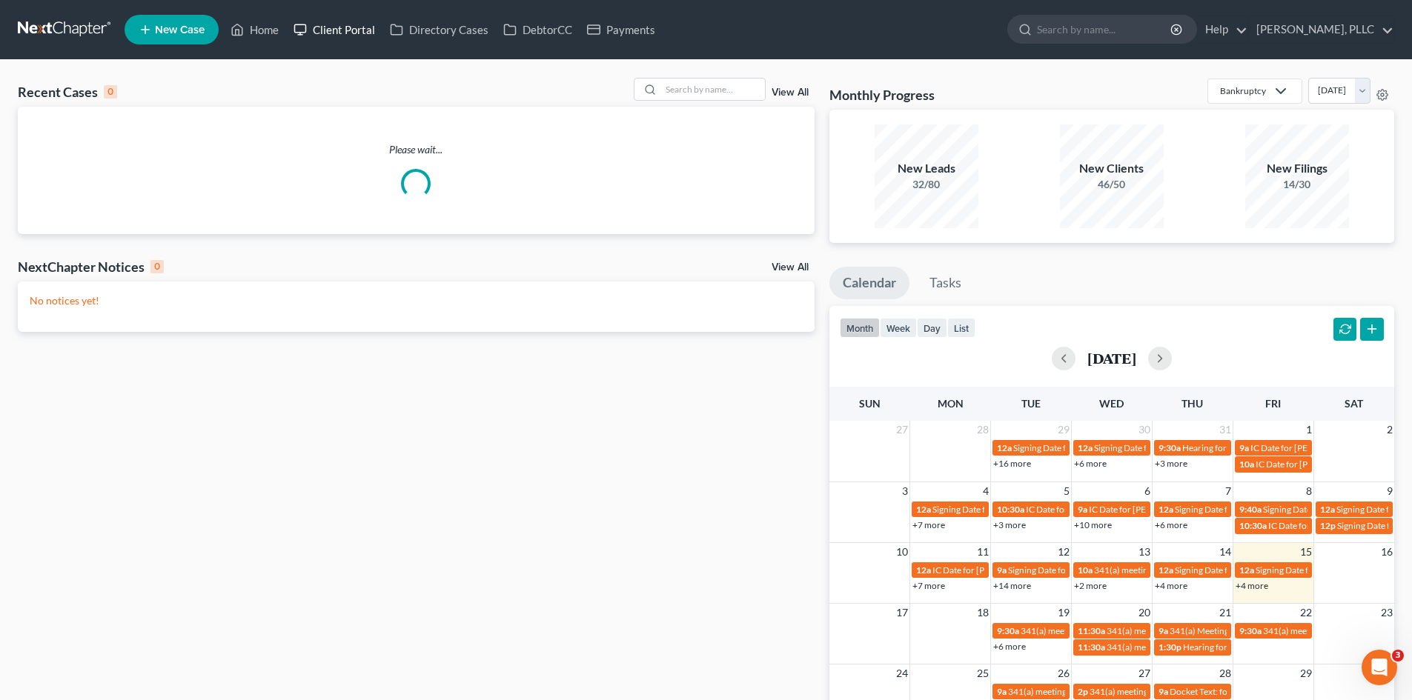
click at [365, 38] on link "Client Portal" at bounding box center [334, 29] width 96 height 27
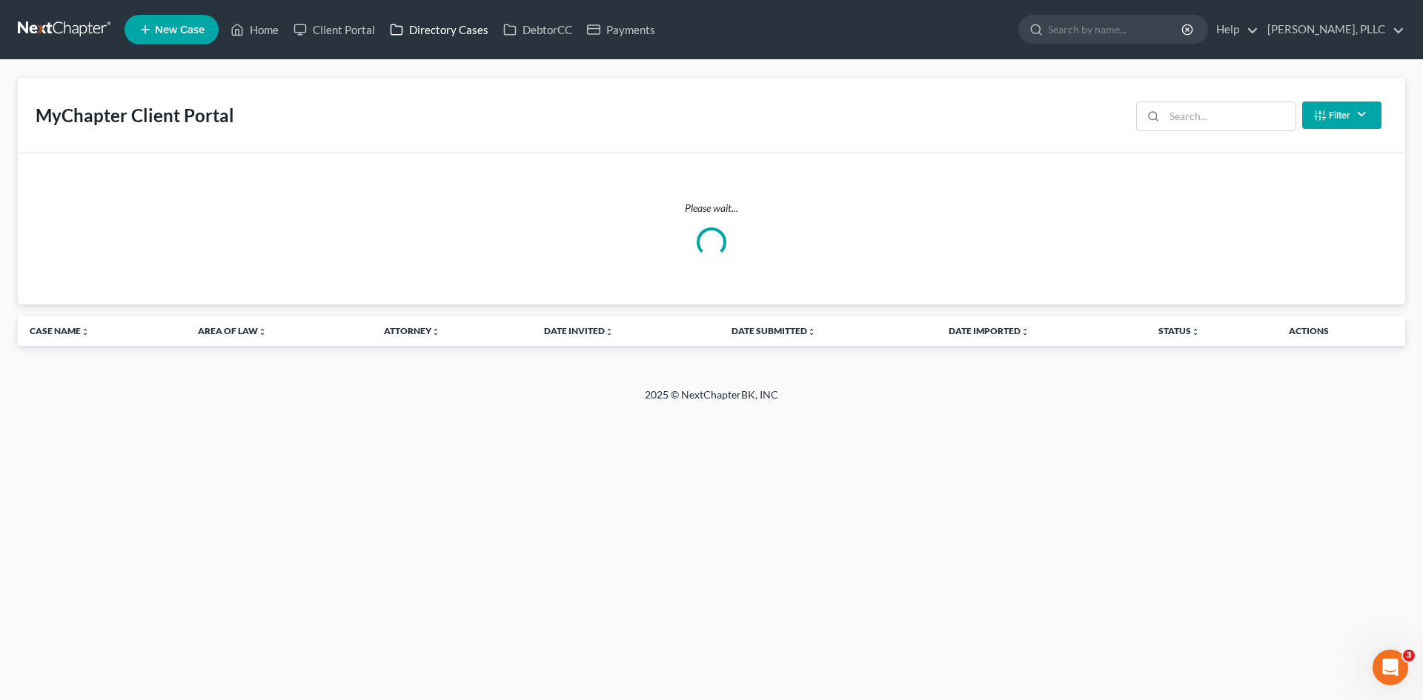
click at [442, 35] on link "Directory Cases" at bounding box center [438, 29] width 113 height 27
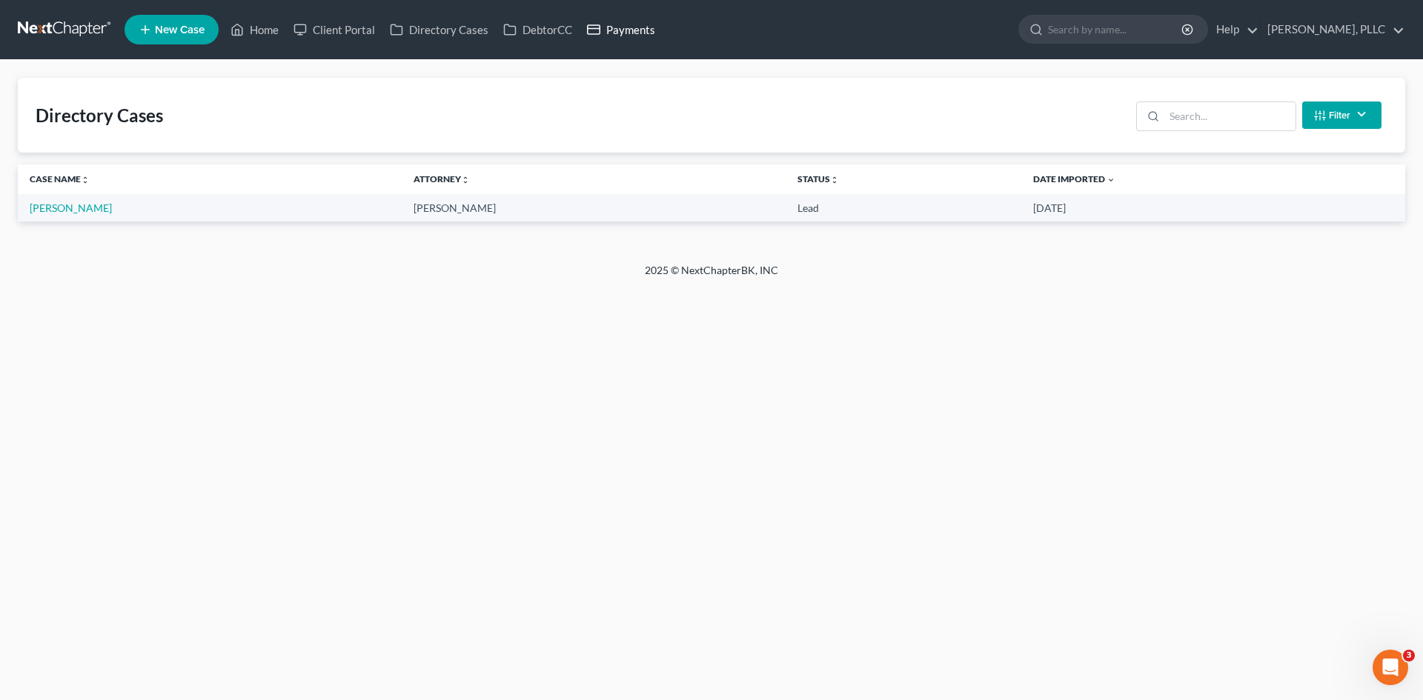
click at [643, 36] on link "Payments" at bounding box center [621, 29] width 83 height 27
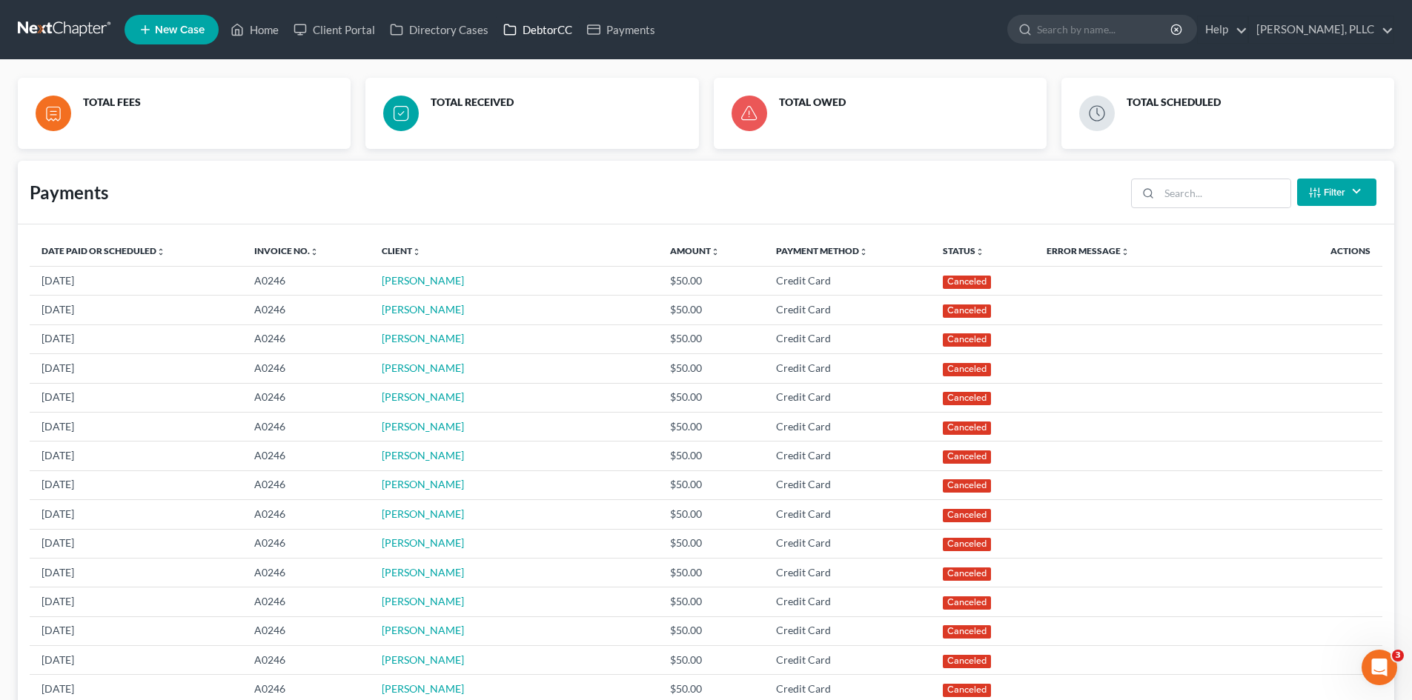
click at [540, 37] on link "DebtorCC" at bounding box center [538, 29] width 84 height 27
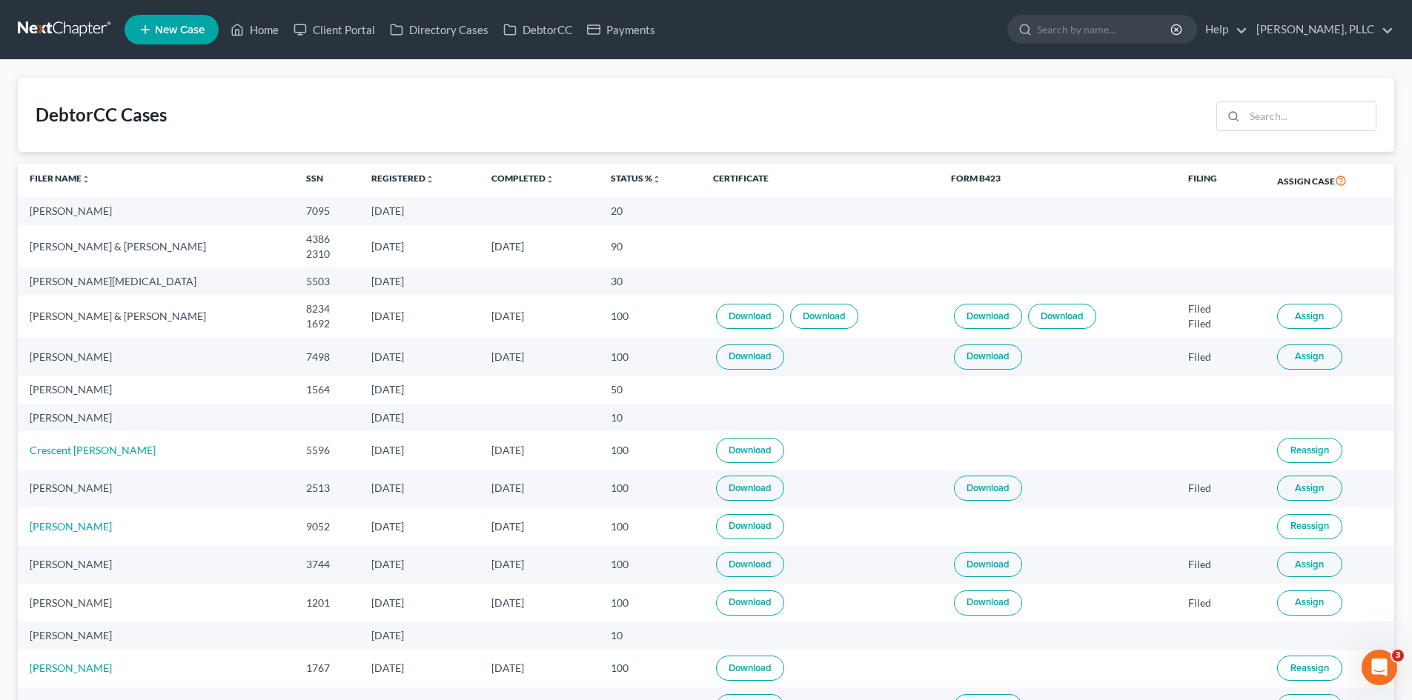
drag, startPoint x: 342, startPoint y: 196, endPoint x: 1106, endPoint y: 182, distance: 763.6
click at [353, 196] on th "SSN" at bounding box center [326, 181] width 65 height 34
drag, startPoint x: 334, startPoint y: 38, endPoint x: 347, endPoint y: 38, distance: 12.6
click at [334, 38] on link "Client Portal" at bounding box center [334, 29] width 96 height 27
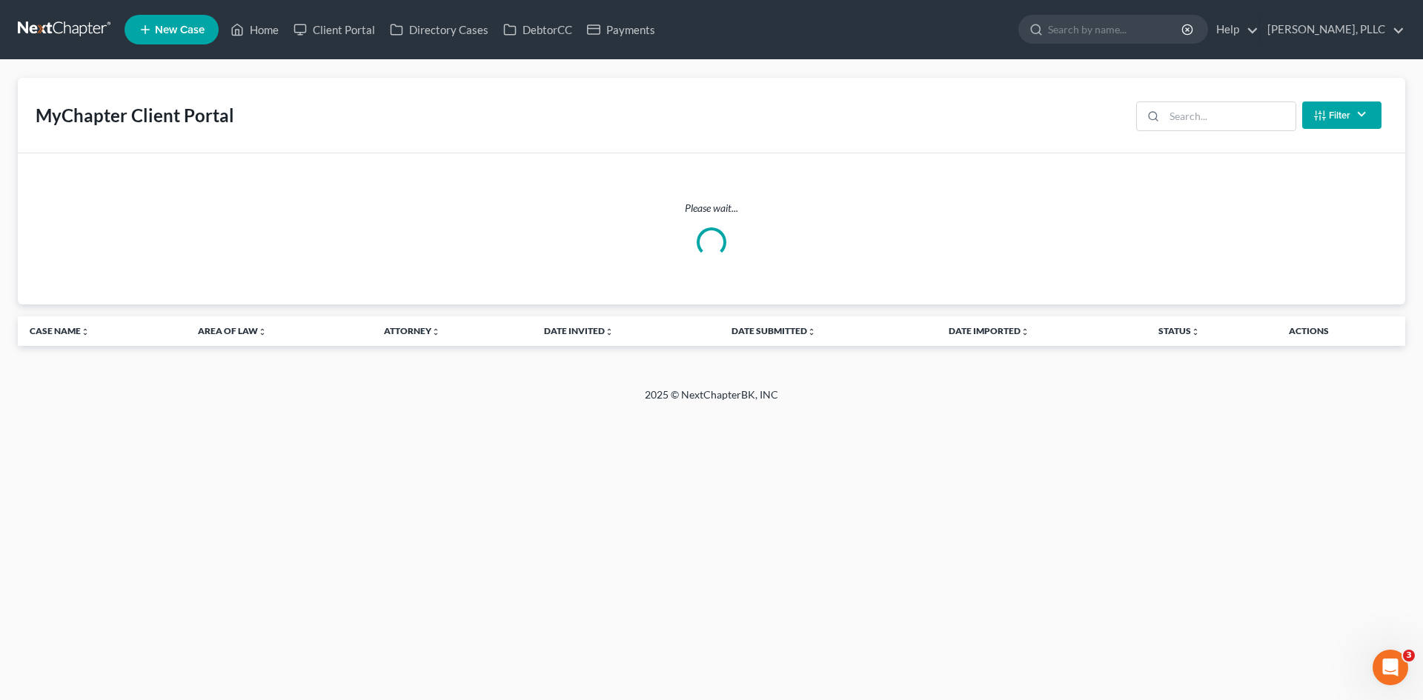
click at [0, 144] on div "MyChapter Client Portal Filter Status Filter... Invited With Payment Invited Wi…" at bounding box center [711, 224] width 1423 height 328
click at [645, 34] on link "Payments" at bounding box center [621, 29] width 83 height 27
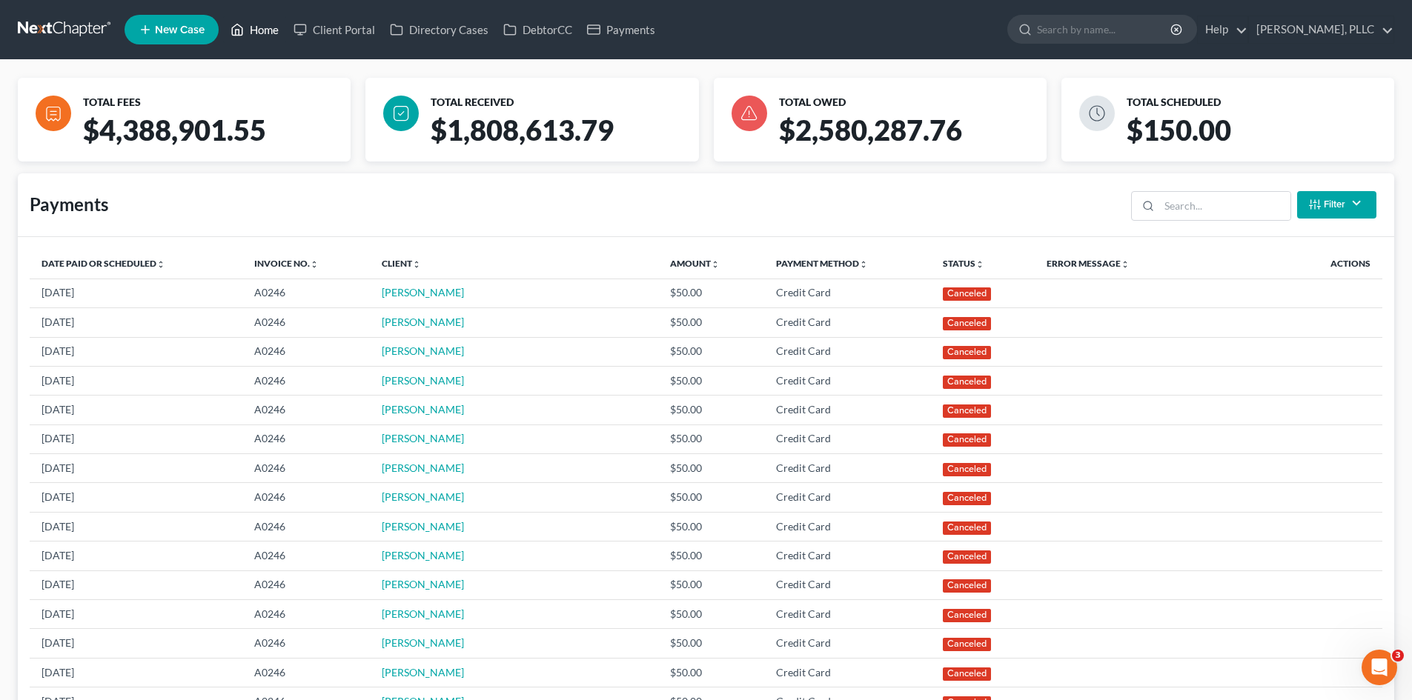
click at [263, 36] on link "Home" at bounding box center [254, 29] width 63 height 27
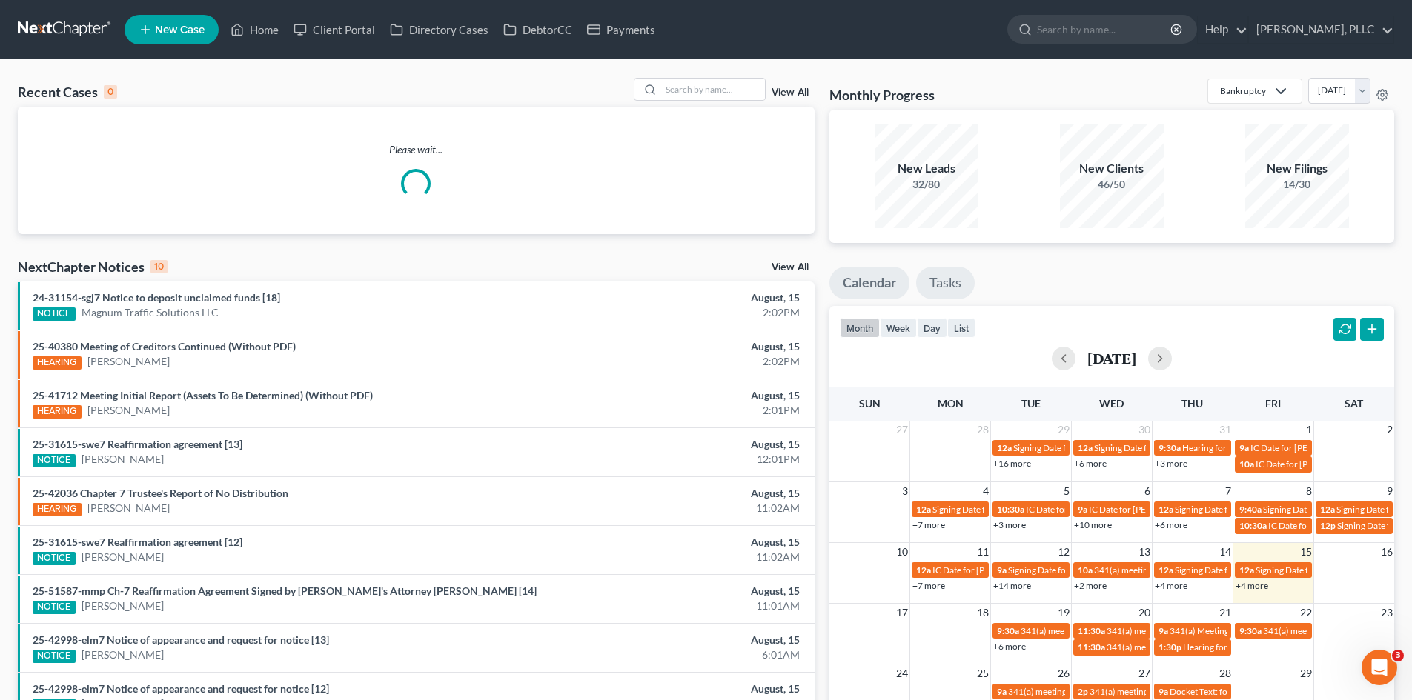
click at [953, 281] on link "Tasks" at bounding box center [945, 283] width 59 height 33
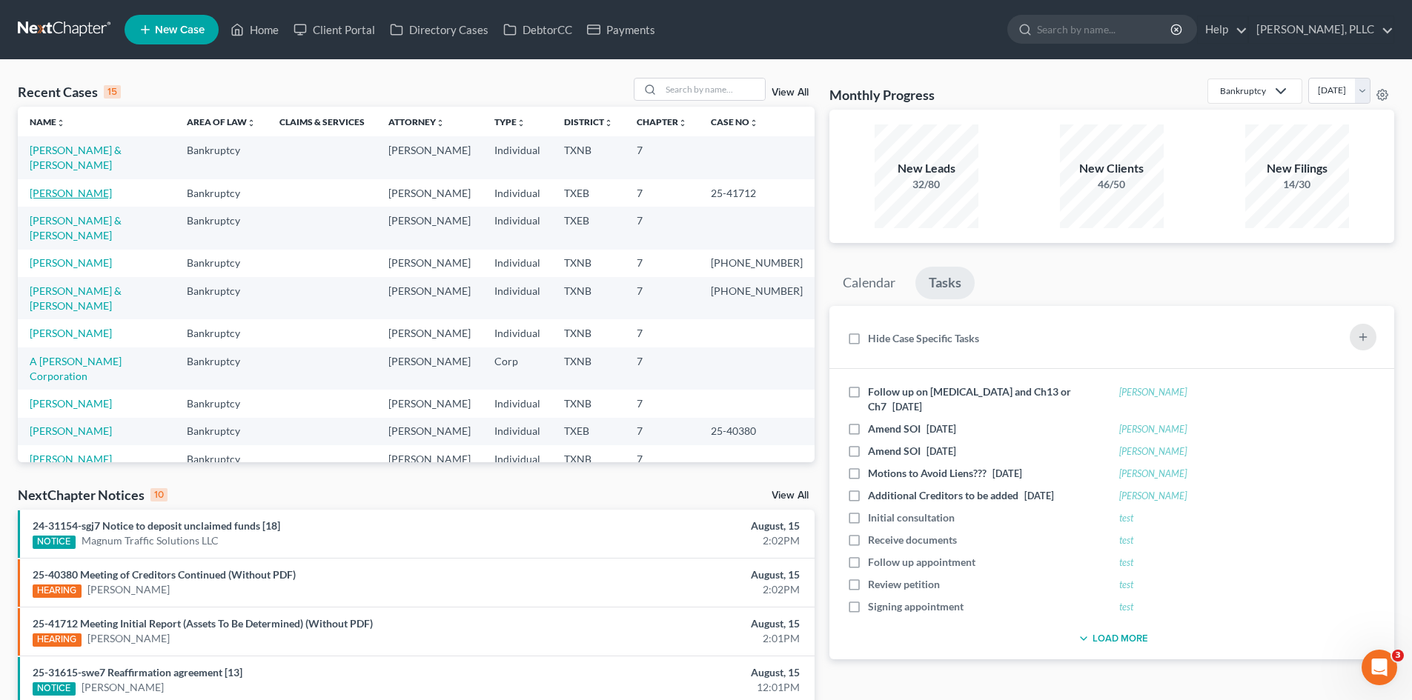
click at [66, 187] on link "[PERSON_NAME]" at bounding box center [71, 193] width 82 height 13
select select "1"
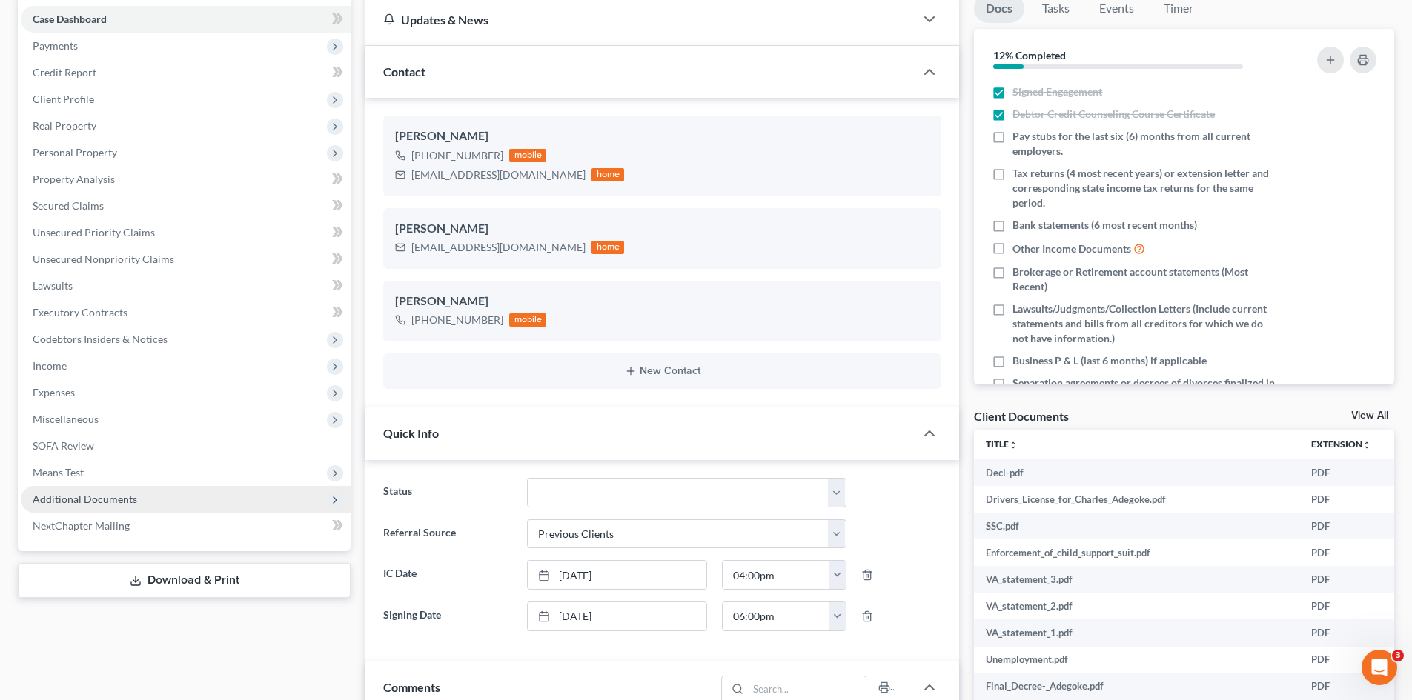
scroll to position [2135, 0]
click at [120, 502] on span "Additional Documents" at bounding box center [85, 499] width 105 height 13
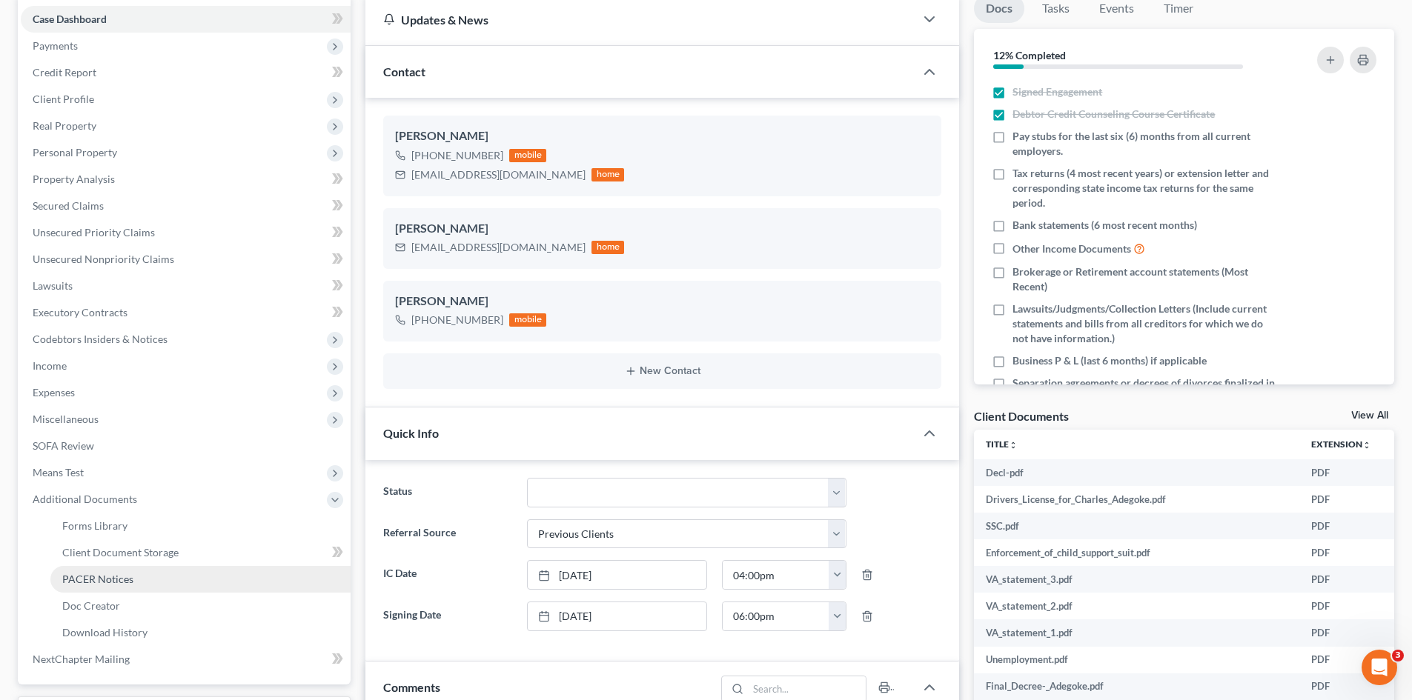
click at [175, 566] on link "PACER Notices" at bounding box center [200, 579] width 300 height 27
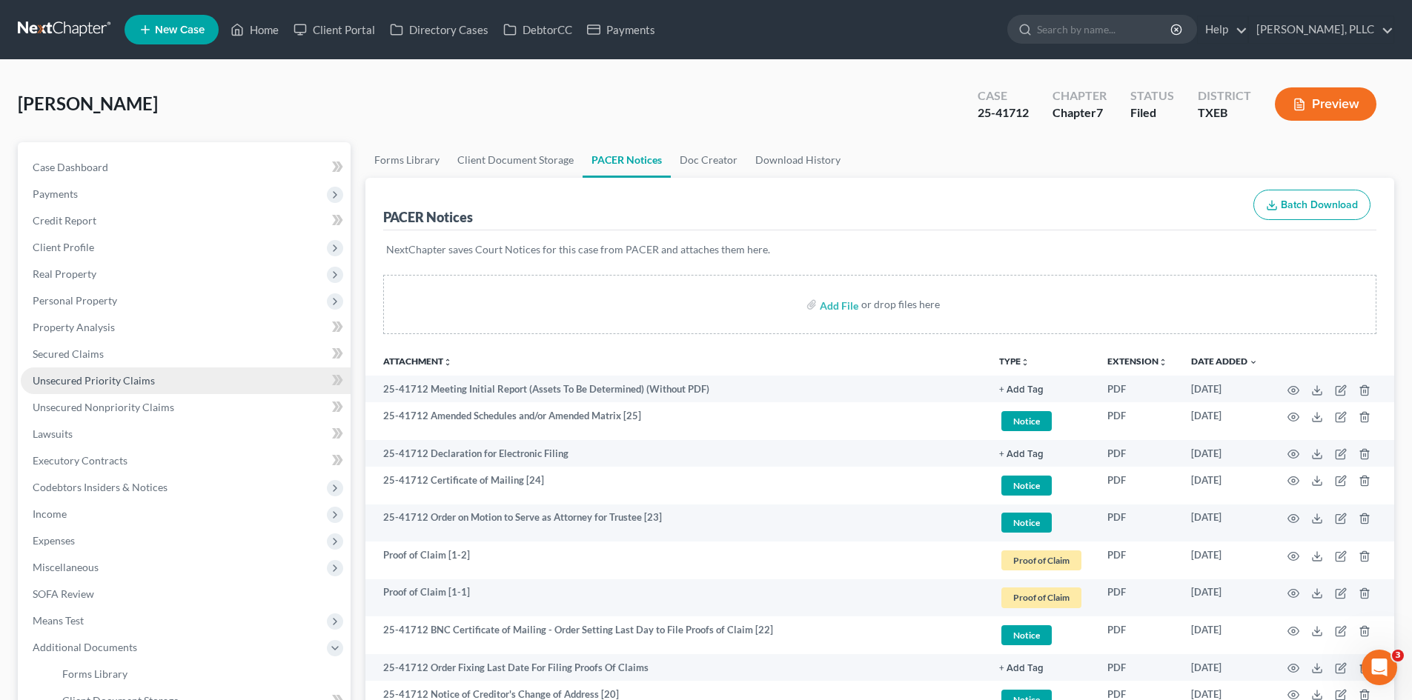
click at [127, 381] on span "Unsecured Priority Claims" at bounding box center [94, 380] width 122 height 13
